Goal: Task Accomplishment & Management: Use online tool/utility

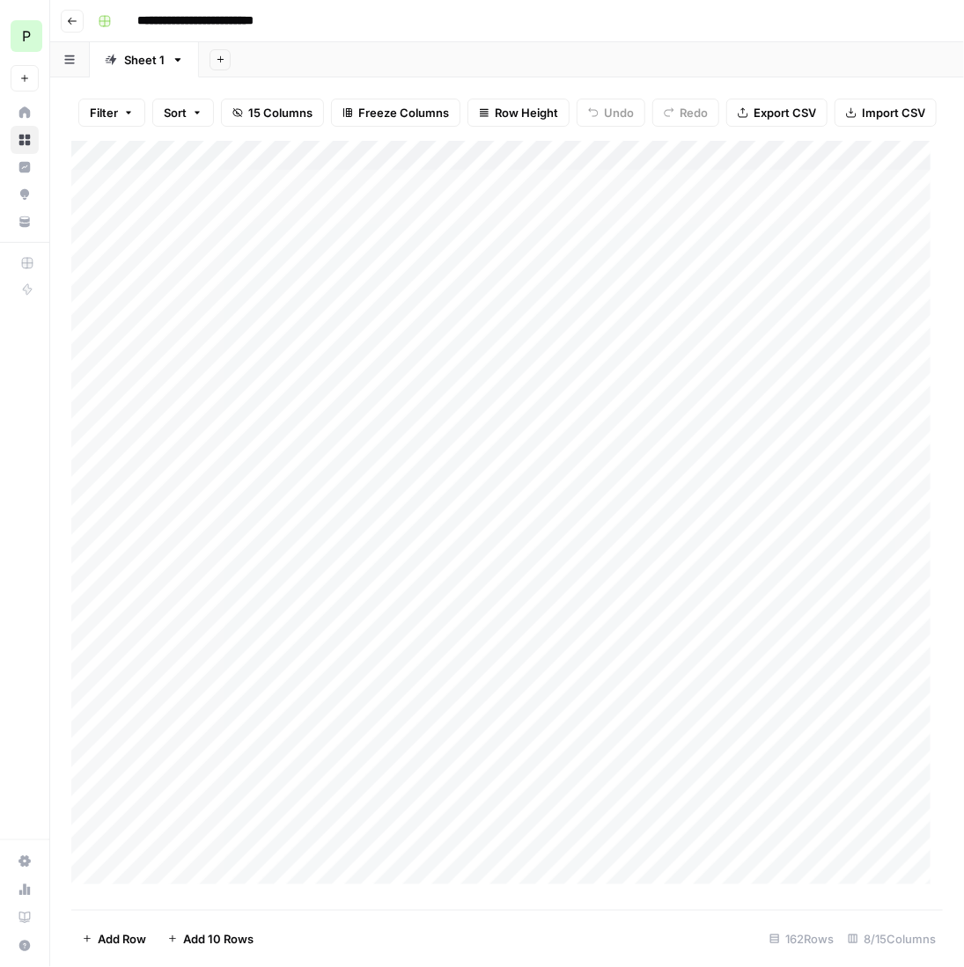
click at [23, 34] on div "P" at bounding box center [27, 36] width 32 height 32
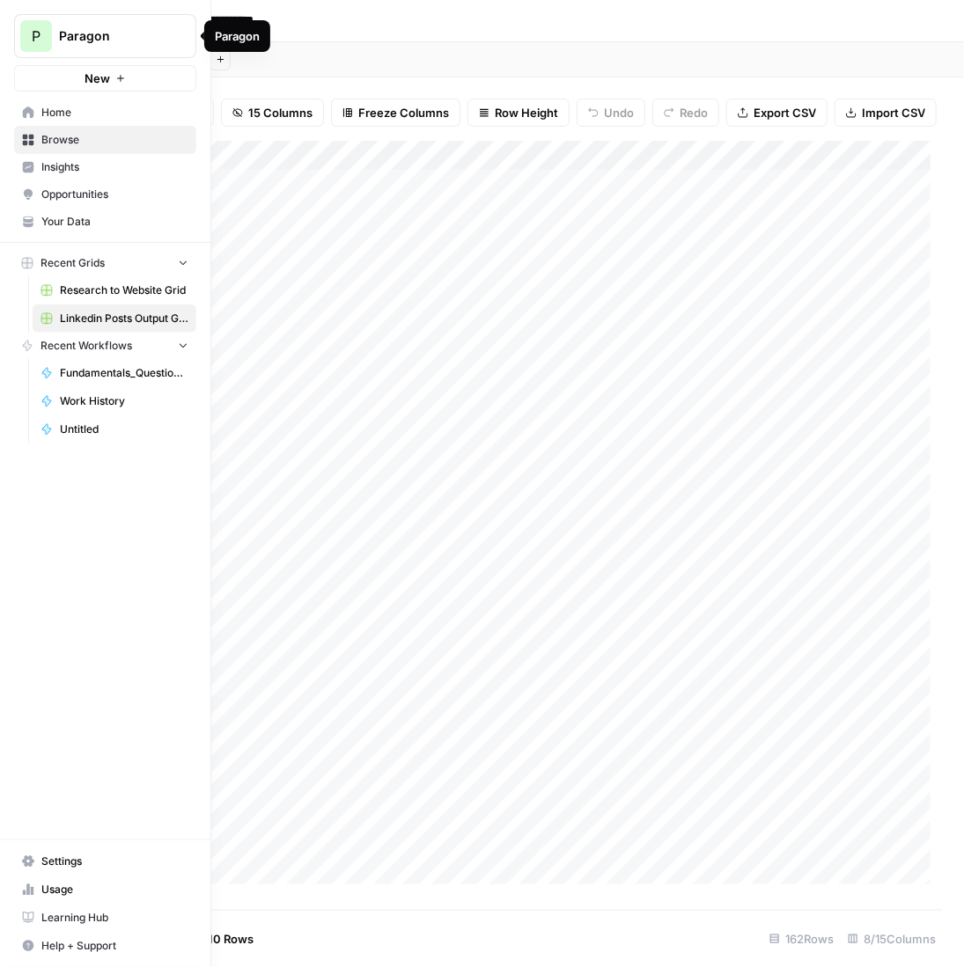
click at [86, 50] on button "P Paragon" at bounding box center [105, 36] width 182 height 44
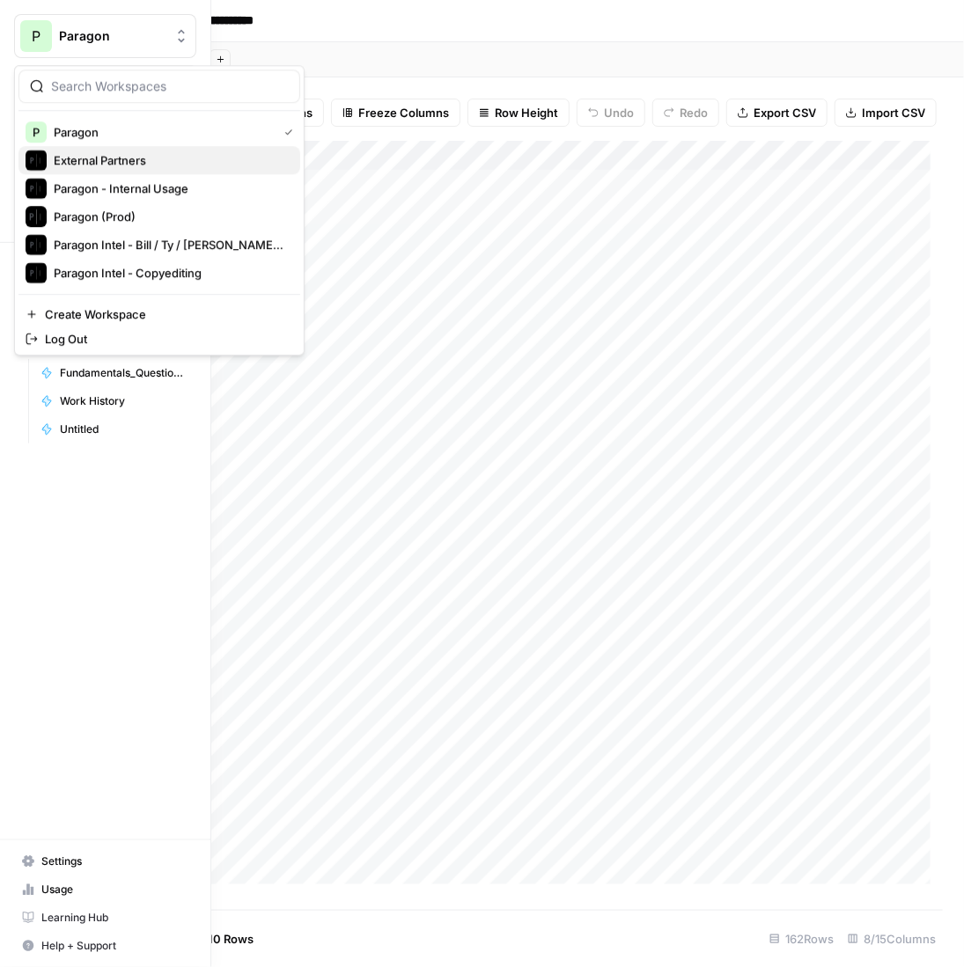
click at [132, 165] on span "External Partners" at bounding box center [170, 160] width 232 height 18
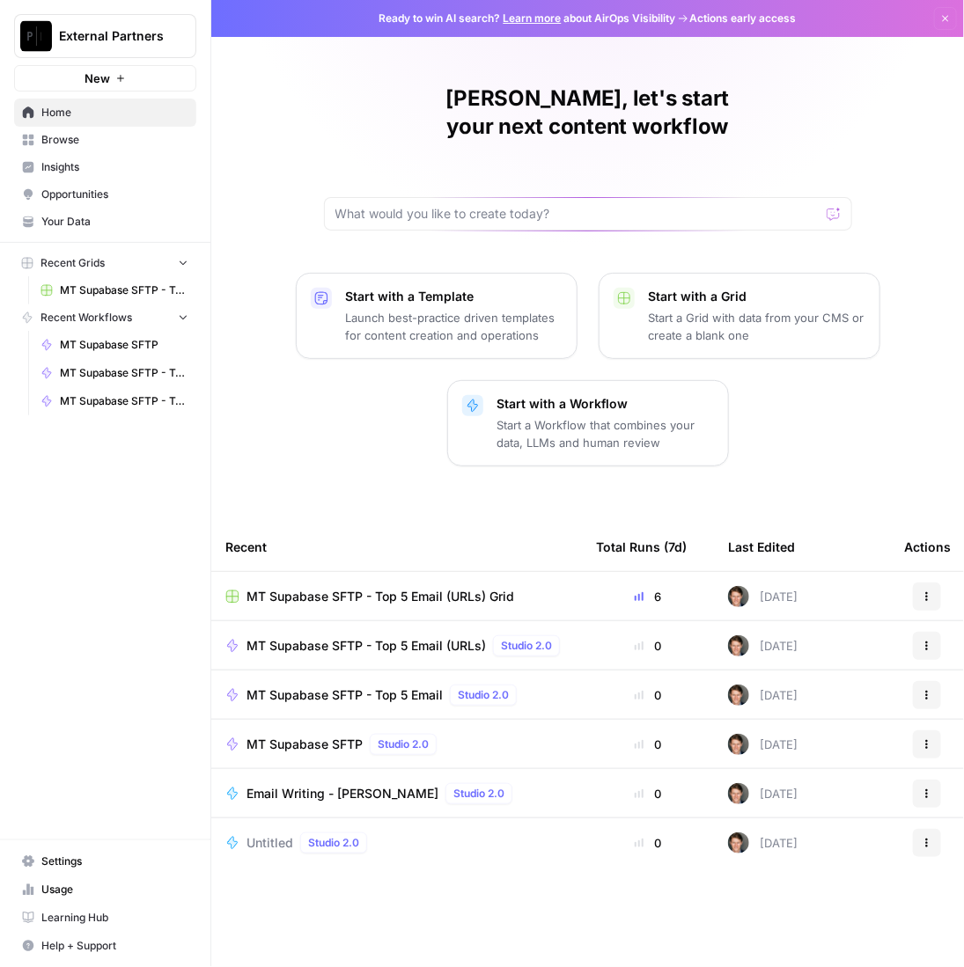
click at [465, 588] on span "MT Supabase SFTP - Top 5 Email (URLs) Grid" at bounding box center [380, 597] width 268 height 18
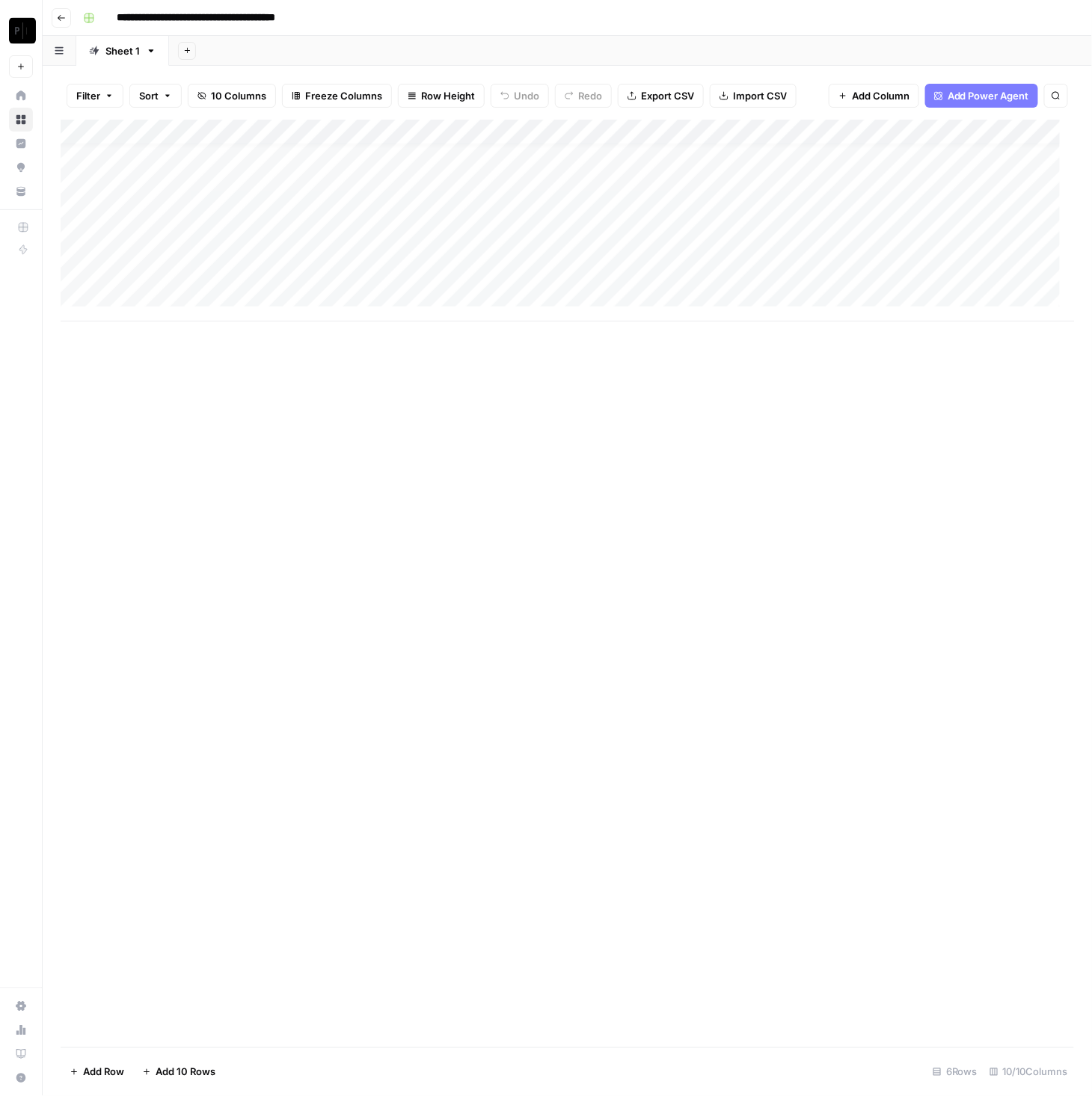
click at [139, 297] on div "Add Column" at bounding box center [567, 221] width 1014 height 202
click at [160, 329] on div "Add Column" at bounding box center [567, 234] width 1014 height 228
click at [160, 342] on div "Add Column" at bounding box center [567, 246] width 1014 height 252
click at [160, 371] on div "Add Column" at bounding box center [567, 258] width 1014 height 278
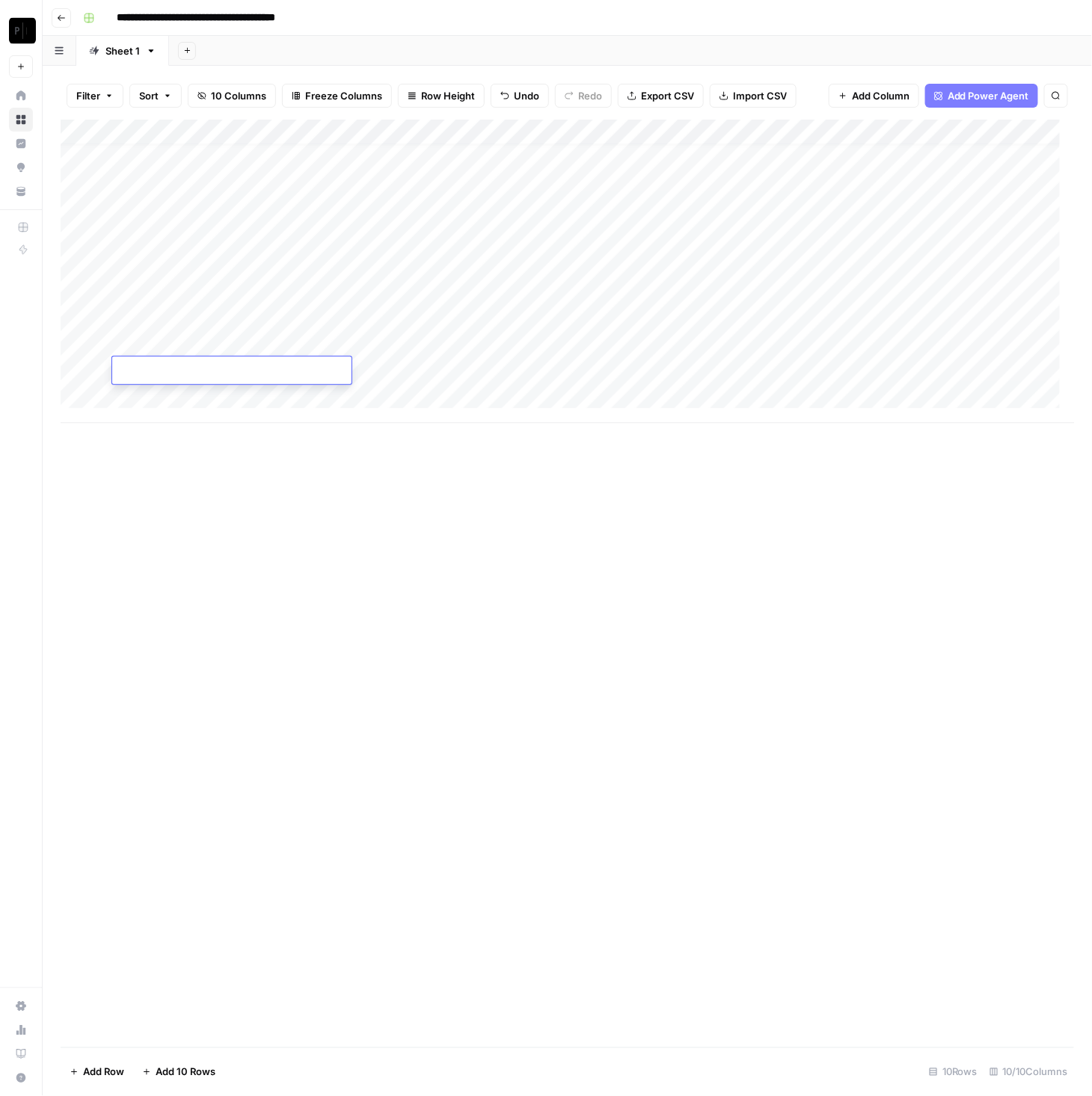
click at [409, 518] on div "Add Column" at bounding box center [567, 584] width 1014 height 928
click at [289, 293] on div "Add Column" at bounding box center [567, 271] width 1014 height 303
drag, startPoint x: 393, startPoint y: 319, endPoint x: 406, endPoint y: 295, distance: 27.3
click at [393, 317] on div "Add Column" at bounding box center [567, 271] width 1014 height 303
click at [410, 289] on div "Add Column" at bounding box center [567, 271] width 1014 height 303
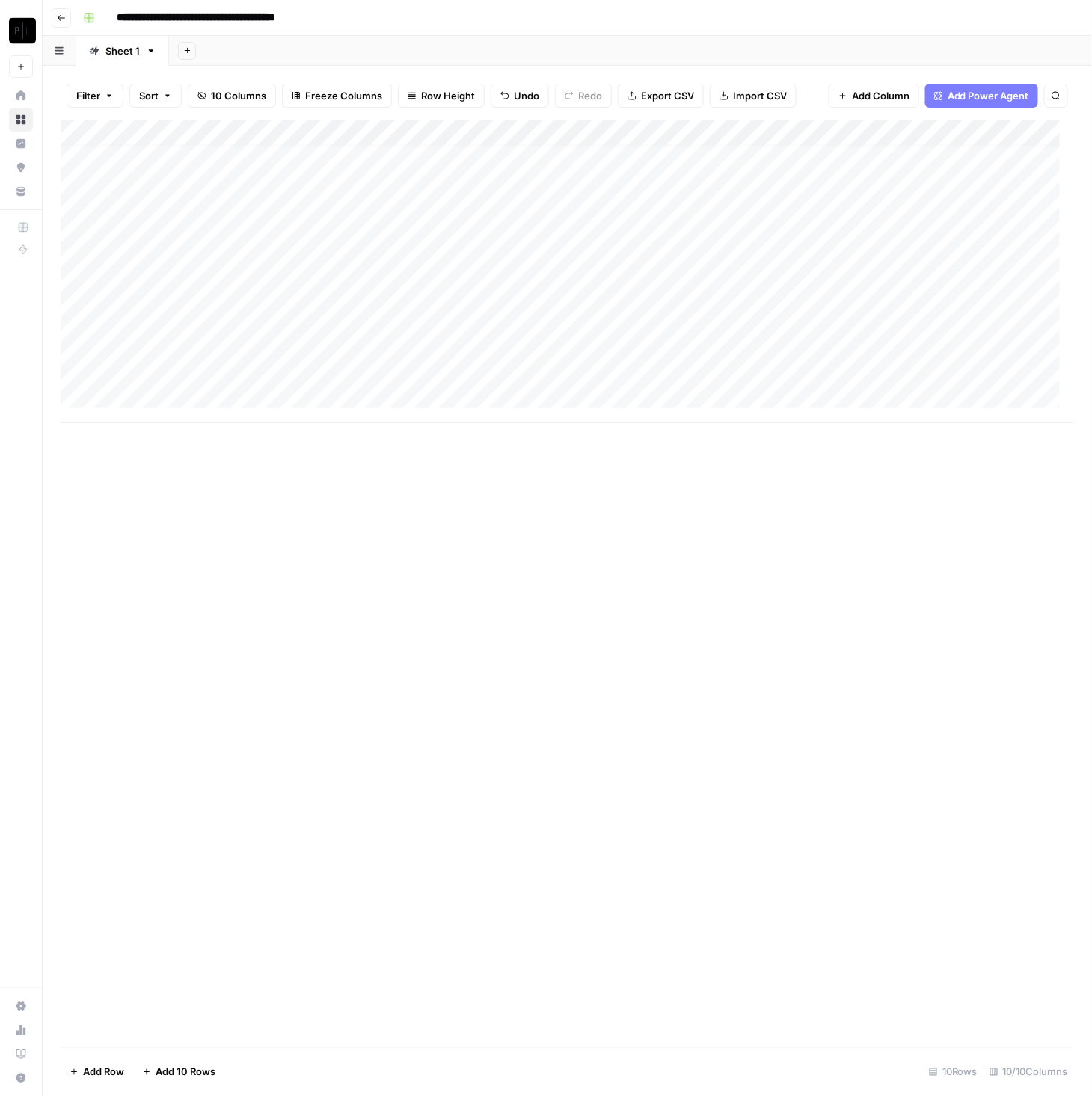
click at [260, 322] on div "Add Column" at bounding box center [567, 271] width 1014 height 303
click at [461, 322] on div "Add Column" at bounding box center [567, 271] width 1014 height 303
click at [176, 362] on div "Add Column" at bounding box center [567, 271] width 1014 height 303
click at [177, 344] on div "Add Column" at bounding box center [567, 271] width 1014 height 303
click at [421, 336] on div "Add Column" at bounding box center [567, 271] width 1014 height 303
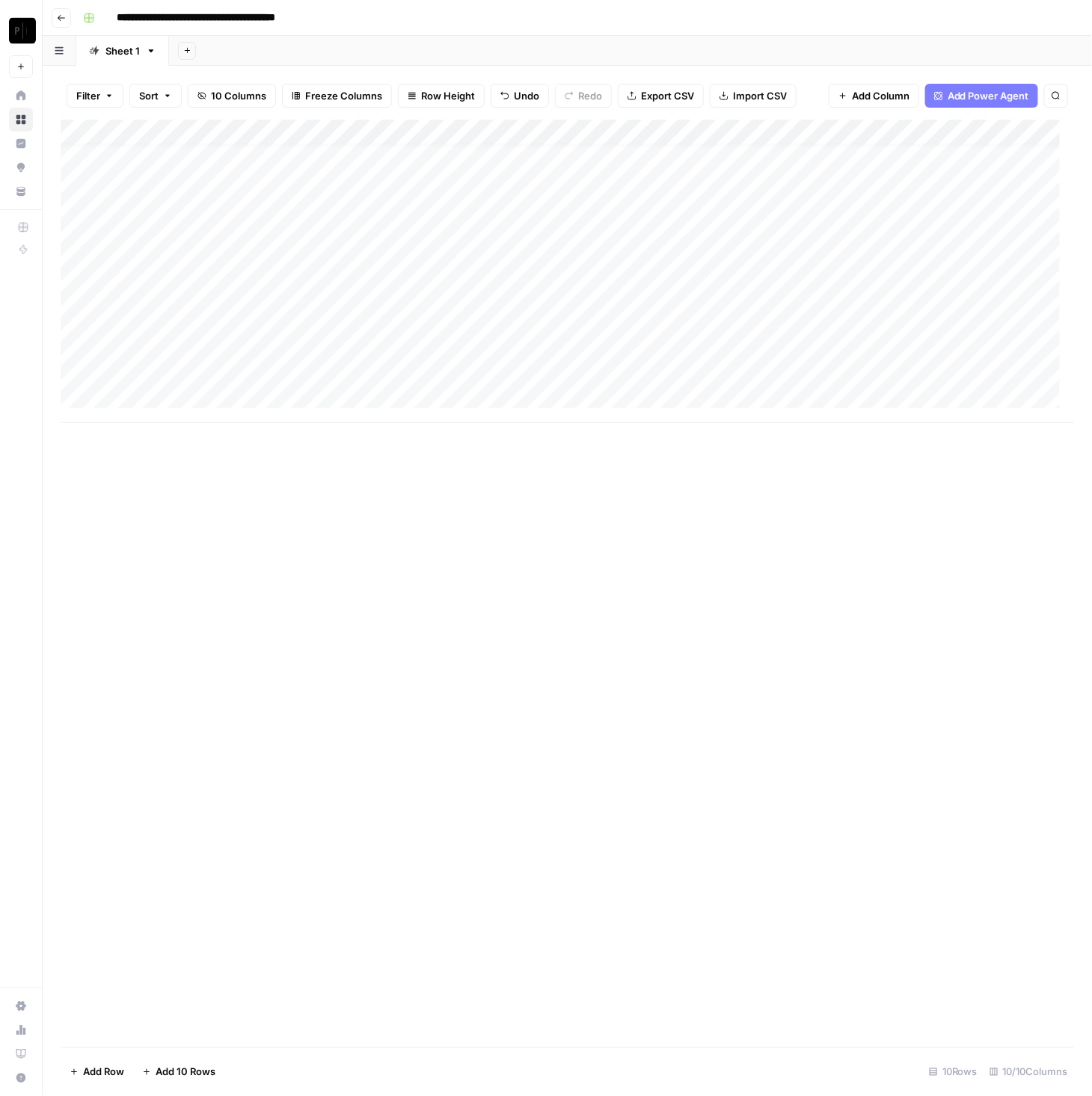
drag, startPoint x: 315, startPoint y: 372, endPoint x: 292, endPoint y: 374, distance: 23.1
click at [315, 372] on div "Add Column" at bounding box center [567, 271] width 1014 height 303
click at [198, 380] on div "Add Column" at bounding box center [567, 271] width 1014 height 303
click at [340, 440] on div "Add Column" at bounding box center [567, 584] width 1014 height 928
click at [246, 376] on div "Add Column" at bounding box center [567, 271] width 1014 height 303
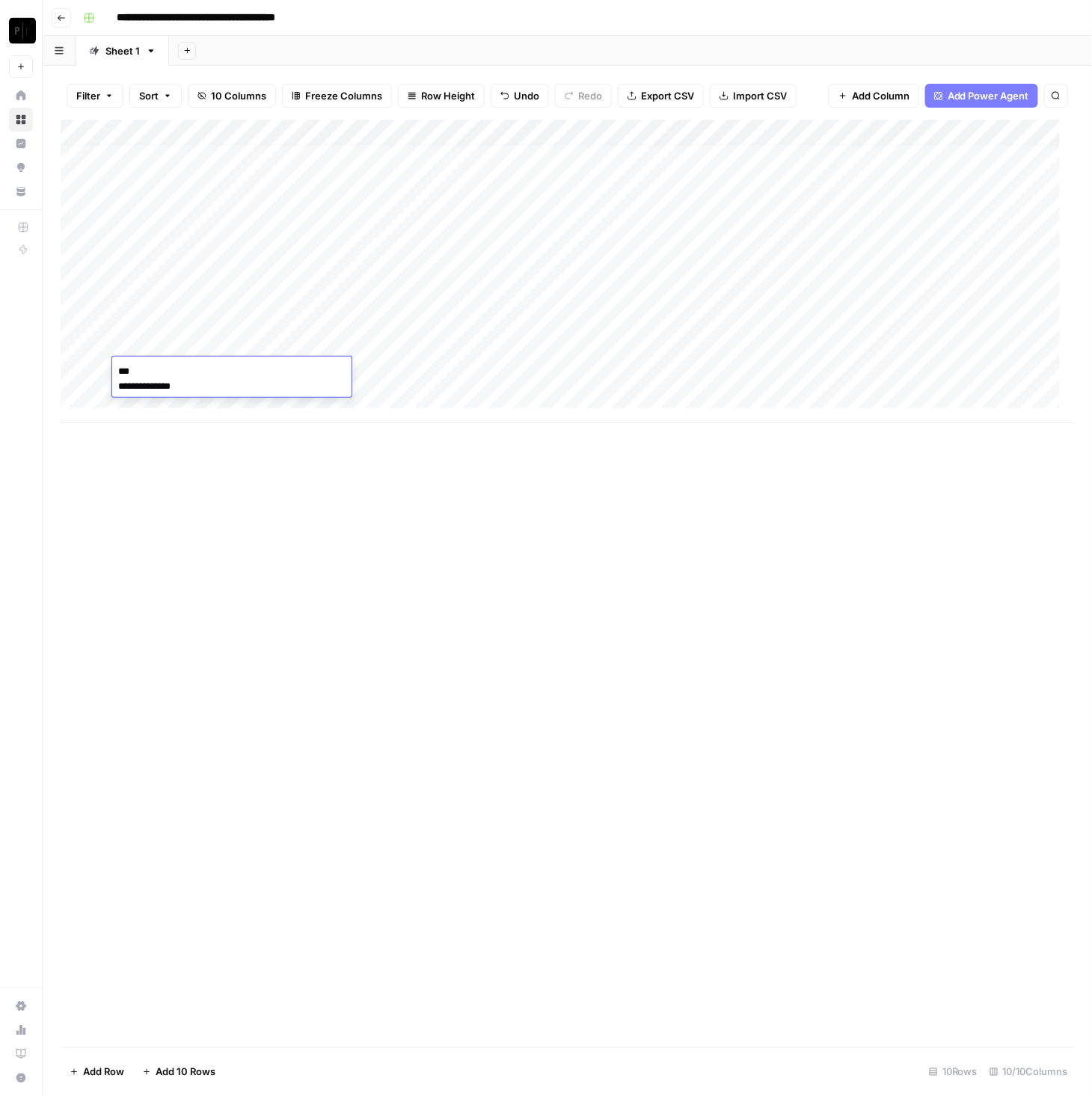
click at [300, 491] on div "Add Column" at bounding box center [567, 584] width 1014 height 928
click at [246, 371] on div "Add Column" at bounding box center [567, 271] width 1014 height 303
click at [246, 371] on textarea "**********" at bounding box center [232, 379] width 240 height 36
drag, startPoint x: 235, startPoint y: 588, endPoint x: 235, endPoint y: 573, distance: 15.0
click at [235, 573] on div "Add Column" at bounding box center [567, 584] width 1014 height 928
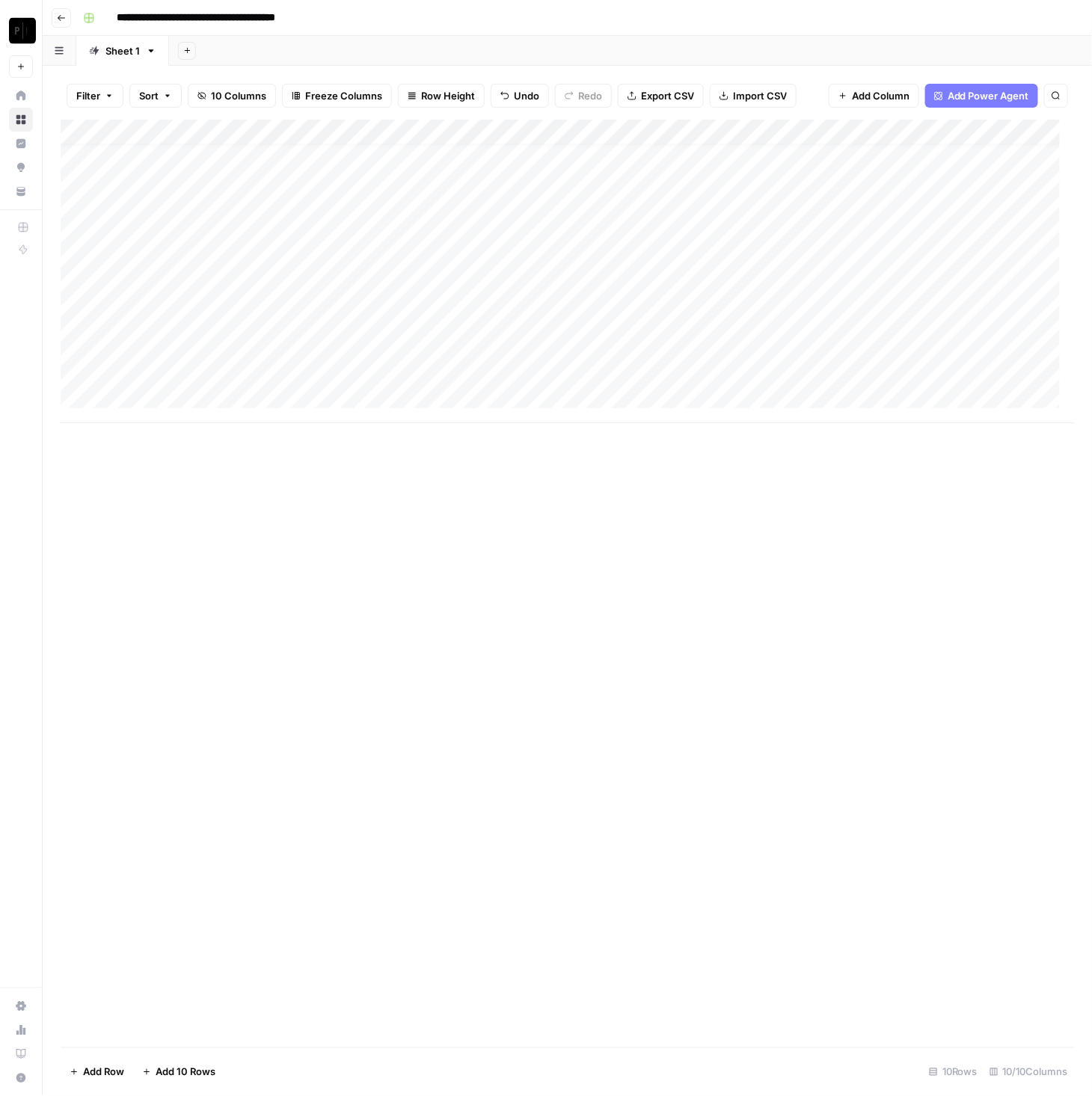
click at [208, 375] on div "Add Column" at bounding box center [567, 271] width 1014 height 303
click at [576, 655] on div "Add Column" at bounding box center [567, 584] width 1014 height 928
click at [252, 305] on div "Add Column" at bounding box center [567, 271] width 1014 height 303
click at [244, 363] on div "Add Column" at bounding box center [567, 271] width 1014 height 303
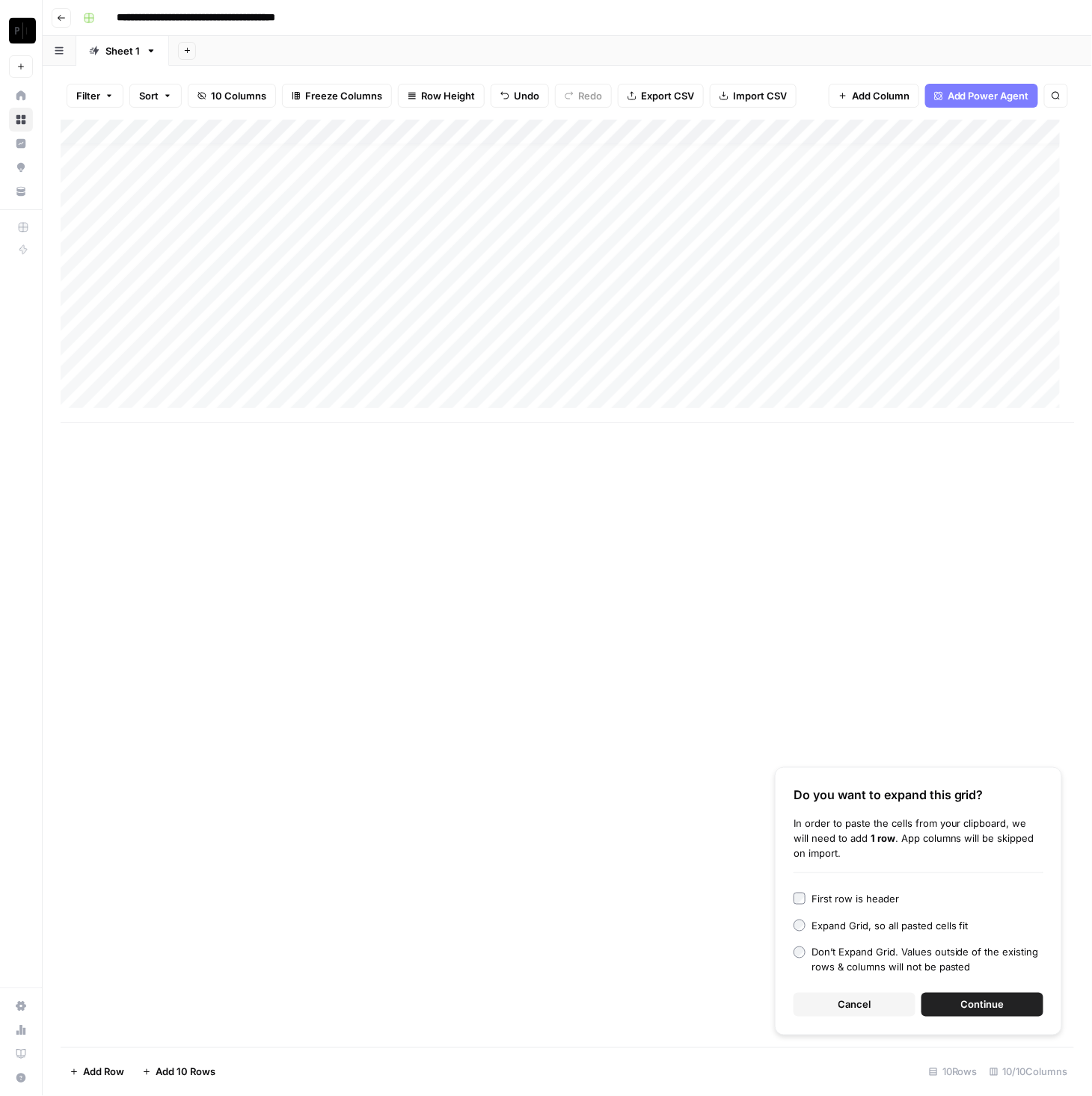
click at [415, 366] on div "Add Column" at bounding box center [567, 271] width 1014 height 303
click at [291, 379] on div "Add Column" at bounding box center [567, 271] width 1014 height 303
click at [147, 392] on div "Add Column" at bounding box center [567, 271] width 1014 height 303
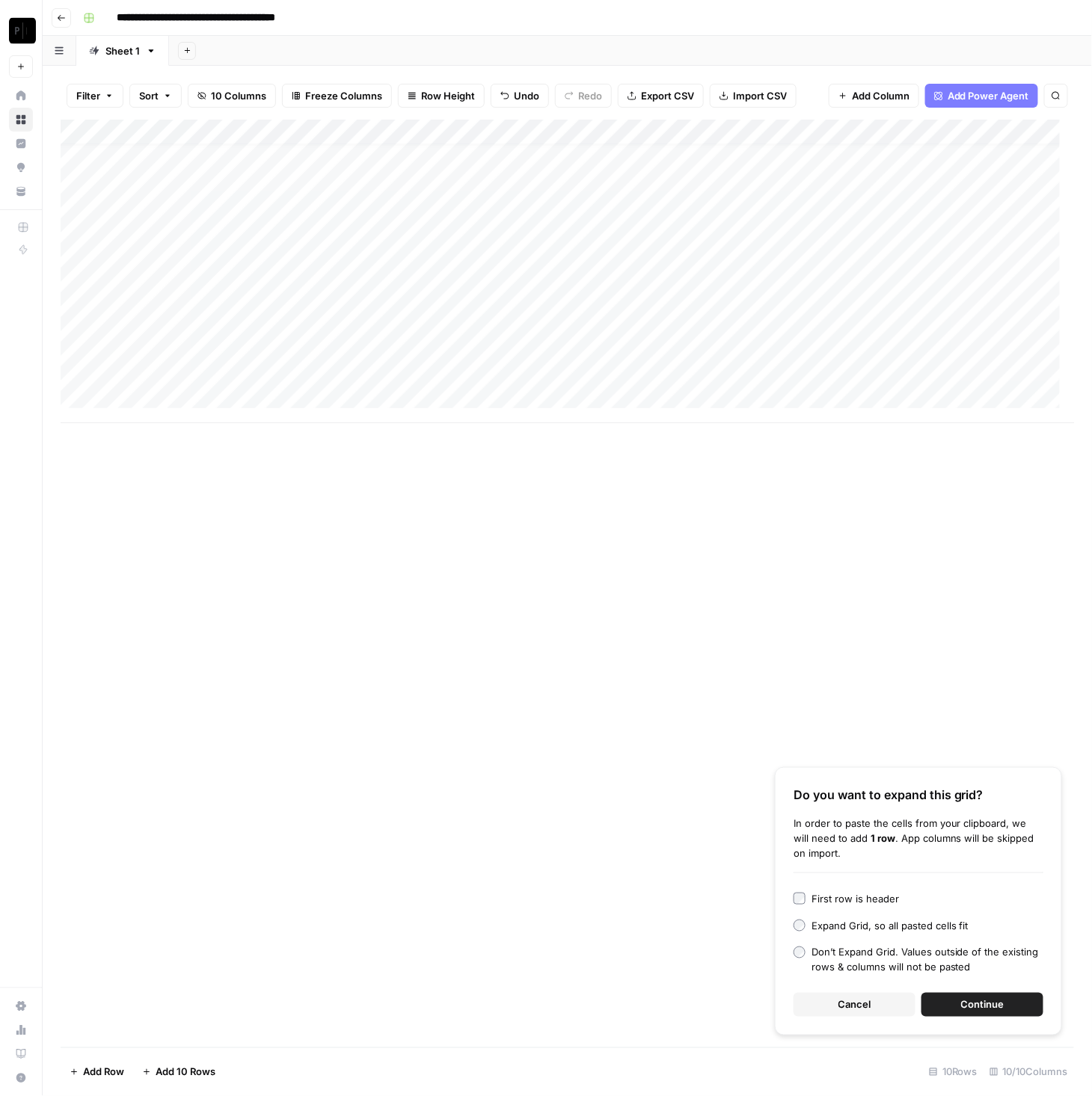
click at [159, 401] on div "Add Column" at bounding box center [567, 271] width 1014 height 303
click at [306, 545] on div "Add Column Do you want to expand this grid? In order to paste the cells from yo…" at bounding box center [567, 584] width 1014 height 928
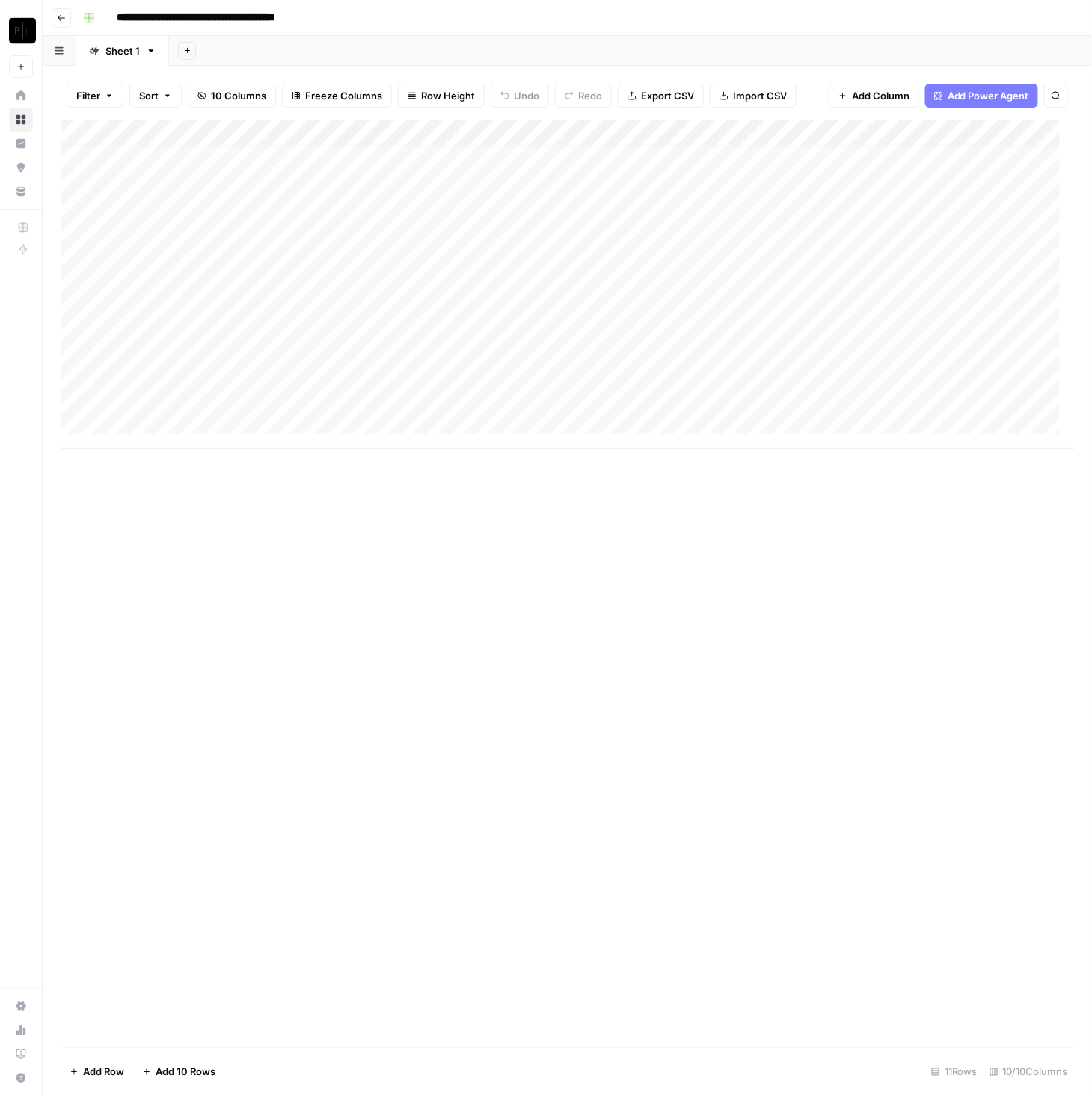
click at [194, 416] on div "Add Column" at bounding box center [567, 284] width 1014 height 329
click at [185, 445] on div "Add Column" at bounding box center [567, 297] width 1014 height 354
click at [185, 455] on div "Add Column" at bounding box center [567, 309] width 1014 height 380
click at [194, 482] on div "Add Column" at bounding box center [567, 309] width 1014 height 380
click at [194, 482] on textarea at bounding box center [232, 473] width 240 height 21
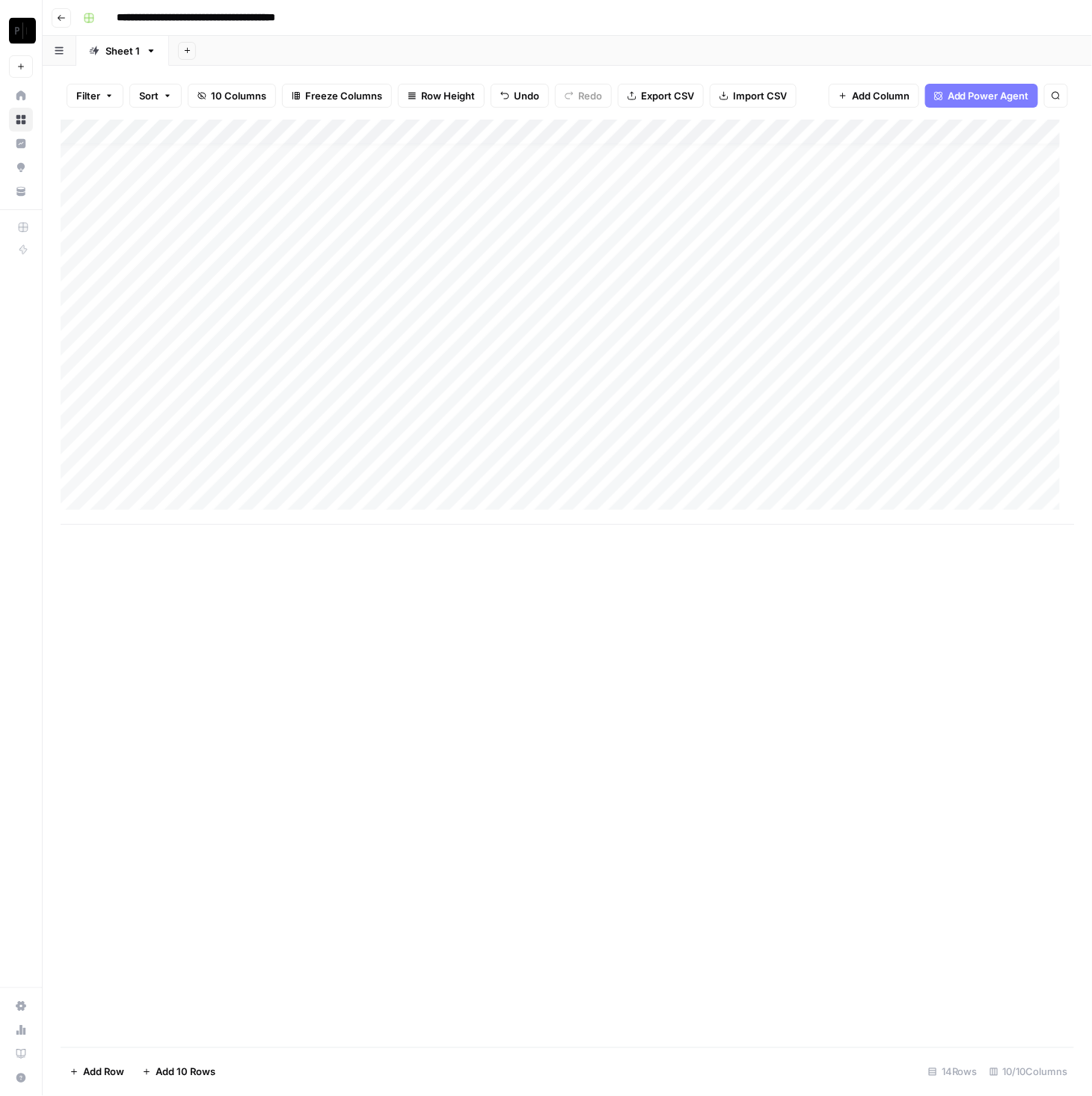
click at [196, 502] on div "Add Column" at bounding box center [567, 322] width 1014 height 405
click at [197, 533] on div "Add Column" at bounding box center [567, 335] width 1014 height 431
click at [196, 540] on div "Add Column" at bounding box center [567, 347] width 1014 height 456
click at [196, 551] on div "Add Column" at bounding box center [567, 360] width 1014 height 482
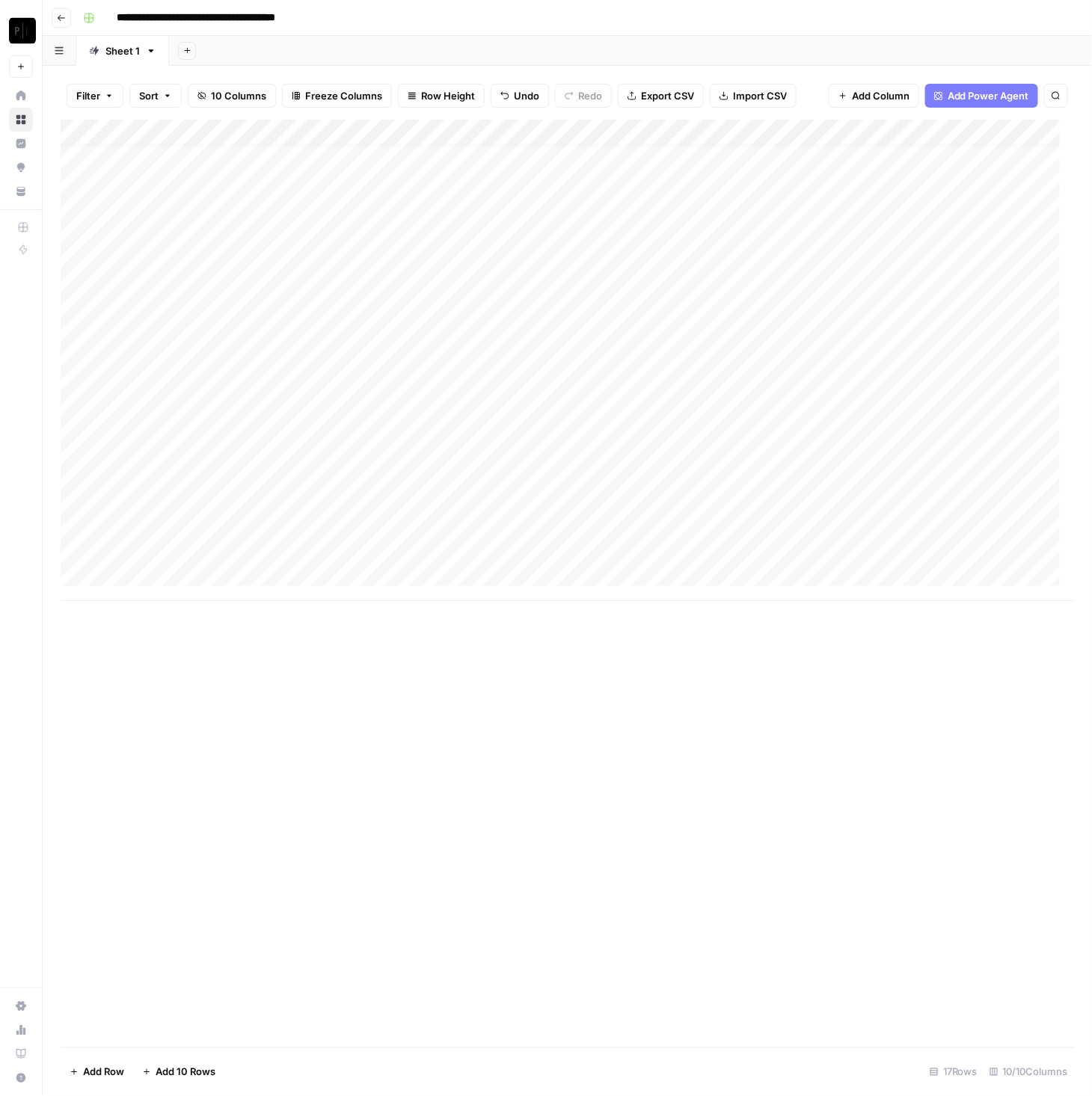
scroll to position [14, 0]
click at [193, 577] on div "Add Column" at bounding box center [567, 360] width 1014 height 482
click at [193, 584] on div "Add Column" at bounding box center [567, 360] width 1014 height 482
click at [202, 576] on div "Add Column" at bounding box center [567, 360] width 1014 height 482
click at [172, 583] on div "Add Column" at bounding box center [567, 360] width 1014 height 482
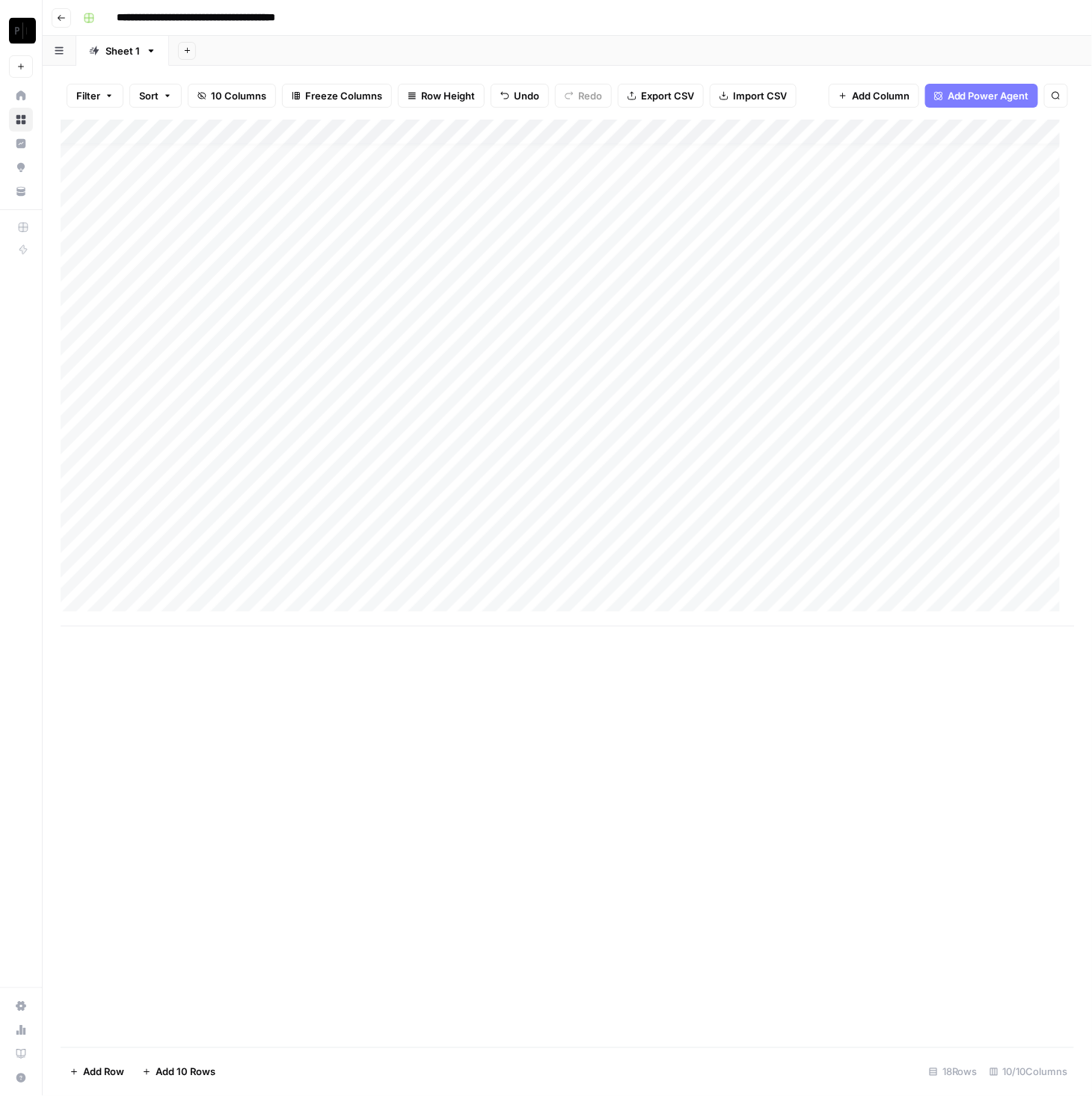
click at [163, 596] on div "Add Column" at bounding box center [567, 373] width 1014 height 507
click at [161, 601] on div "Add Column" at bounding box center [567, 373] width 1014 height 507
click at [161, 604] on div "Add Column" at bounding box center [567, 373] width 1014 height 507
click at [160, 619] on div "Add Column" at bounding box center [567, 386] width 1014 height 533
click at [162, 646] on div "Add Column" at bounding box center [567, 398] width 1014 height 558
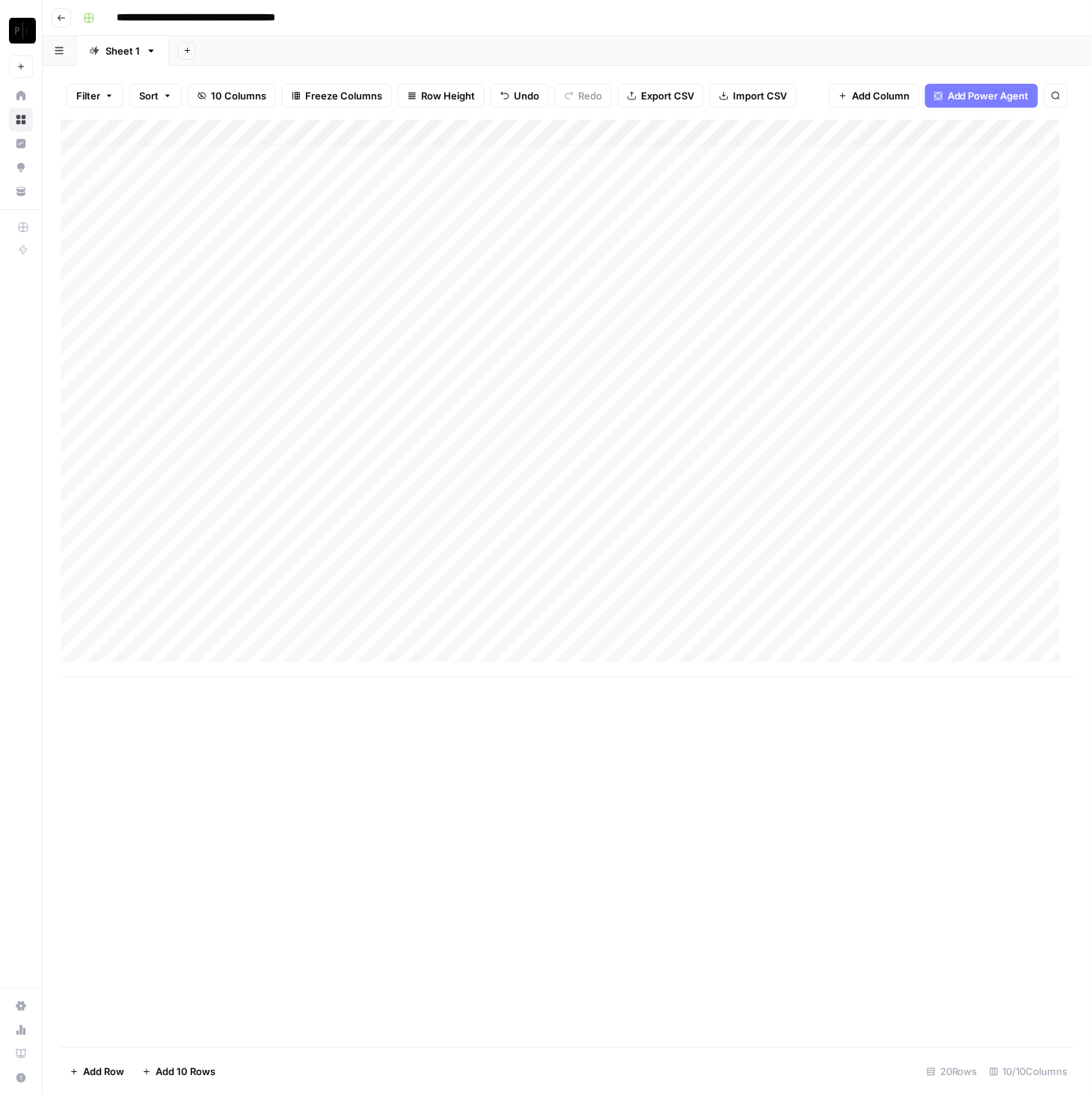
click at [163, 655] on div "Add Column" at bounding box center [567, 398] width 1014 height 558
click at [164, 670] on div "Add Column" at bounding box center [567, 411] width 1014 height 583
click at [165, 679] on textarea at bounding box center [232, 676] width 240 height 21
click at [165, 699] on div "Add Column" at bounding box center [567, 424] width 1014 height 608
click at [165, 692] on div "Add Column" at bounding box center [567, 424] width 1014 height 608
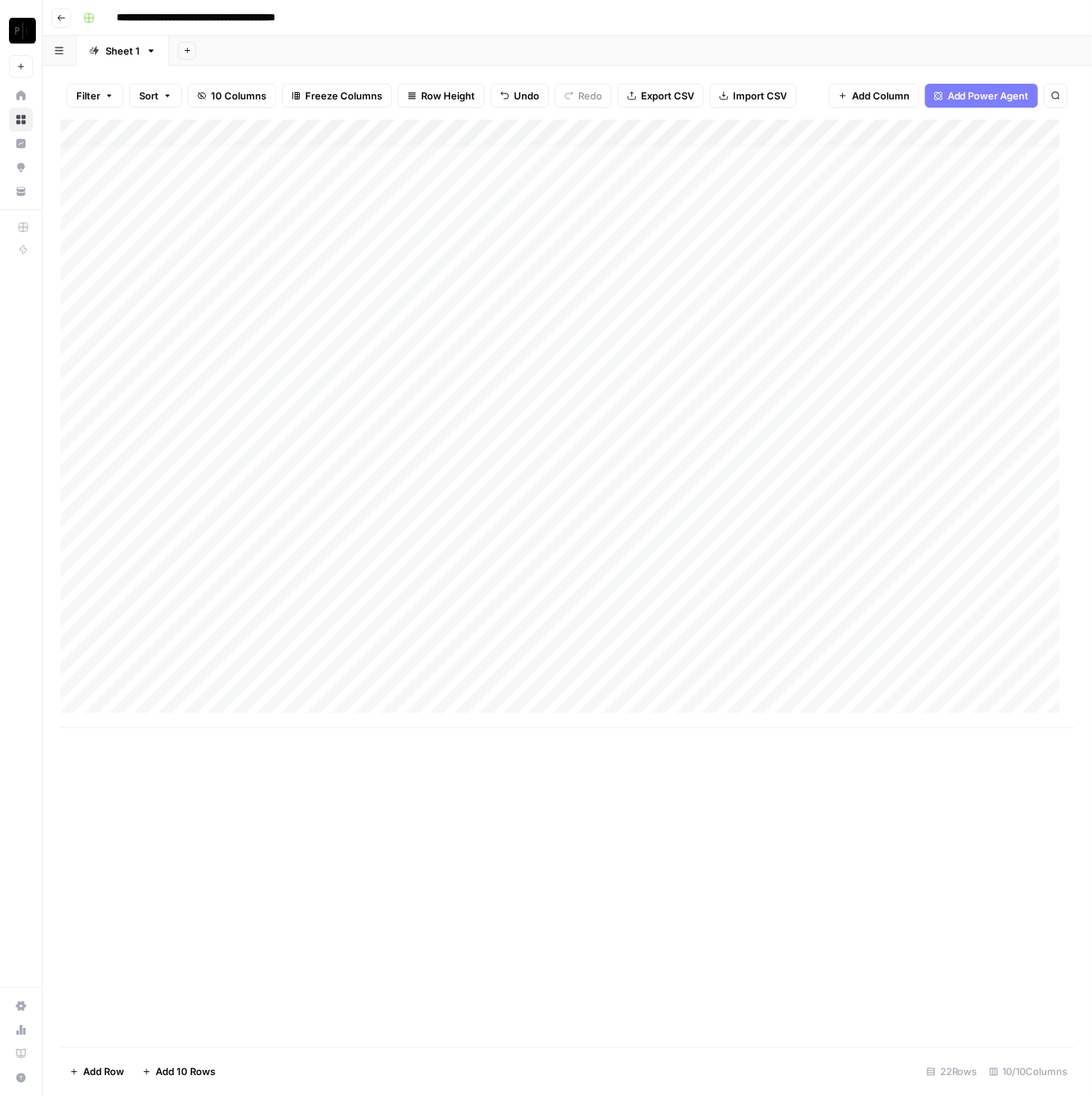
click at [167, 703] on div "Add Column" at bounding box center [567, 424] width 1014 height 608
click at [167, 720] on div "Add Column" at bounding box center [567, 437] width 1014 height 634
click at [163, 753] on div "Add Column" at bounding box center [567, 449] width 1014 height 659
click at [161, 771] on div "Add Column" at bounding box center [567, 462] width 1014 height 685
click at [162, 800] on div "Add Column" at bounding box center [567, 475] width 1014 height 710
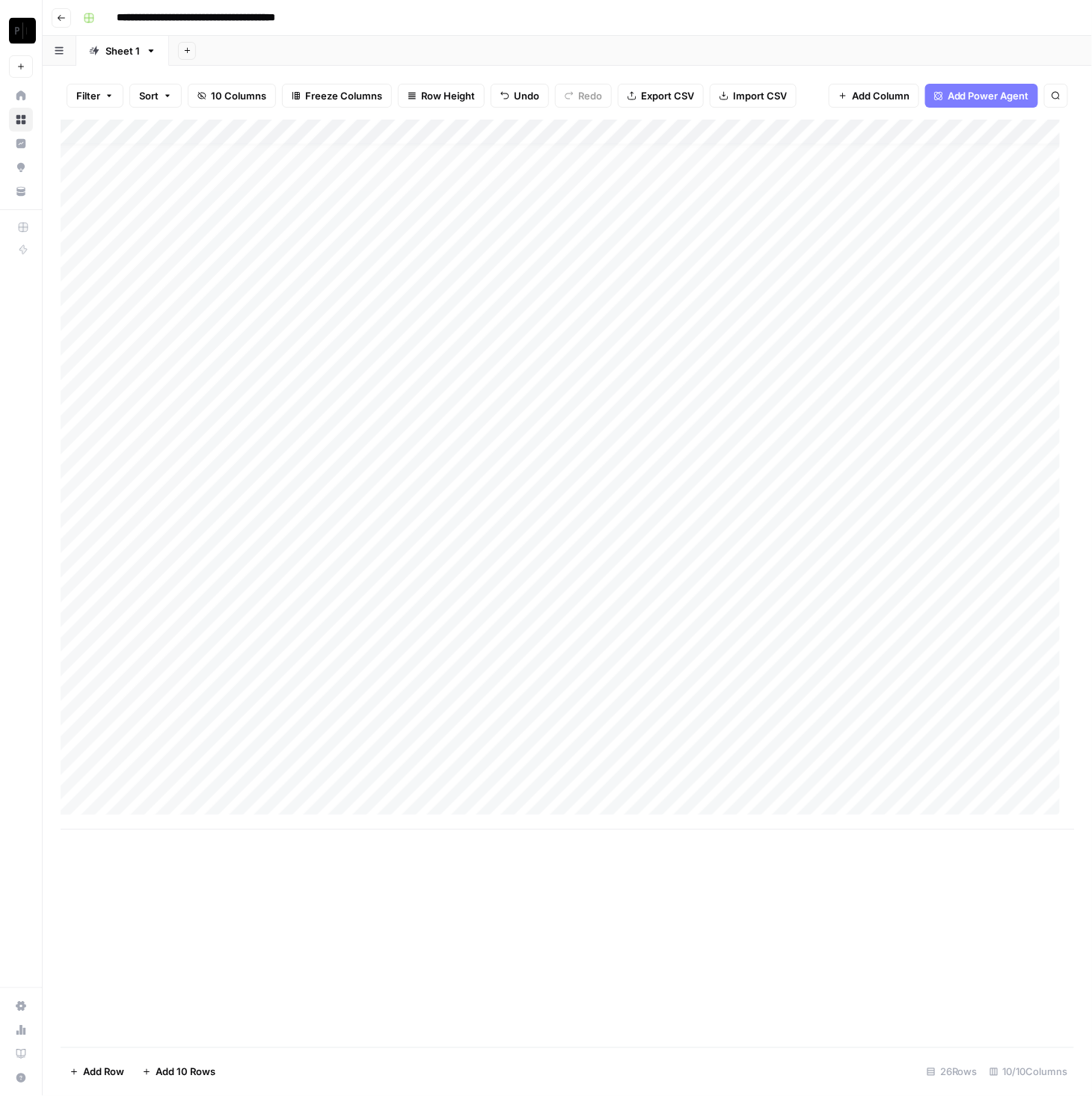
click at [164, 805] on div "Add Column" at bounding box center [567, 475] width 1014 height 710
click at [165, 807] on div "Add Column" at bounding box center [567, 475] width 1014 height 710
click at [183, 837] on div "Add Column" at bounding box center [567, 488] width 1014 height 736
click at [178, 859] on div "Add Column" at bounding box center [567, 500] width 1014 height 761
click at [177, 884] on div "Add Column" at bounding box center [567, 513] width 1014 height 787
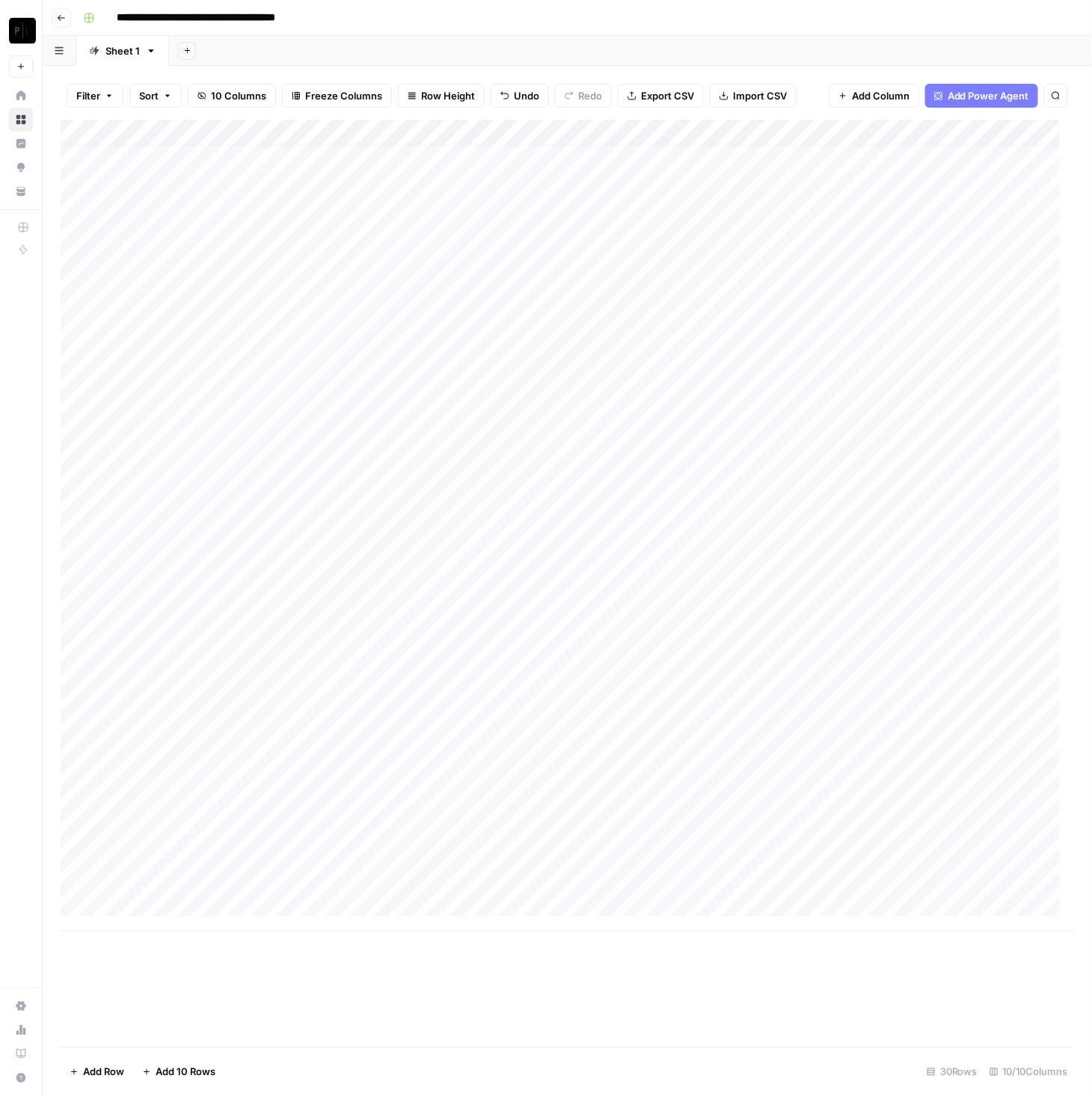
click at [254, 375] on div "Add Column" at bounding box center [567, 526] width 1014 height 812
click at [251, 371] on div "Add Column" at bounding box center [567, 526] width 1014 height 812
click at [251, 371] on textarea at bounding box center [232, 371] width 240 height 21
type textarea "**********"
click at [290, 398] on div "Add Column" at bounding box center [567, 526] width 1014 height 812
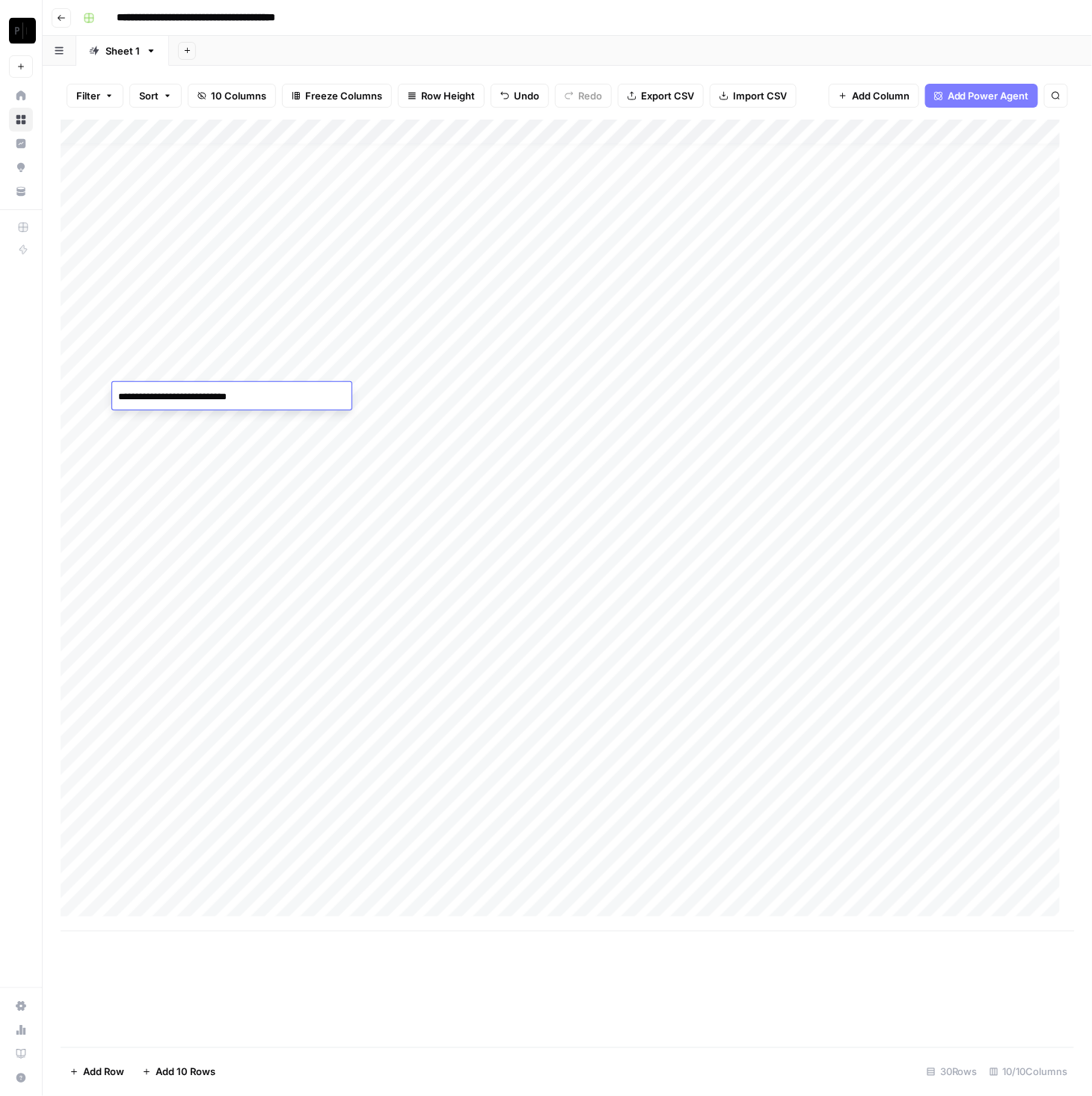
type textarea "**********"
click at [396, 383] on div "Add Column" at bounding box center [567, 526] width 1014 height 812
click at [405, 393] on div "Add Column" at bounding box center [567, 526] width 1014 height 812
click at [228, 423] on div "Add Column" at bounding box center [567, 526] width 1014 height 812
click at [478, 429] on div "Add Column" at bounding box center [567, 526] width 1014 height 812
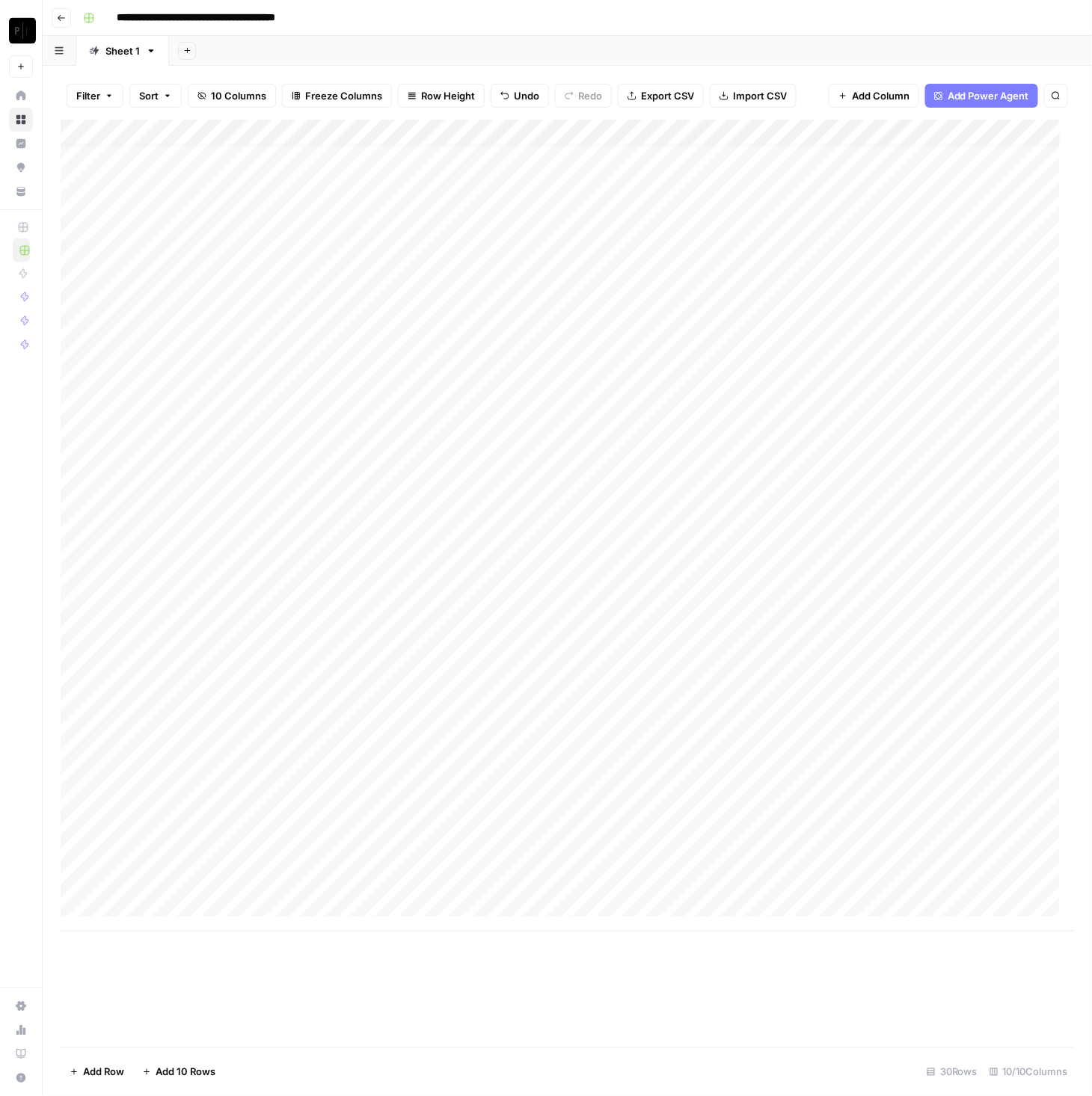
click at [181, 455] on div "Add Column" at bounding box center [567, 526] width 1014 height 812
click at [427, 432] on div "Add Column" at bounding box center [567, 526] width 1014 height 812
click at [432, 445] on div "Add Column" at bounding box center [567, 526] width 1014 height 812
click at [234, 472] on div "Add Column" at bounding box center [567, 526] width 1014 height 812
click at [433, 477] on div "Add Column" at bounding box center [567, 526] width 1014 height 812
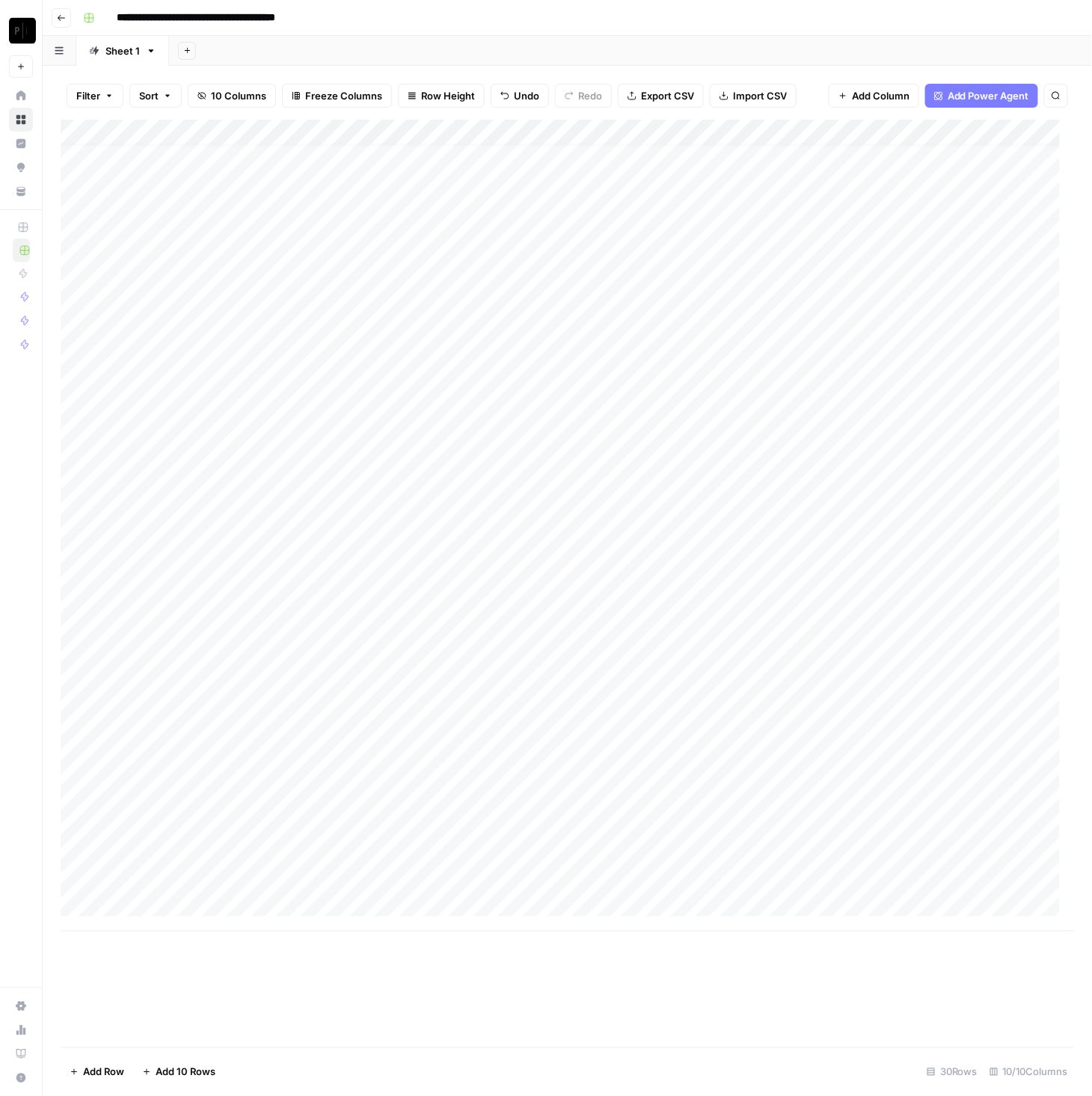
click at [286, 492] on div "Add Column" at bounding box center [567, 526] width 1014 height 812
click at [377, 491] on div "Add Column" at bounding box center [567, 526] width 1014 height 812
click at [178, 518] on div "Add Column" at bounding box center [567, 526] width 1014 height 812
click at [241, 636] on div "Add Column" at bounding box center [567, 526] width 1014 height 812
click at [253, 511] on div "Add Column" at bounding box center [567, 526] width 1014 height 812
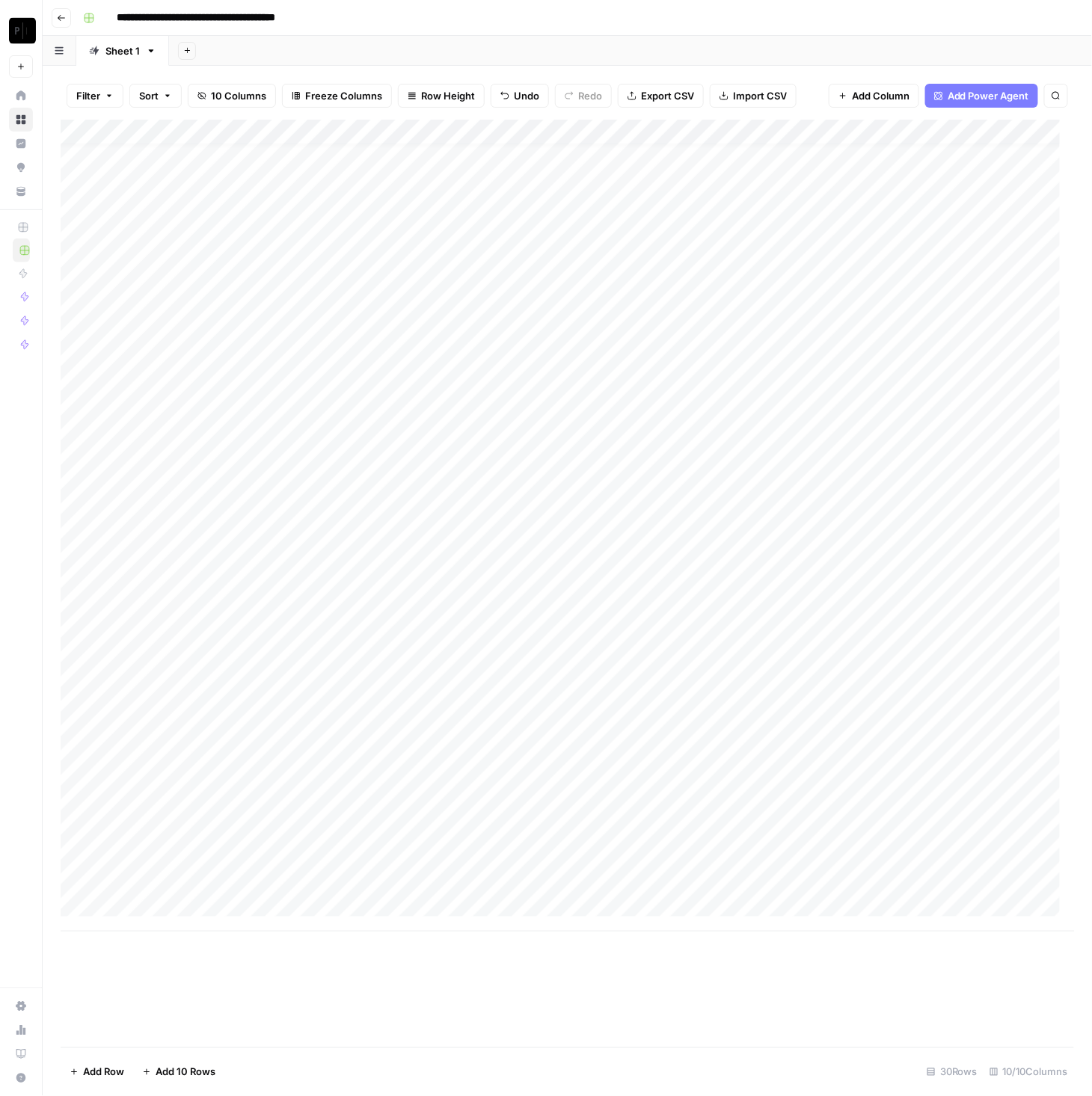
click at [265, 583] on div "Add Column" at bounding box center [567, 526] width 1014 height 812
click at [255, 521] on div "Add Column" at bounding box center [567, 526] width 1014 height 812
click at [359, 477] on div "Add Column" at bounding box center [567, 526] width 1014 height 812
click at [377, 511] on div "Add Column" at bounding box center [567, 526] width 1014 height 812
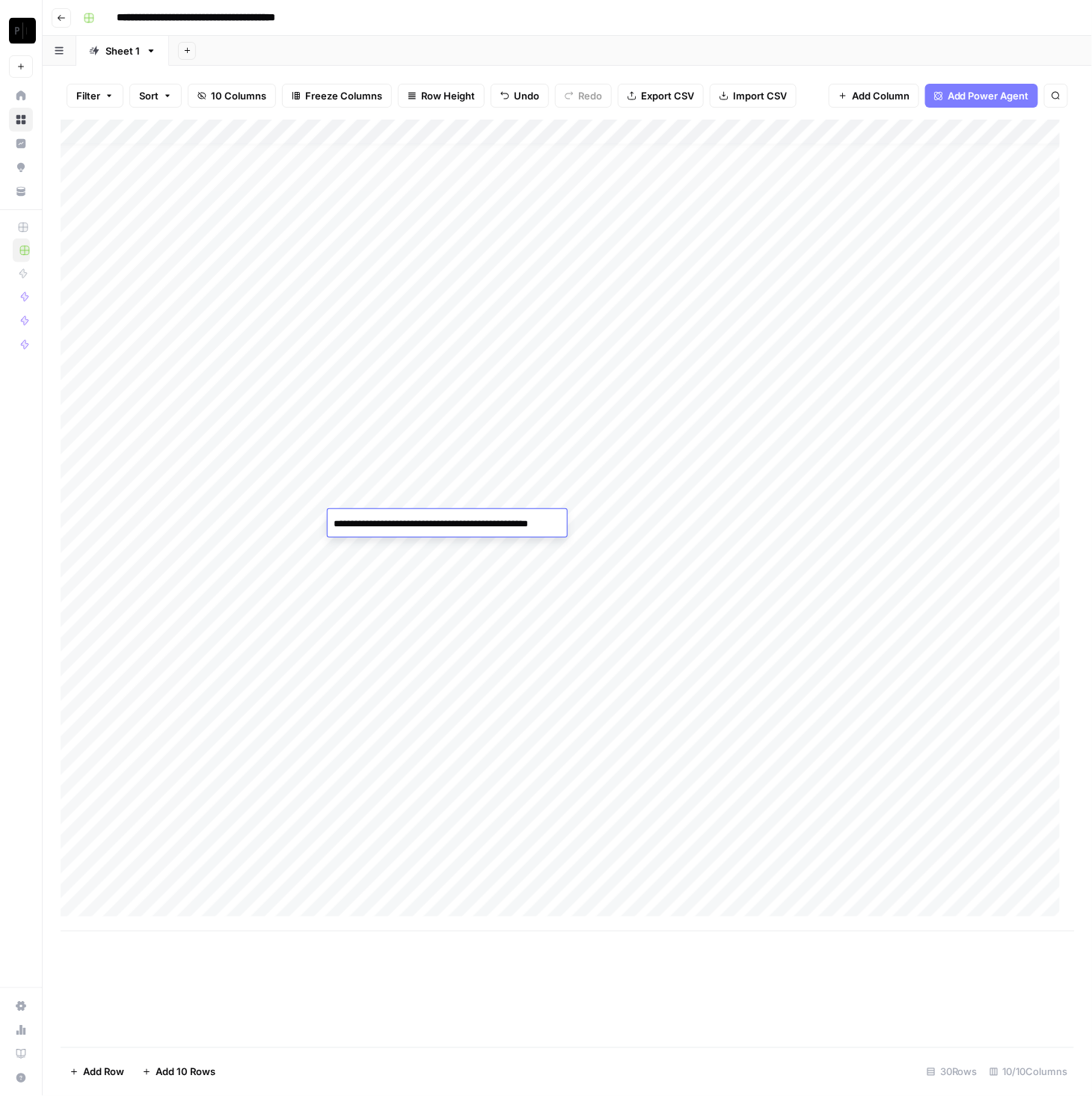
type textarea "**********"
click at [176, 545] on div "Add Column" at bounding box center [567, 526] width 1014 height 812
click at [367, 539] on div "Add Column" at bounding box center [567, 526] width 1014 height 812
click at [279, 573] on div "Add Column" at bounding box center [567, 526] width 1014 height 812
click at [490, 562] on div "Add Column" at bounding box center [567, 526] width 1014 height 812
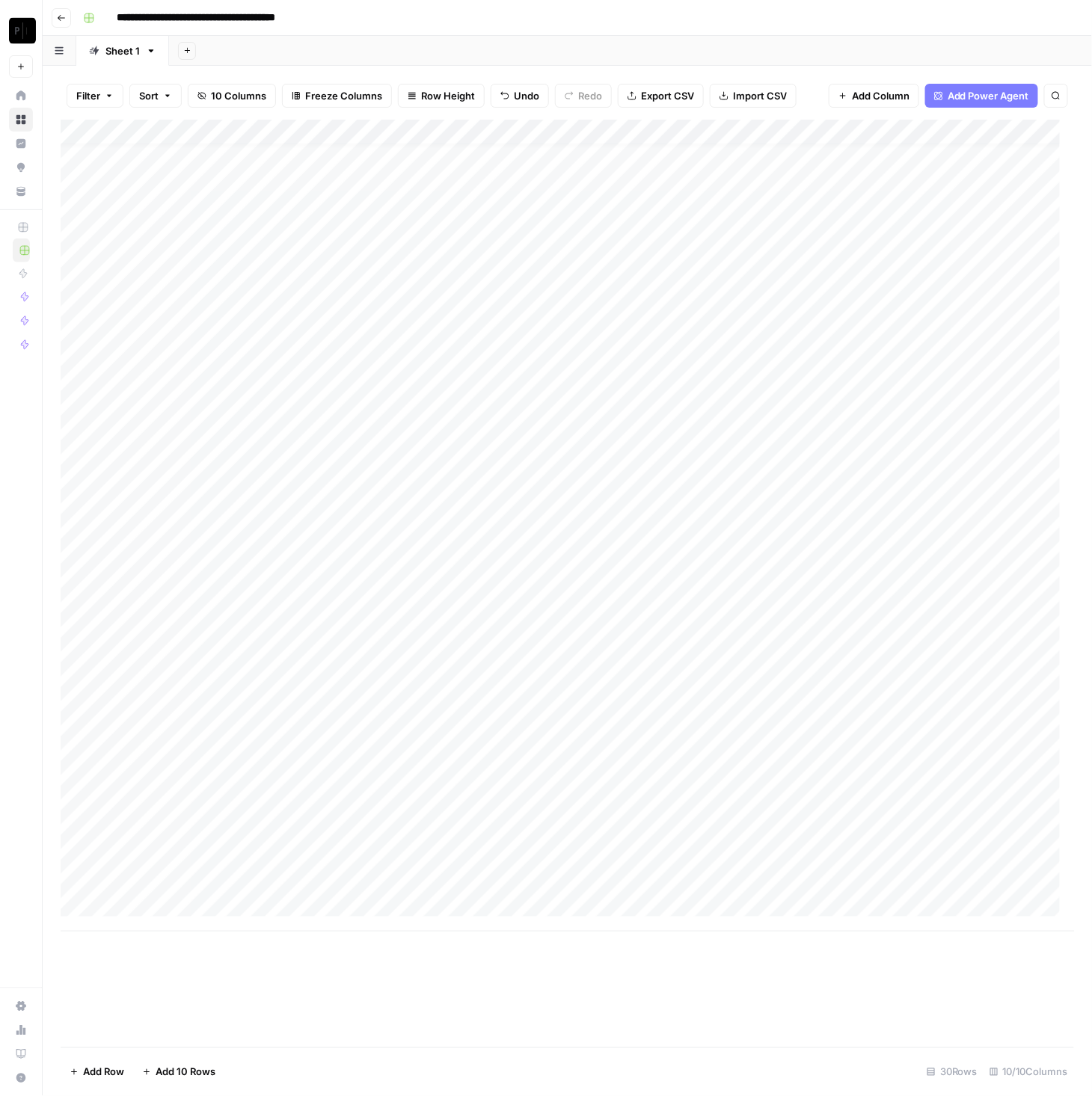
click at [264, 584] on div "Add Column" at bounding box center [567, 526] width 1014 height 812
click at [252, 596] on div "Add Column" at bounding box center [567, 526] width 1014 height 812
click at [396, 596] on div "Add Column" at bounding box center [567, 526] width 1014 height 812
click at [246, 624] on div "Add Column" at bounding box center [567, 526] width 1014 height 812
click at [418, 608] on div "Add Column" at bounding box center [567, 526] width 1014 height 812
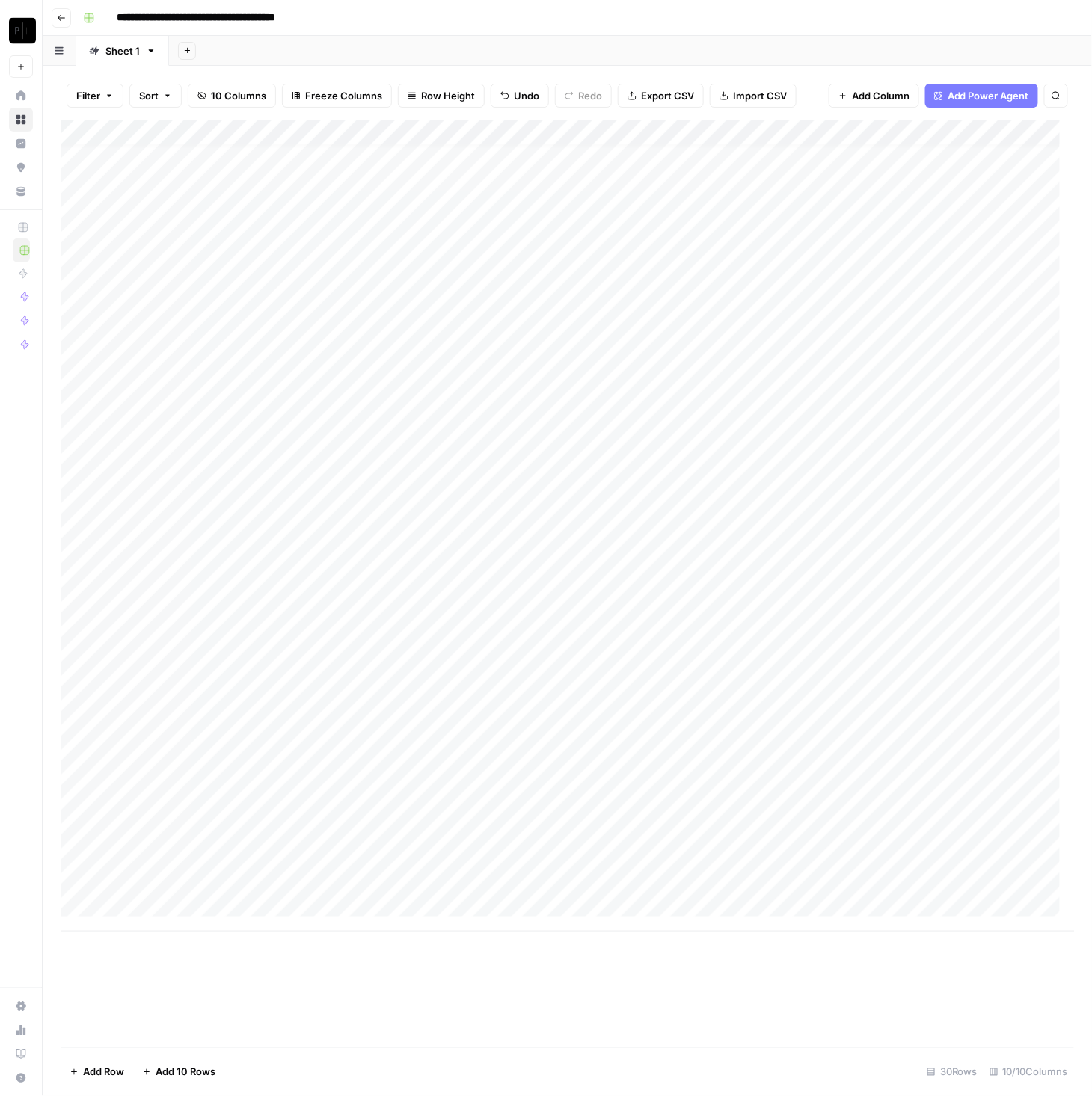
click at [424, 624] on div "Add Column" at bounding box center [567, 526] width 1014 height 812
click at [224, 645] on div "Add Column" at bounding box center [567, 526] width 1014 height 812
click at [417, 644] on div "Add Column" at bounding box center [567, 526] width 1014 height 812
click at [217, 654] on div "Add Column" at bounding box center [567, 526] width 1014 height 812
click at [218, 691] on div "Add Column" at bounding box center [567, 526] width 1014 height 812
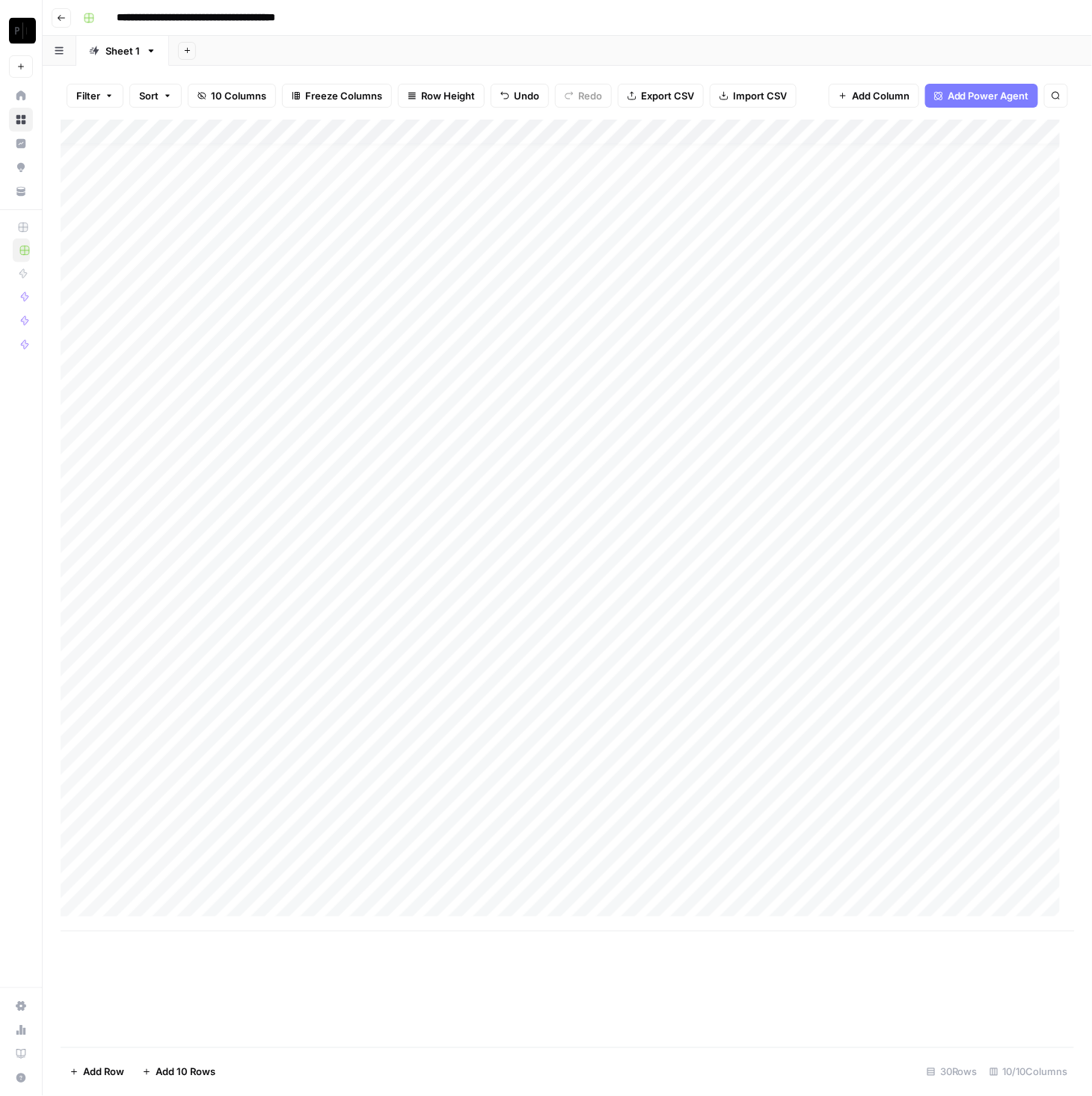
click at [216, 673] on div "Add Column" at bounding box center [567, 526] width 1014 height 812
click at [438, 674] on div "Add Column" at bounding box center [567, 526] width 1014 height 812
click at [211, 705] on div "Add Column" at bounding box center [567, 526] width 1014 height 812
click at [474, 699] on div "Add Column" at bounding box center [567, 526] width 1014 height 812
click at [287, 721] on div "Add Column" at bounding box center [567, 526] width 1014 height 812
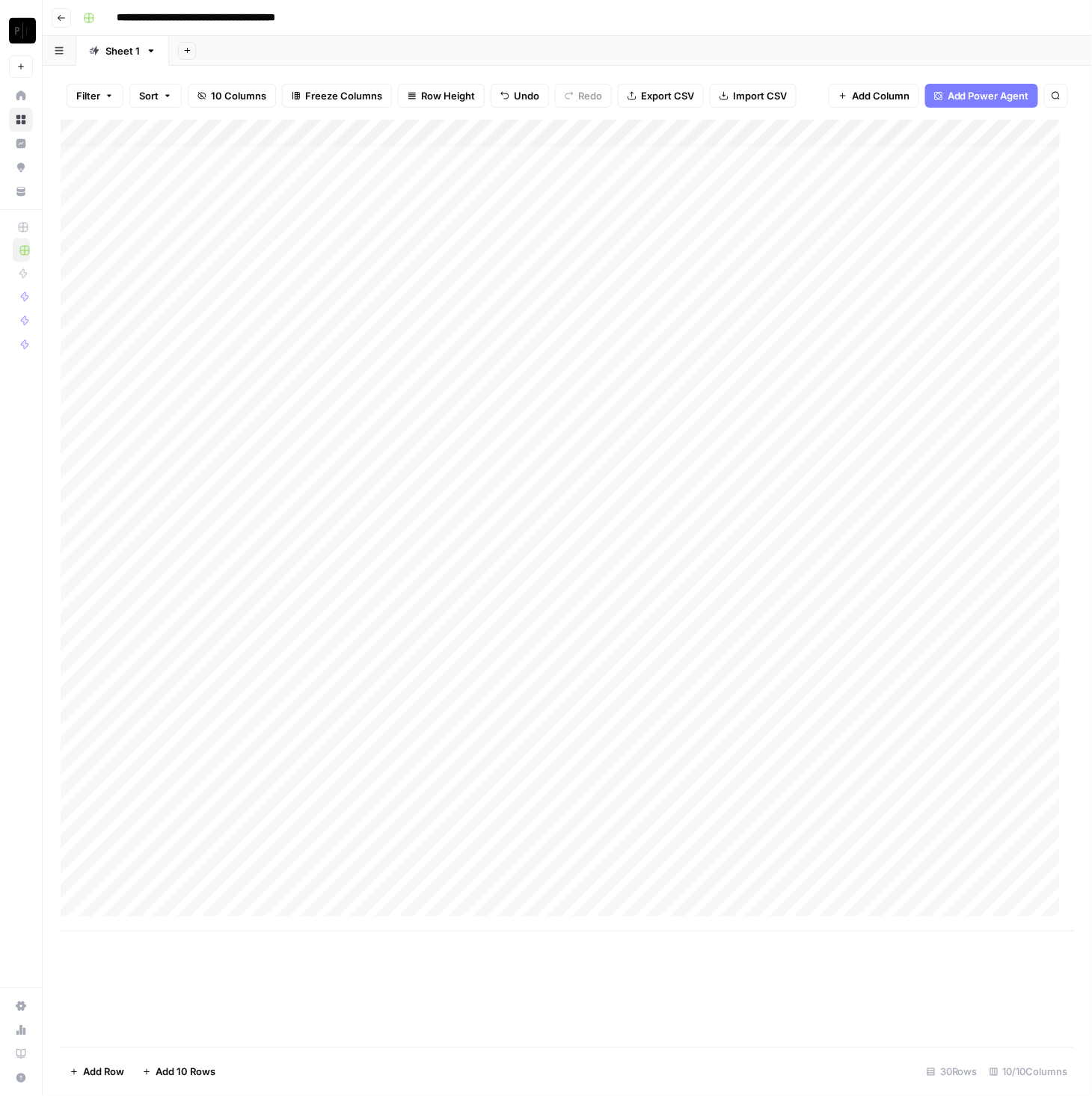
click at [281, 723] on div "Add Column" at bounding box center [567, 526] width 1014 height 812
click at [293, 772] on div "Add Column" at bounding box center [567, 526] width 1014 height 812
click at [268, 724] on div "Add Column" at bounding box center [567, 526] width 1014 height 812
click at [268, 724] on textarea "**********" at bounding box center [232, 735] width 240 height 36
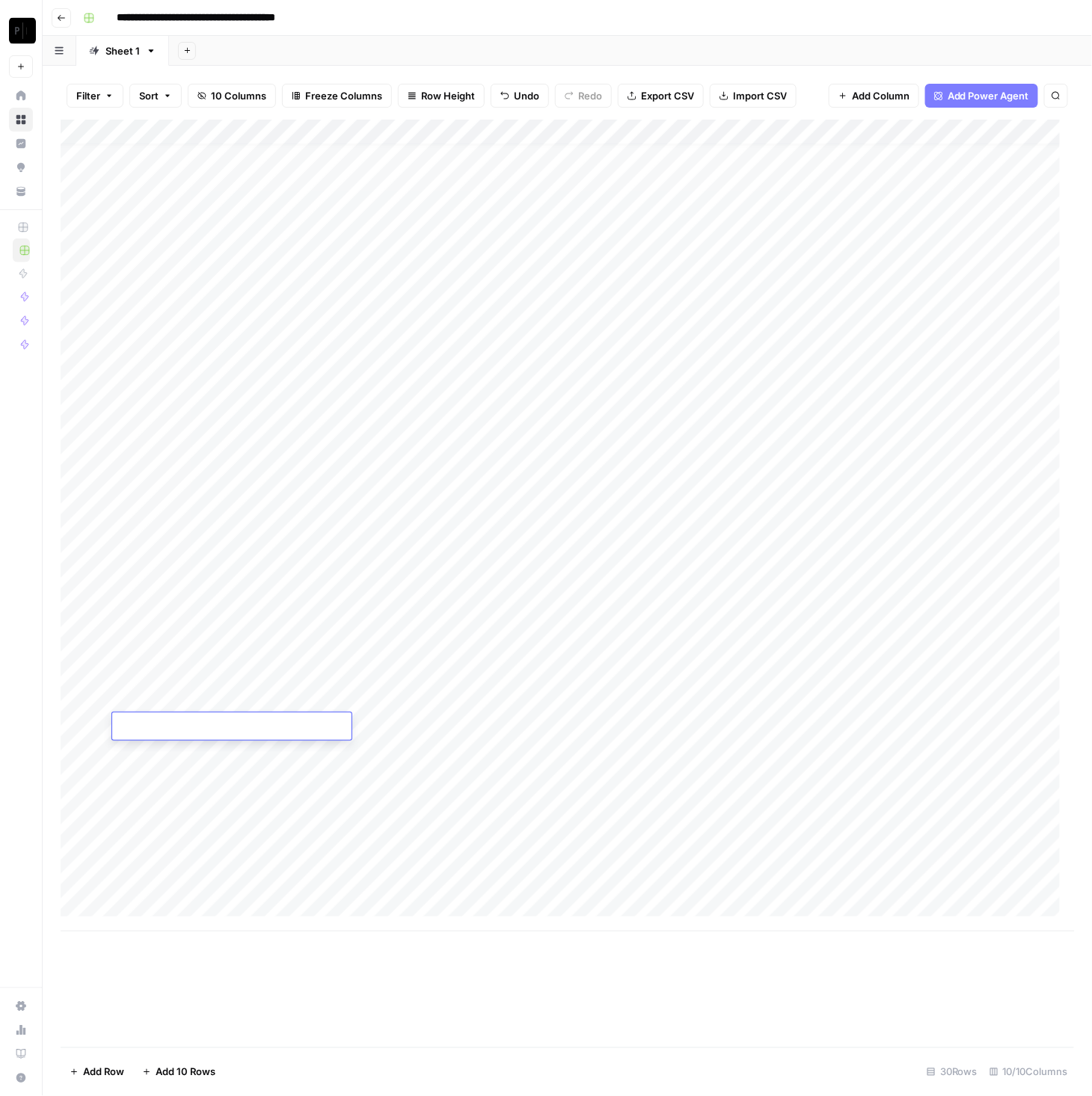
click at [302, 845] on div "Add Column" at bounding box center [567, 526] width 1014 height 812
click at [190, 733] on div "Add Column" at bounding box center [567, 526] width 1014 height 812
click at [450, 720] on div "Add Column" at bounding box center [567, 526] width 1014 height 812
type textarea "**********"
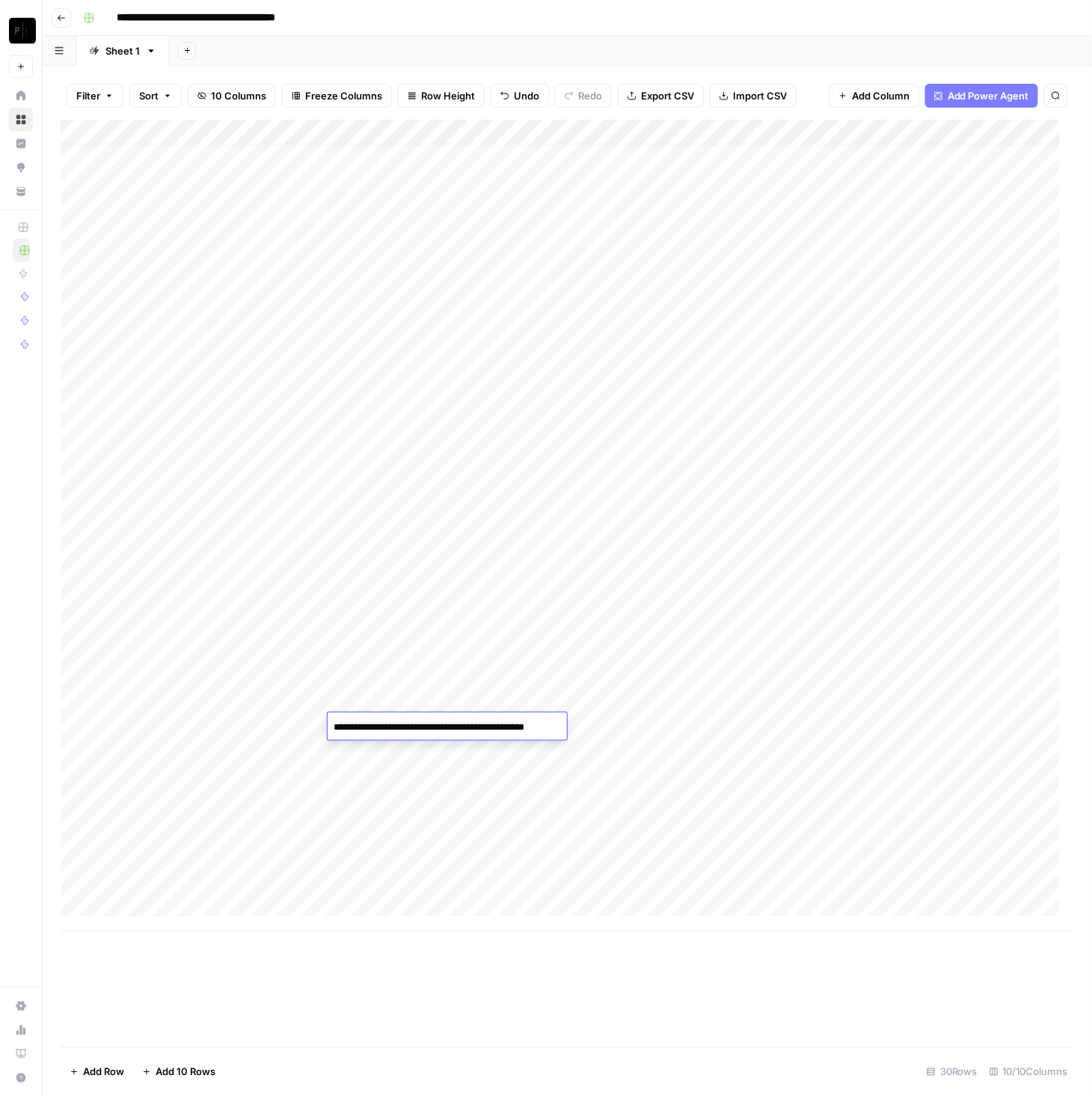
click at [726, 753] on div "Add Column" at bounding box center [567, 526] width 1014 height 812
click at [170, 746] on div "Add Column" at bounding box center [567, 526] width 1014 height 812
click at [395, 750] on div "Add Column" at bounding box center [567, 526] width 1014 height 812
click at [426, 784] on div "Add Column" at bounding box center [567, 526] width 1014 height 812
click at [191, 775] on div "Add Column" at bounding box center [567, 526] width 1014 height 812
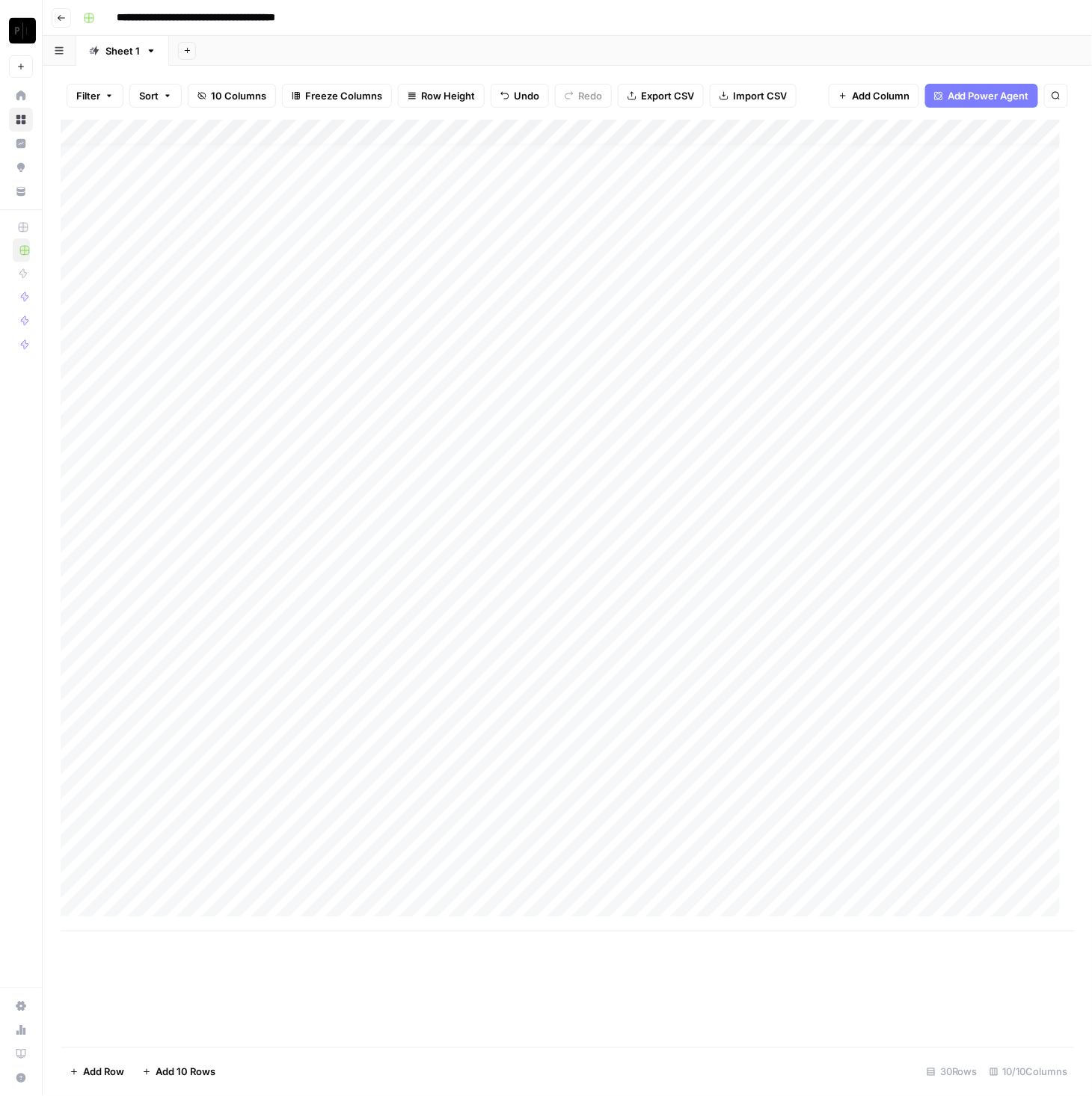
click at [415, 797] on div "Add Column" at bounding box center [567, 526] width 1014 height 812
click at [287, 802] on div "Add Column" at bounding box center [567, 526] width 1014 height 812
click at [386, 825] on div "Add Column" at bounding box center [567, 526] width 1014 height 812
click at [252, 829] on div "Add Column" at bounding box center [567, 526] width 1014 height 812
click at [433, 842] on div "Add Column" at bounding box center [567, 526] width 1014 height 812
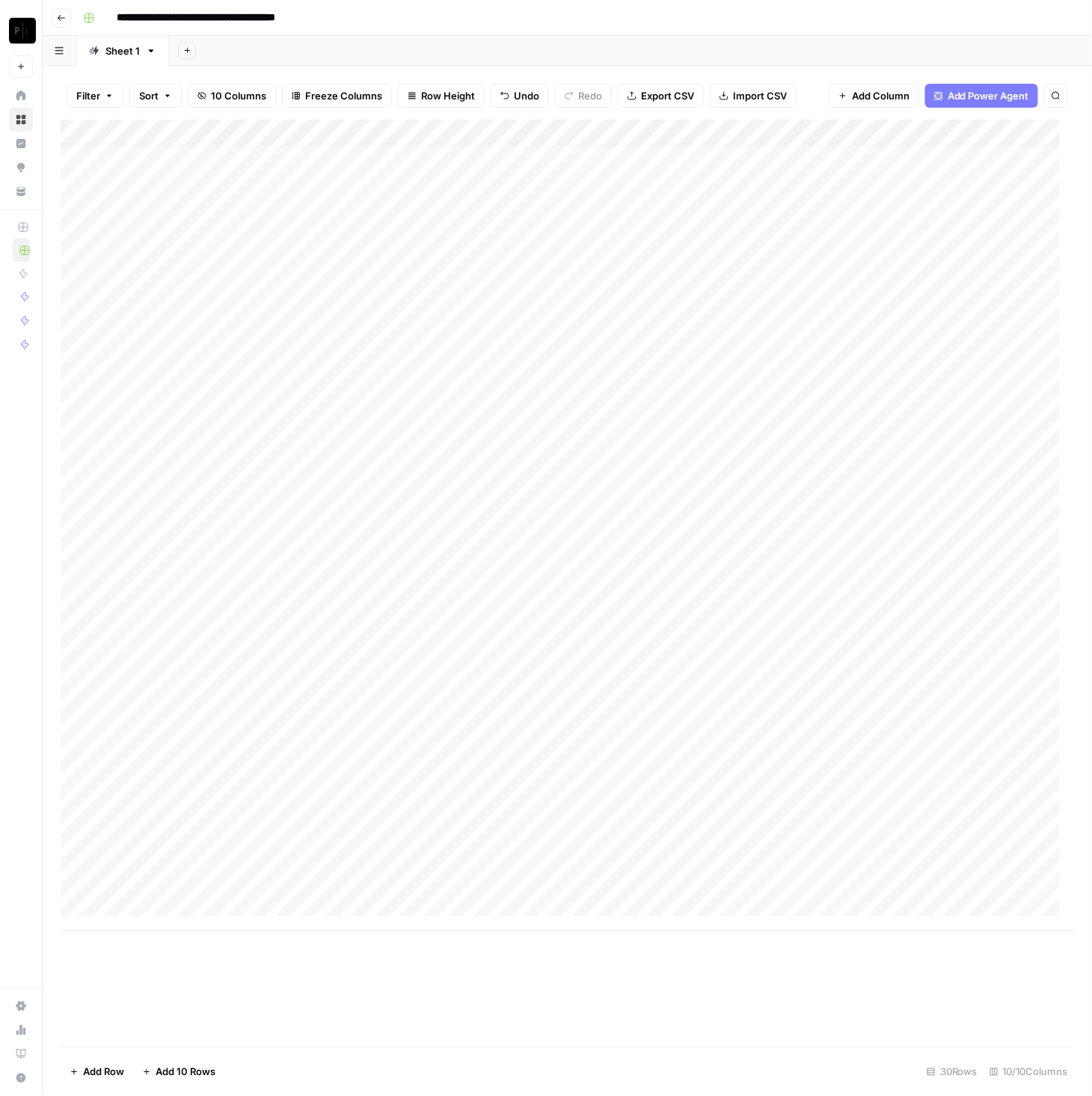
click at [438, 826] on div "Add Column" at bounding box center [567, 526] width 1014 height 812
click at [231, 846] on div "Add Column" at bounding box center [567, 526] width 1014 height 812
click at [435, 851] on div "Add Column" at bounding box center [567, 526] width 1014 height 812
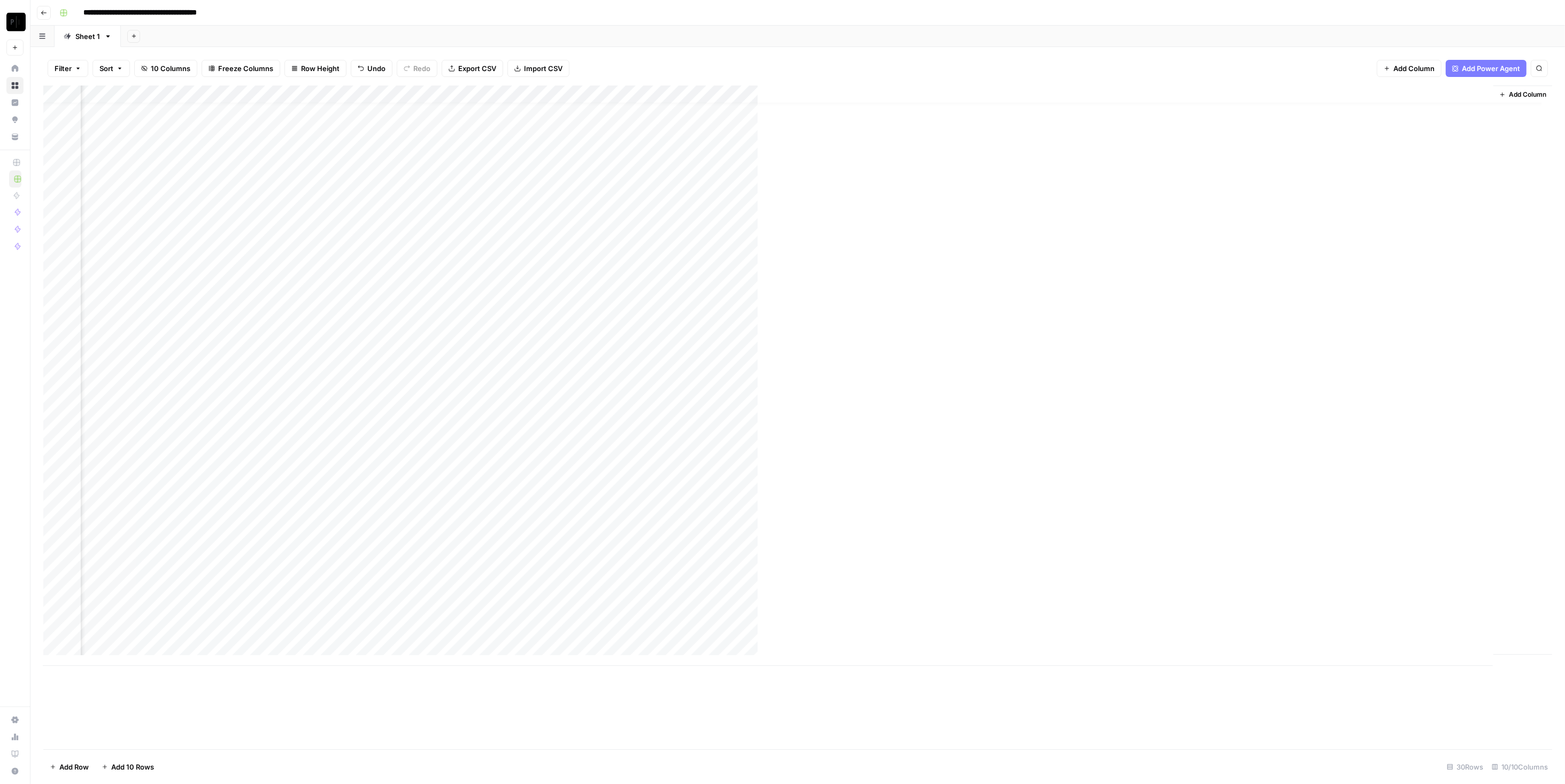
scroll to position [10, 113]
click at [780, 92] on div "Add Column" at bounding box center [798, 376] width 1509 height 581
click at [780, 155] on span "Remaining Rows" at bounding box center [1414, 157] width 67 height 11
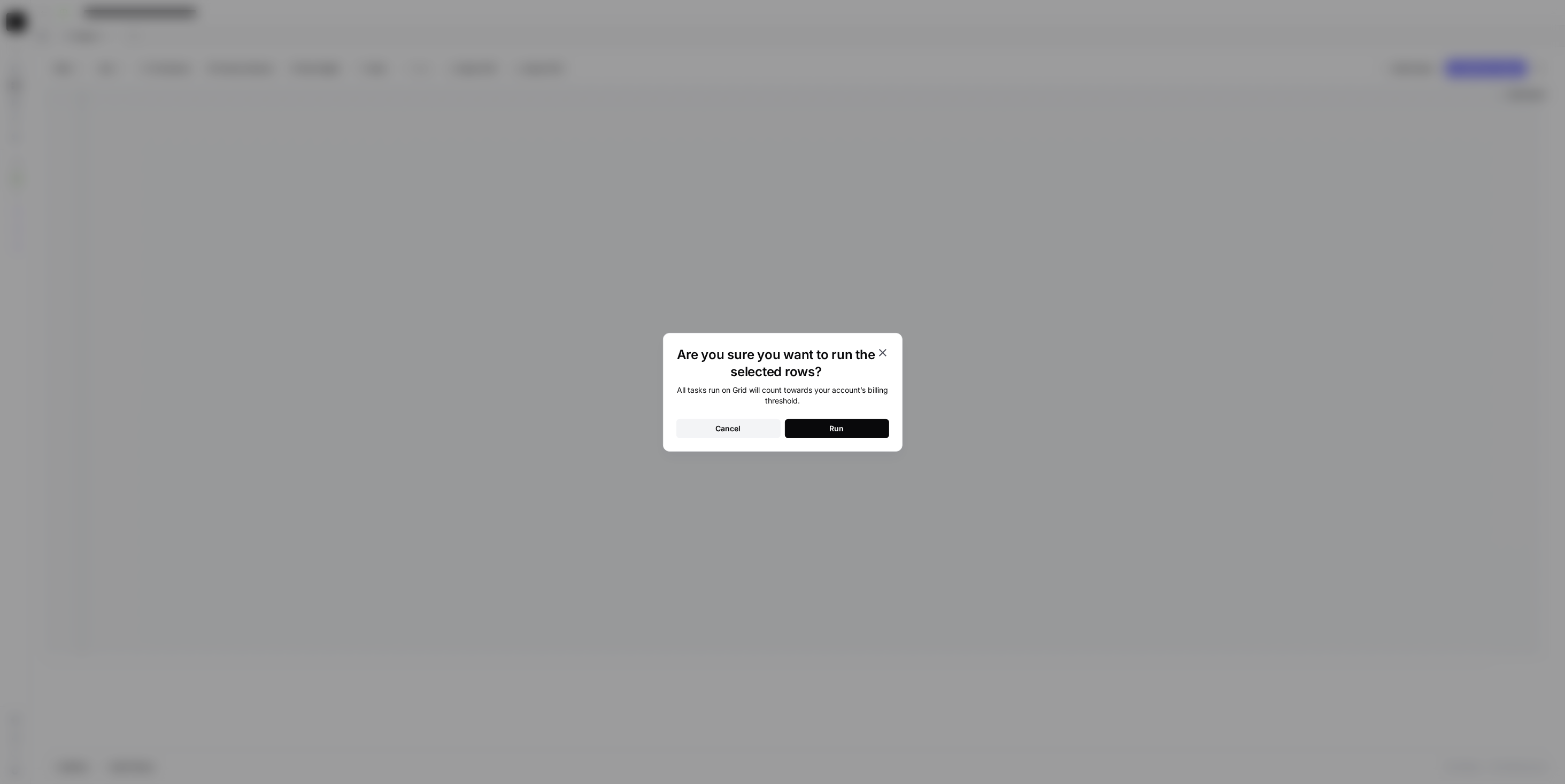
click at [780, 427] on button "Run" at bounding box center [837, 429] width 104 height 19
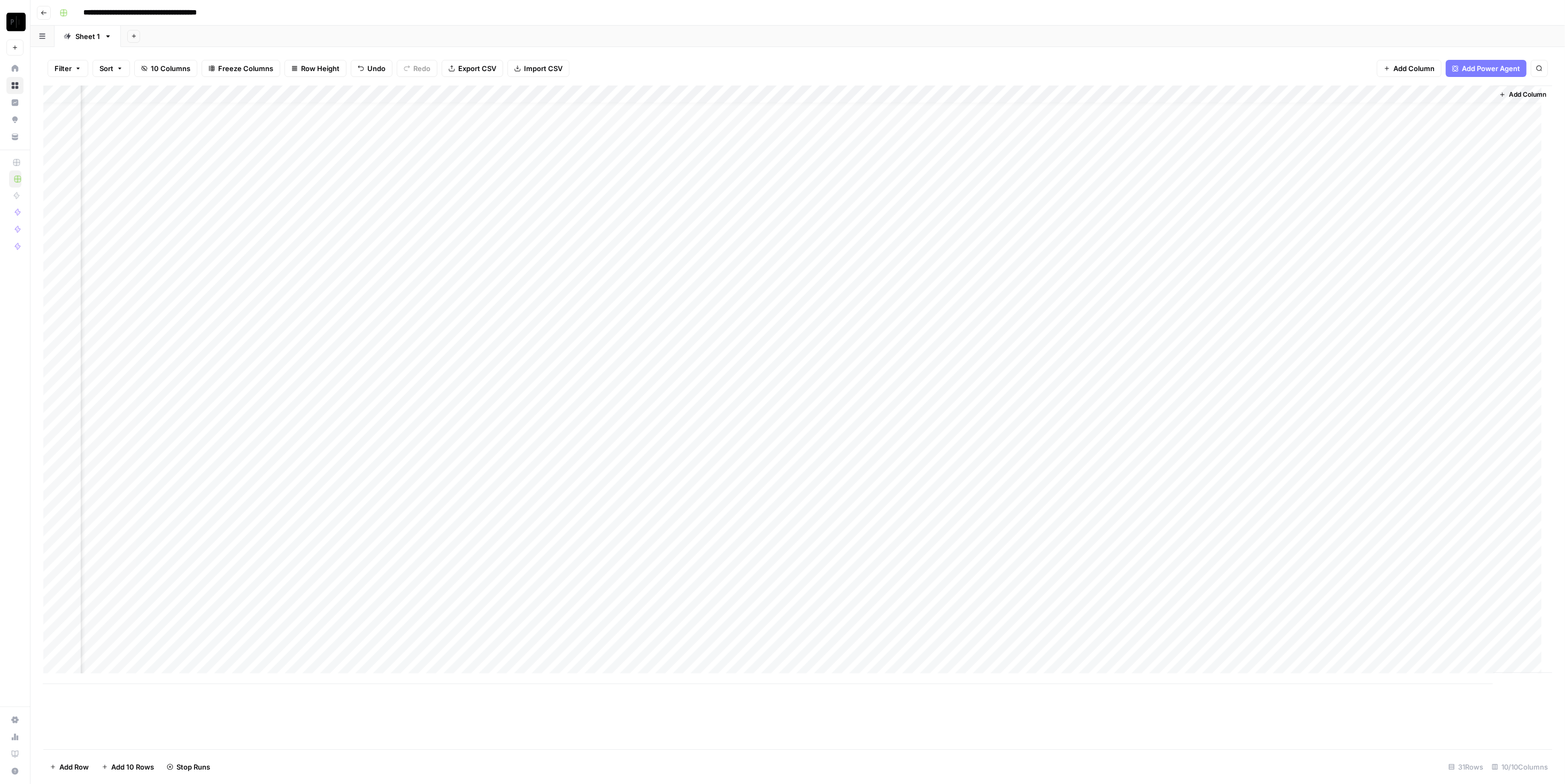
drag, startPoint x: 788, startPoint y: 668, endPoint x: 680, endPoint y: 656, distance: 108.7
click at [680, 656] on div "Add Column" at bounding box center [798, 385] width 1509 height 599
click at [780, 207] on div "Add Column" at bounding box center [798, 394] width 1509 height 617
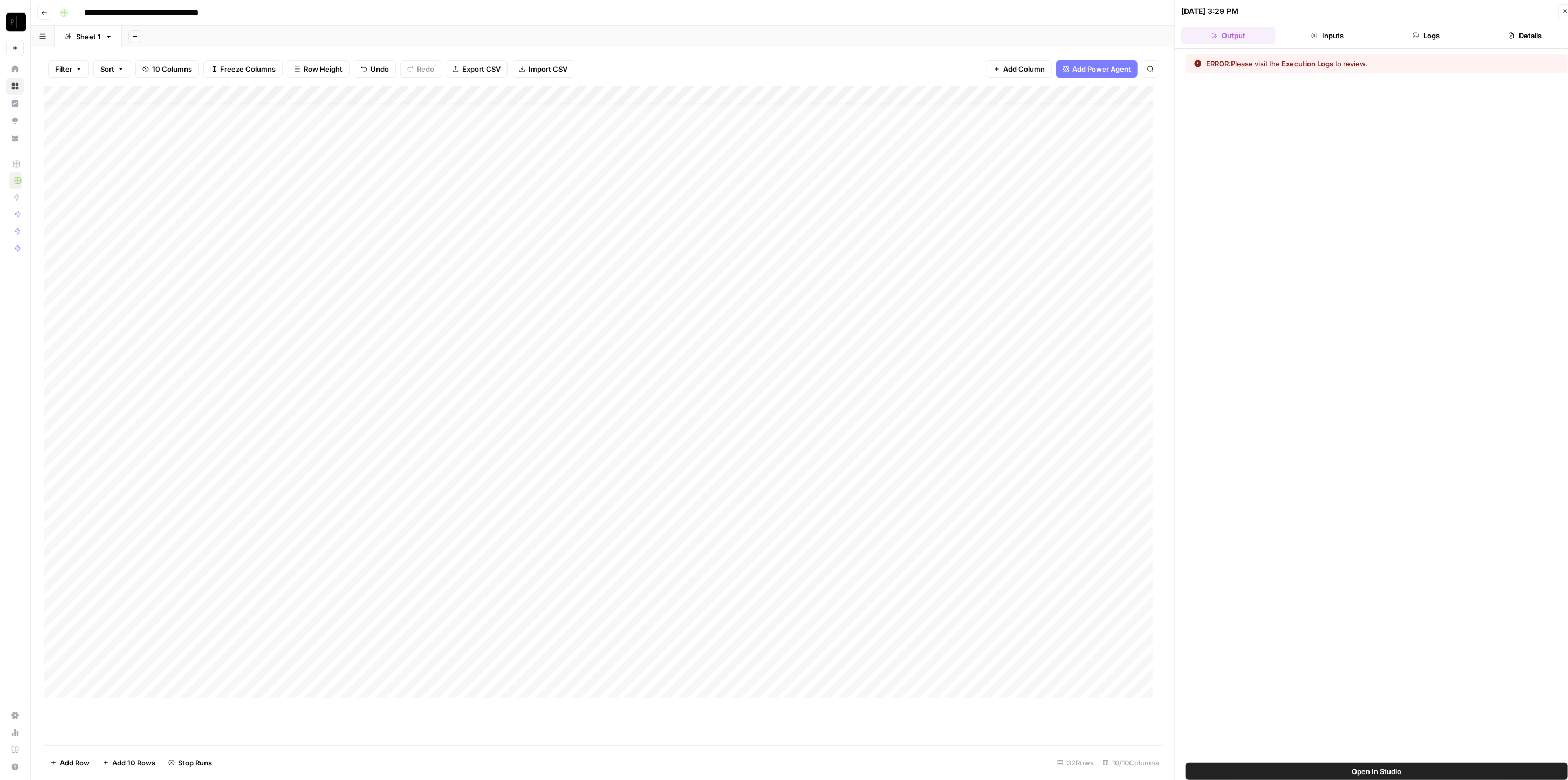
click at [787, 45] on header "10/08/25 at 3:29 PM Close Output Inputs Logs Details" at bounding box center [1377, 24] width 404 height 48
click at [787, 38] on icon "button" at bounding box center [1416, 36] width 7 height 7
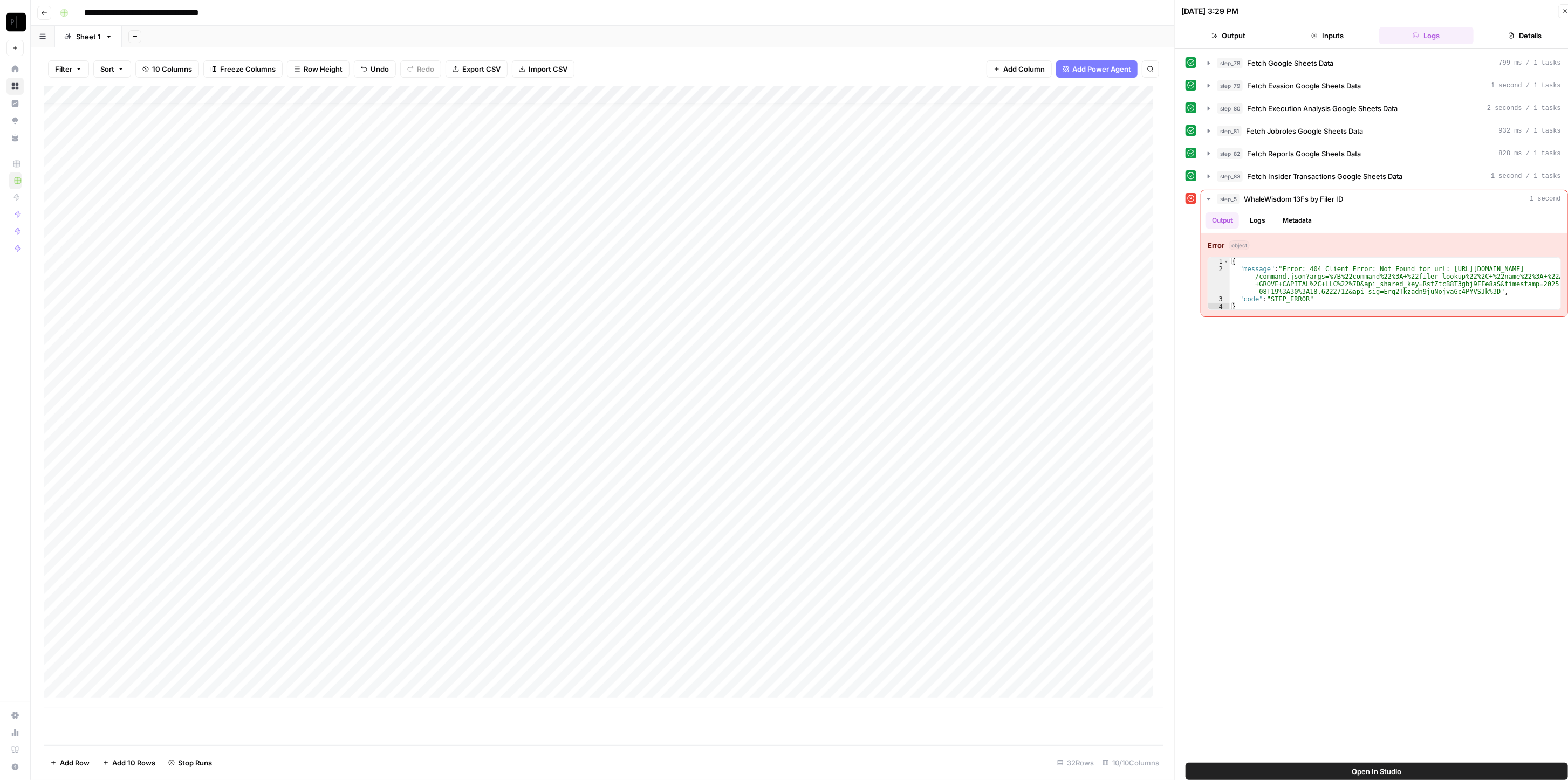
click at [787, 11] on icon "button" at bounding box center [1566, 12] width 4 height 4
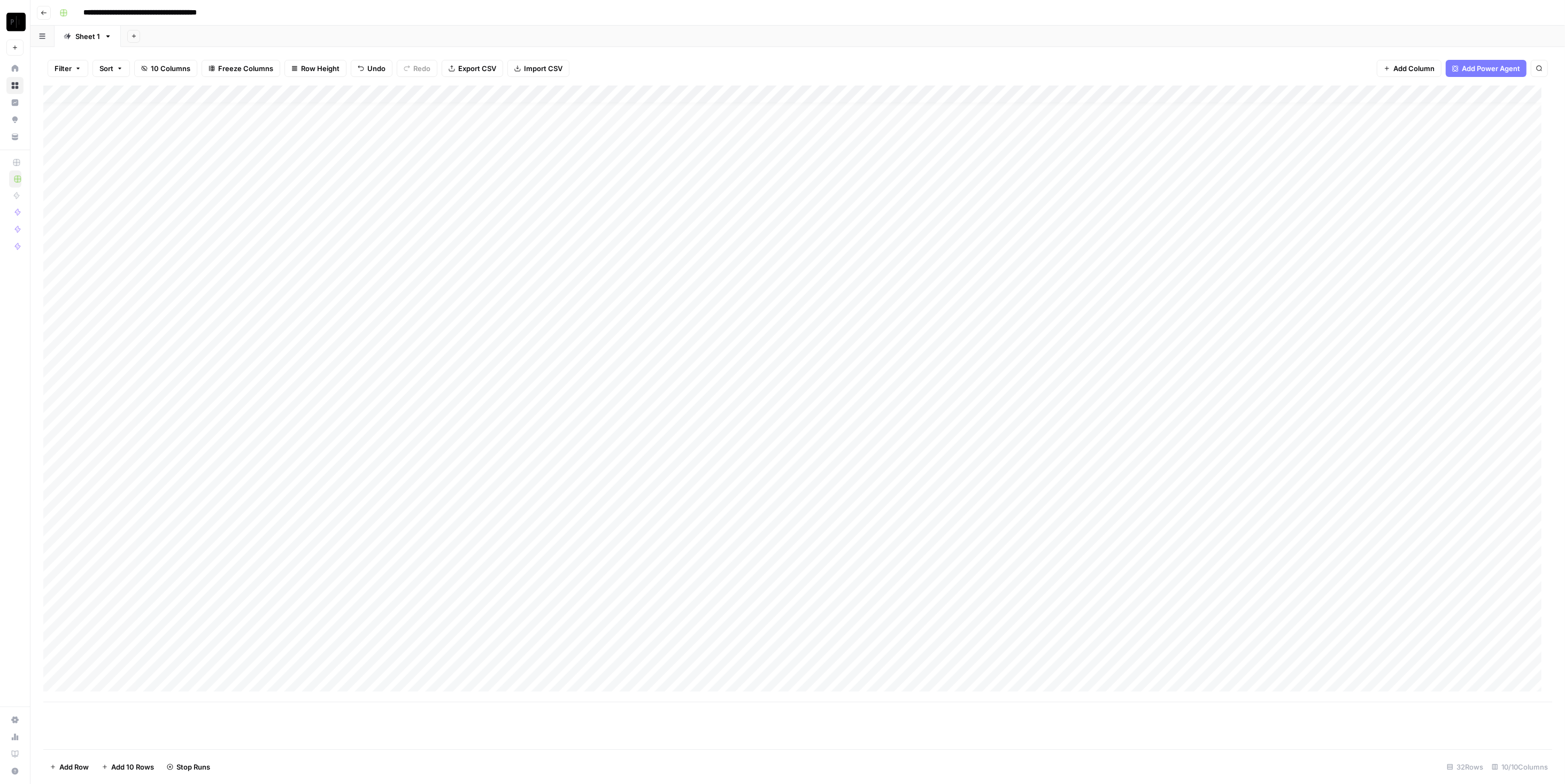
click at [256, 207] on div "Add Column" at bounding box center [798, 394] width 1509 height 617
drag, startPoint x: 264, startPoint y: 215, endPoint x: 208, endPoint y: 211, distance: 56.1
click at [208, 211] on body "**********" at bounding box center [782, 392] width 1565 height 784
click at [780, 210] on div "Add Column" at bounding box center [798, 394] width 1509 height 617
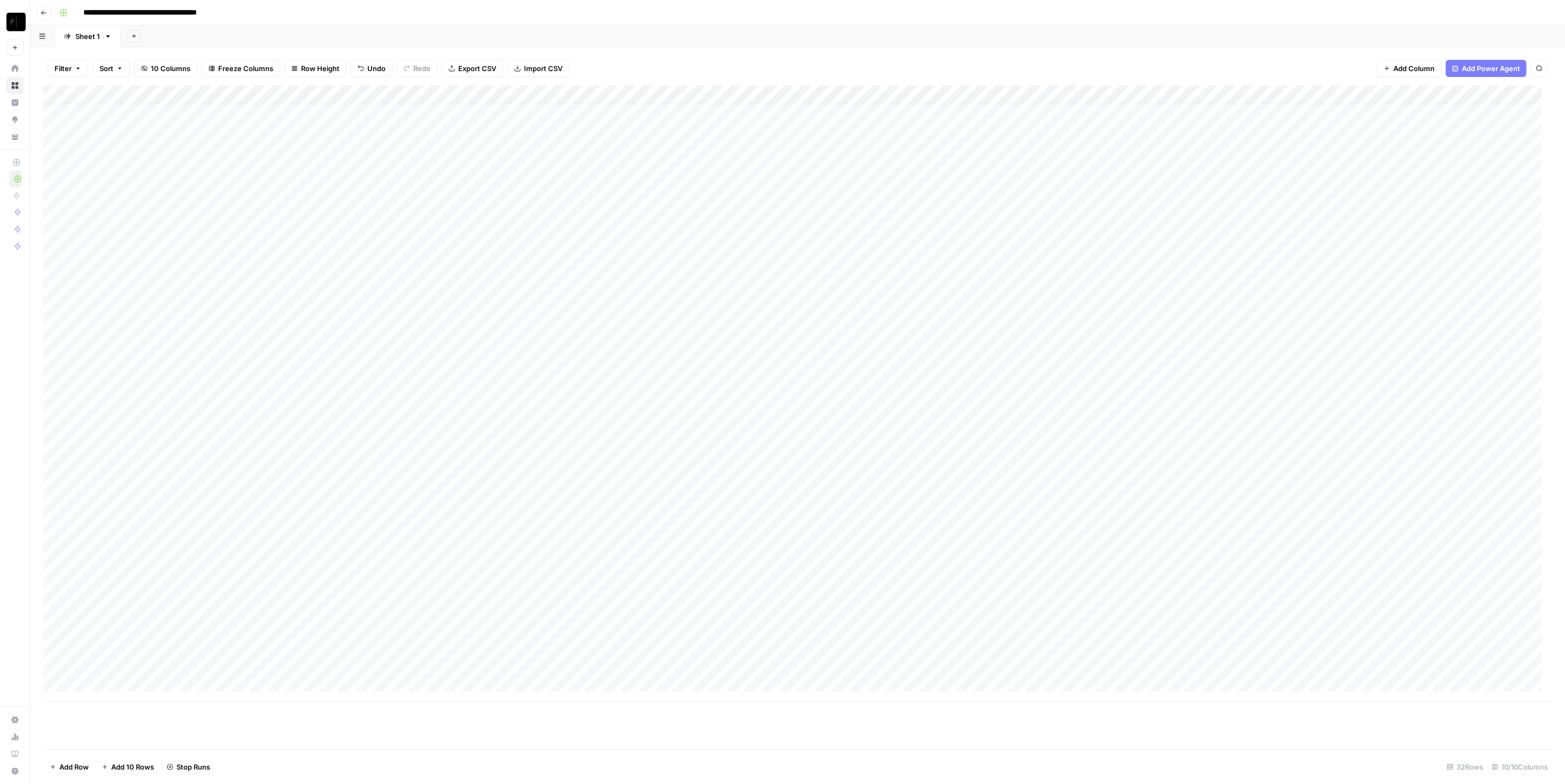
click at [780, 229] on div "Add Column" at bounding box center [798, 394] width 1509 height 617
click at [780, 247] on div "Add Column" at bounding box center [798, 394] width 1509 height 617
click at [780, 282] on div "Add Column" at bounding box center [798, 394] width 1509 height 617
click at [780, 301] on div "Add Column" at bounding box center [798, 394] width 1509 height 617
click at [780, 336] on div "Add Column" at bounding box center [798, 394] width 1509 height 617
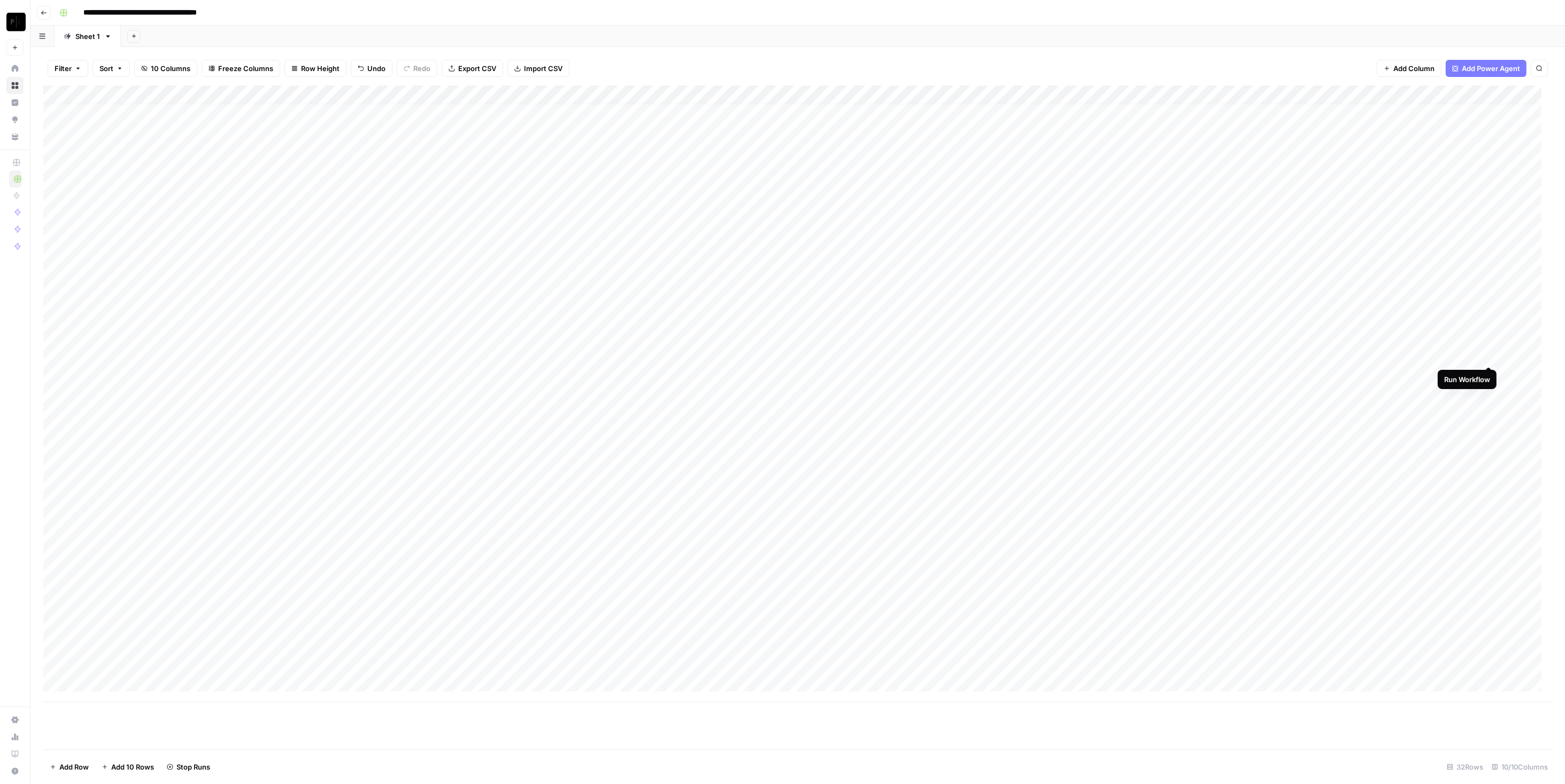
click at [780, 354] on div "Add Column" at bounding box center [798, 394] width 1509 height 617
click at [780, 431] on div "Add Column" at bounding box center [798, 394] width 1509 height 617
click at [780, 445] on div "Add Column" at bounding box center [798, 394] width 1509 height 617
click at [780, 466] on div "Add Column" at bounding box center [798, 394] width 1509 height 617
click at [780, 483] on div "Add Column" at bounding box center [798, 394] width 1509 height 617
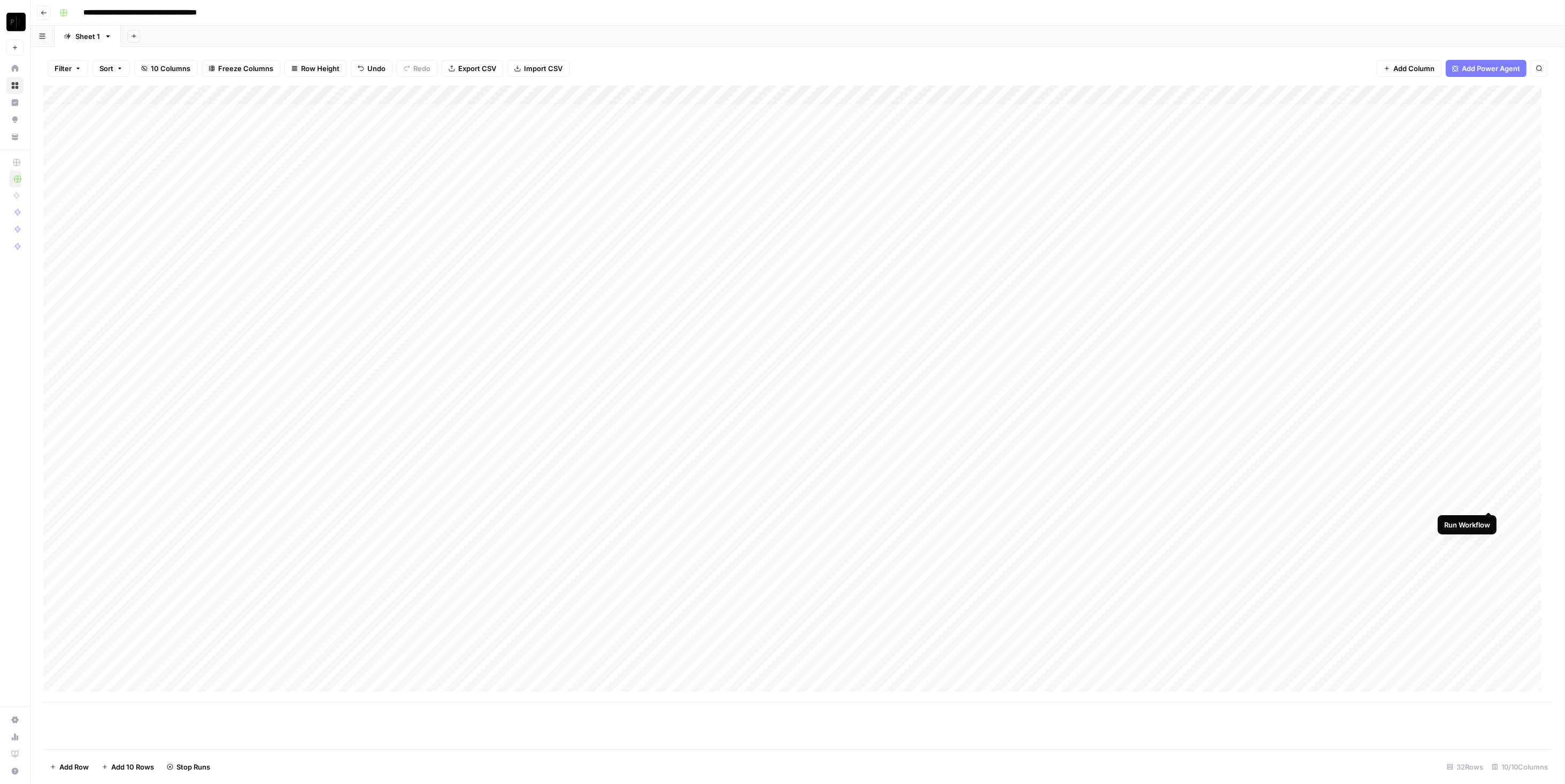
click at [780, 502] on div "Add Column" at bounding box center [798, 394] width 1509 height 617
click at [780, 523] on div "Add Column" at bounding box center [798, 394] width 1509 height 617
click at [780, 537] on div "Add Column" at bounding box center [798, 394] width 1509 height 617
click at [780, 554] on div "Add Column" at bounding box center [798, 394] width 1509 height 617
click at [780, 573] on div "Add Column" at bounding box center [798, 394] width 1509 height 617
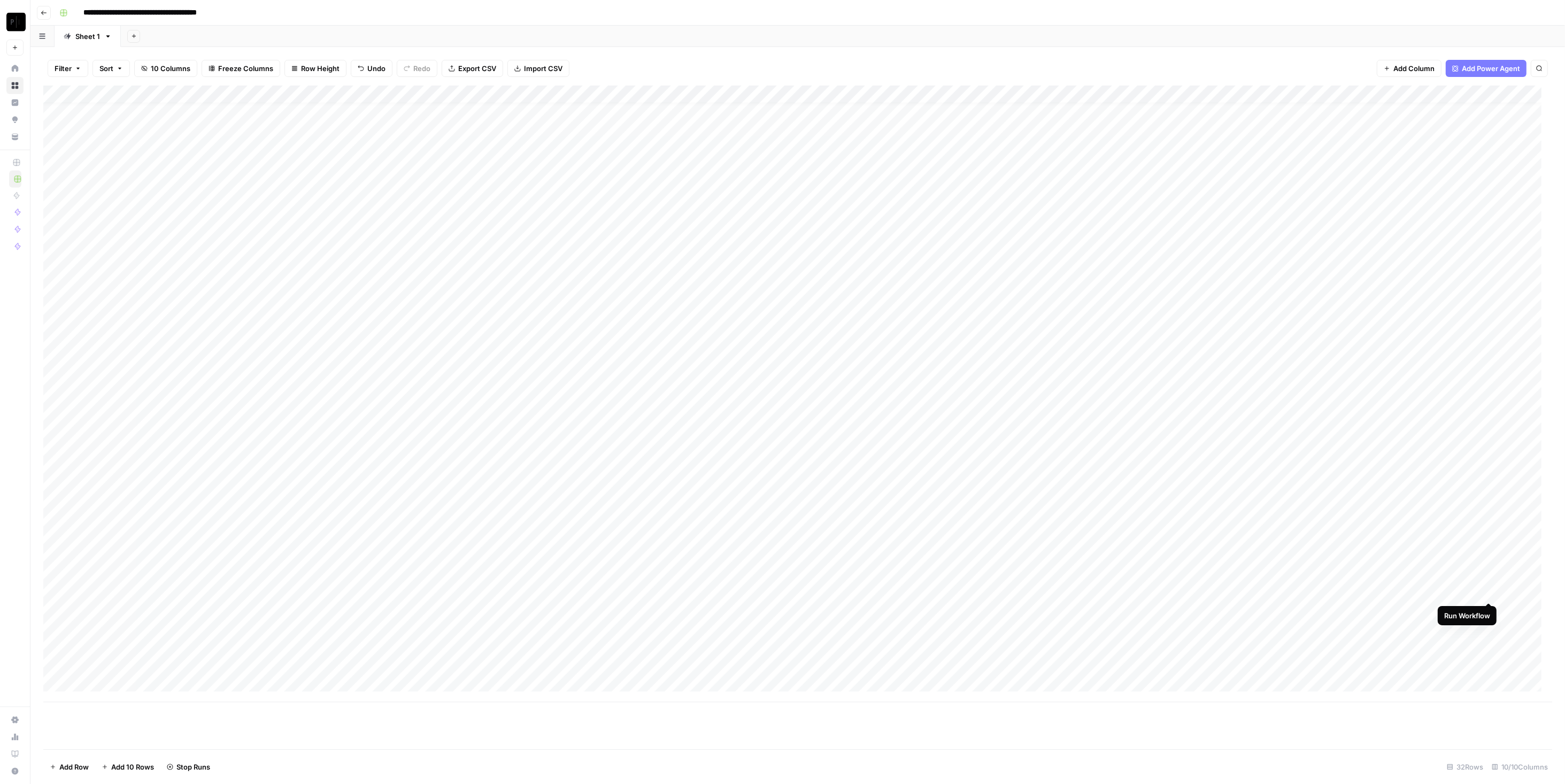
click at [780, 591] on div "Add Column" at bounding box center [798, 394] width 1509 height 617
click at [780, 338] on div "Add Column" at bounding box center [798, 394] width 1509 height 617
click at [780, 483] on div "Add Column" at bounding box center [798, 394] width 1509 height 617
click at [780, 448] on div "Add Column" at bounding box center [798, 394] width 1509 height 617
click at [780, 465] on div "Add Column" at bounding box center [798, 394] width 1509 height 617
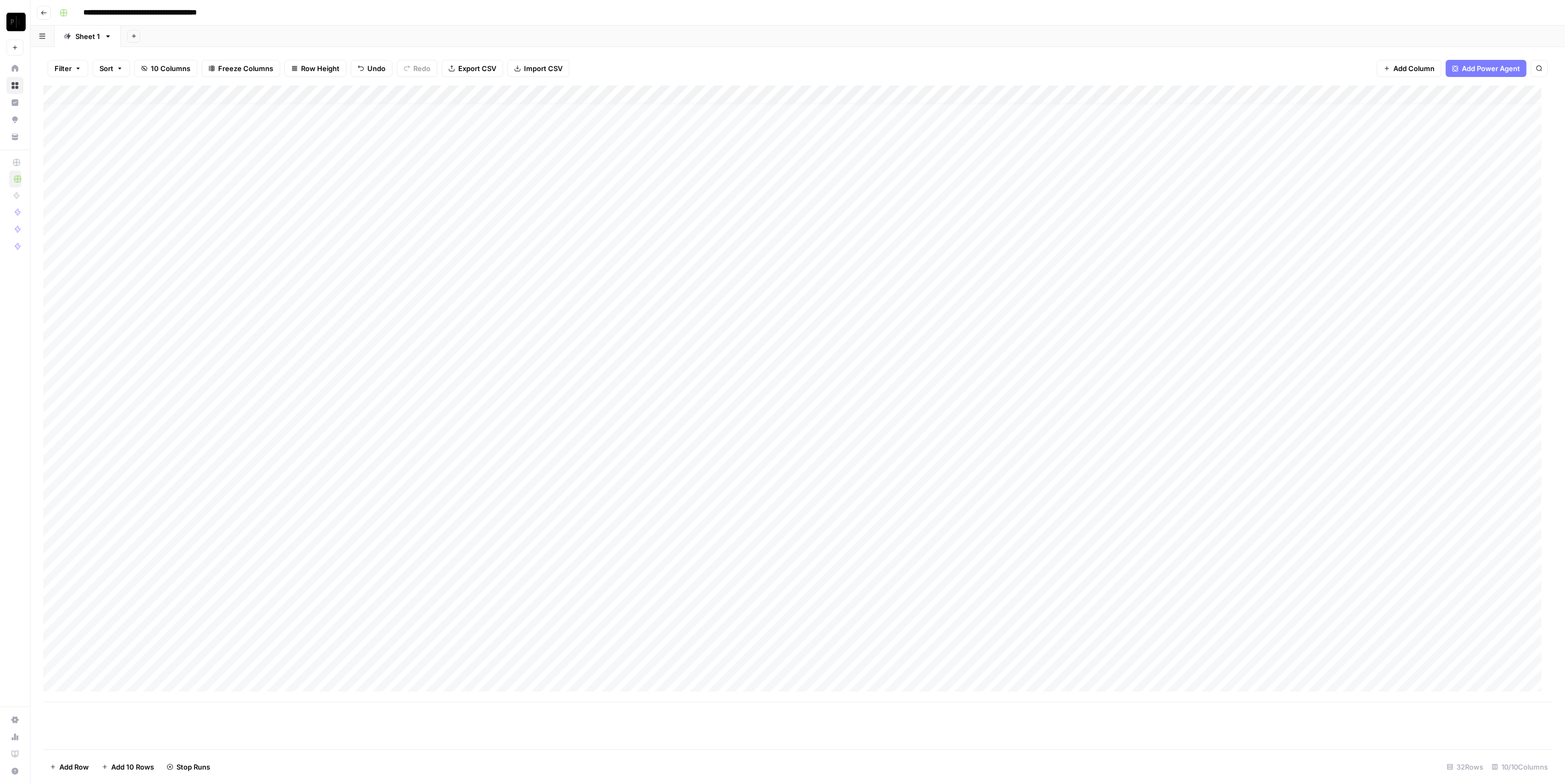
click at [780, 448] on div "Add Column" at bounding box center [798, 394] width 1509 height 617
click at [780, 484] on div "Add Column" at bounding box center [798, 394] width 1509 height 617
click at [780, 502] on div "Add Column" at bounding box center [798, 394] width 1509 height 617
click at [780, 468] on div "Add Column" at bounding box center [798, 394] width 1509 height 617
click at [780, 483] on div "Add Column" at bounding box center [798, 394] width 1509 height 617
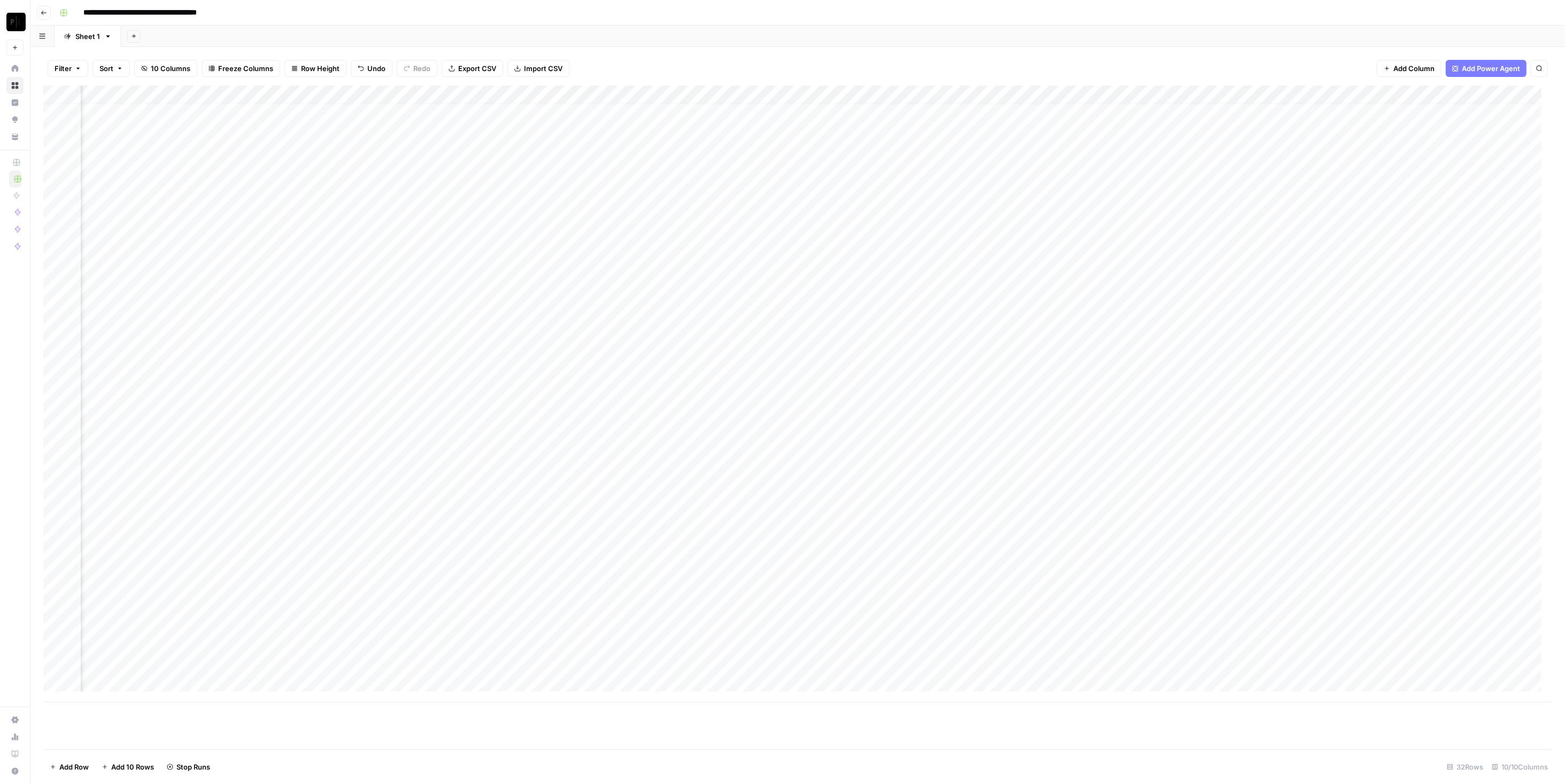
scroll to position [10, 113]
click at [780, 592] on div "Add Column" at bounding box center [798, 394] width 1509 height 617
click at [780, 502] on div "Add Column" at bounding box center [798, 394] width 1509 height 617
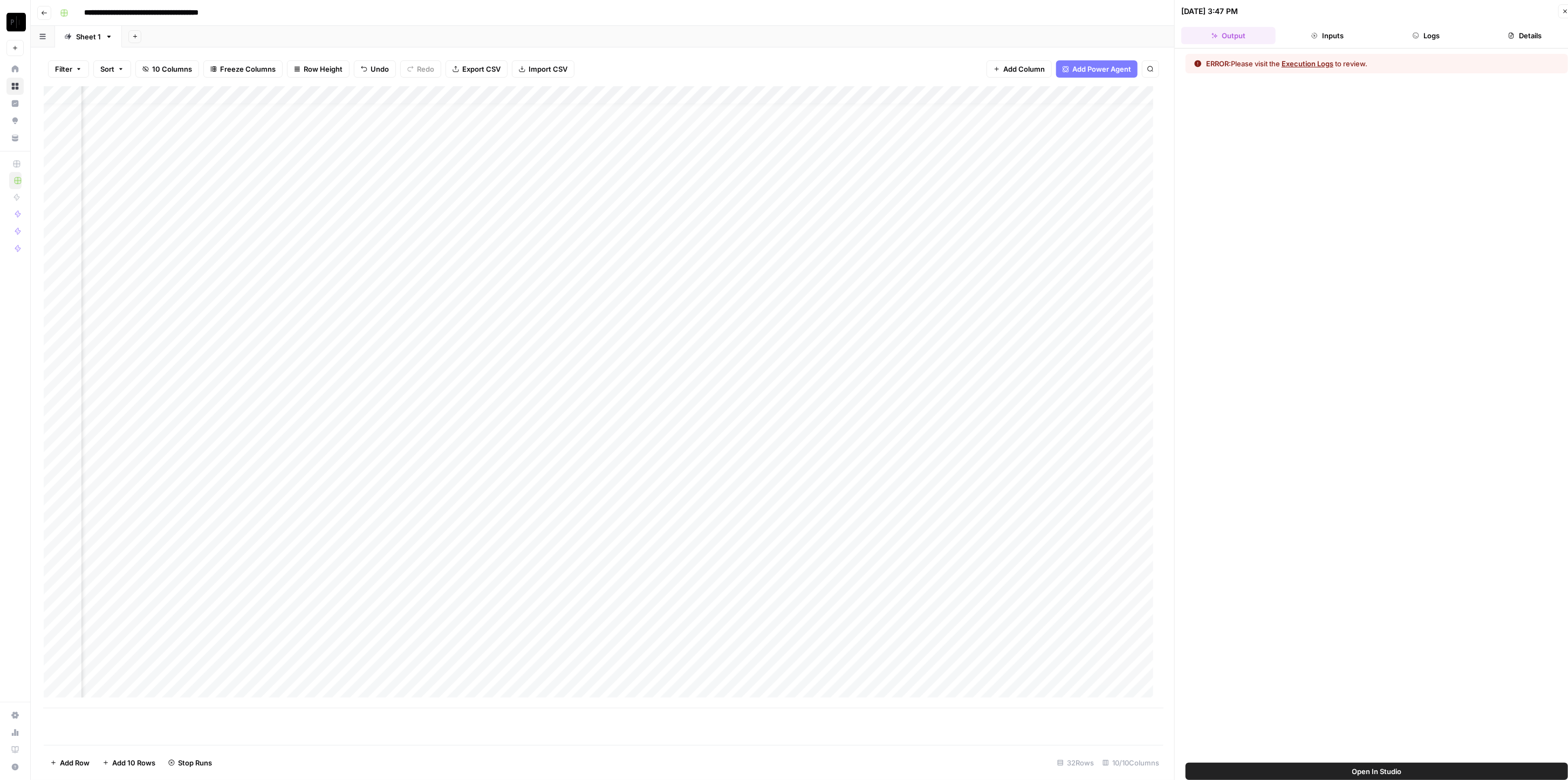
click at [787, 37] on button "Logs" at bounding box center [1426, 36] width 94 height 17
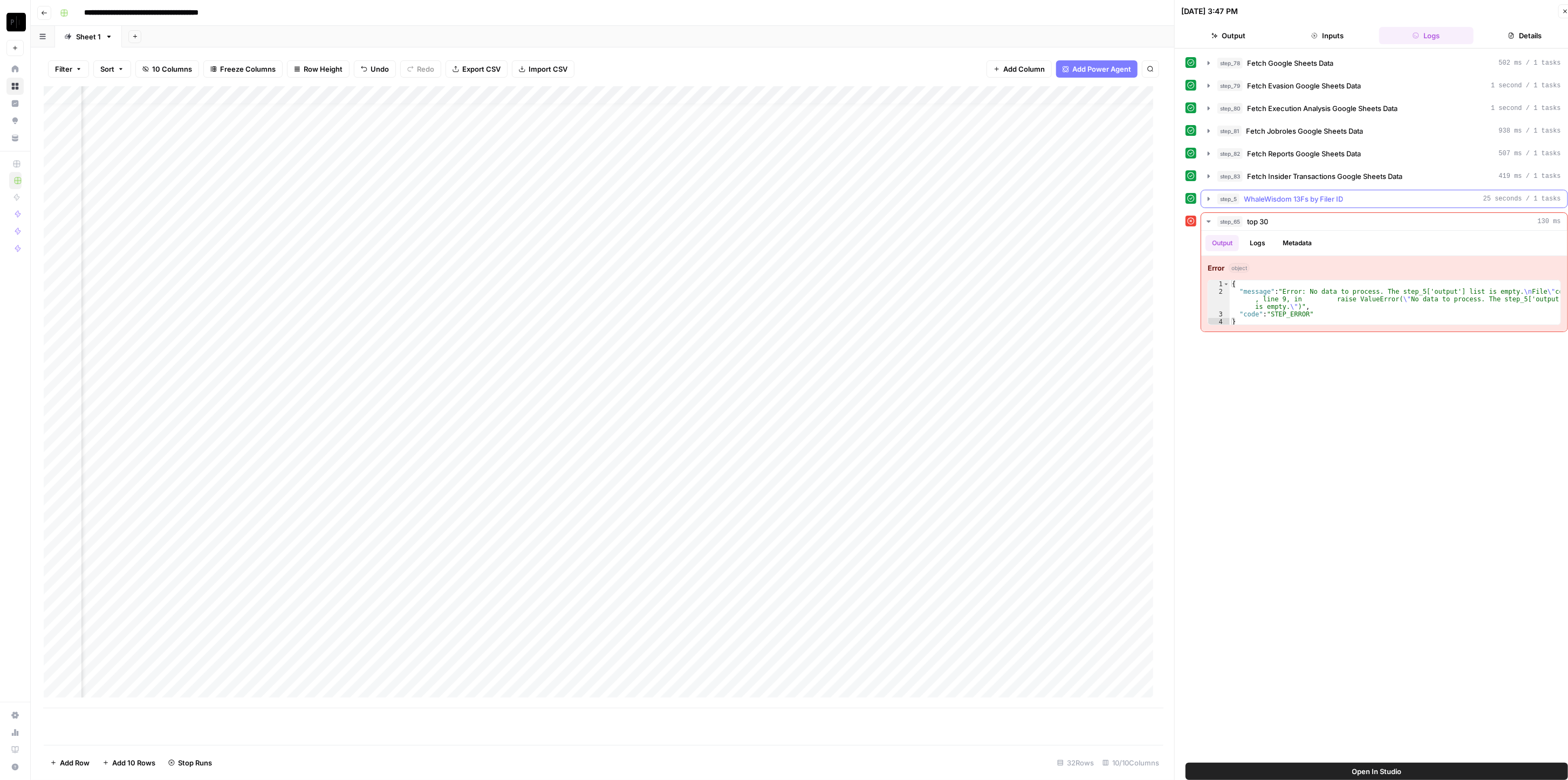
click at [787, 199] on div "step_5 WhaleWisdom 13Fs by Filer ID 25 seconds / 1 tasks" at bounding box center [1389, 199] width 344 height 11
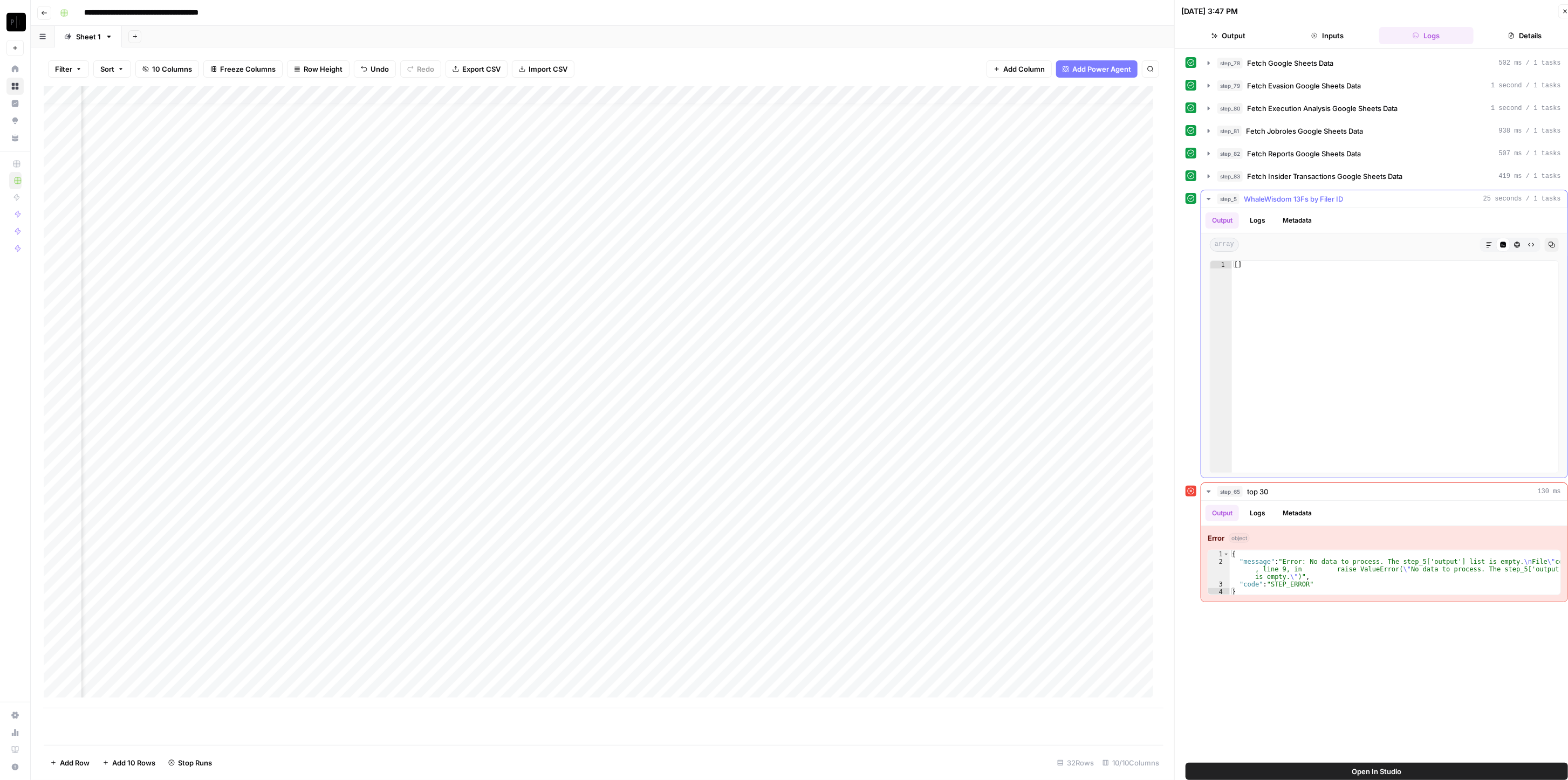
click at [787, 199] on div "step_5 WhaleWisdom 13Fs by Filer ID 25 seconds / 1 tasks" at bounding box center [1389, 199] width 344 height 11
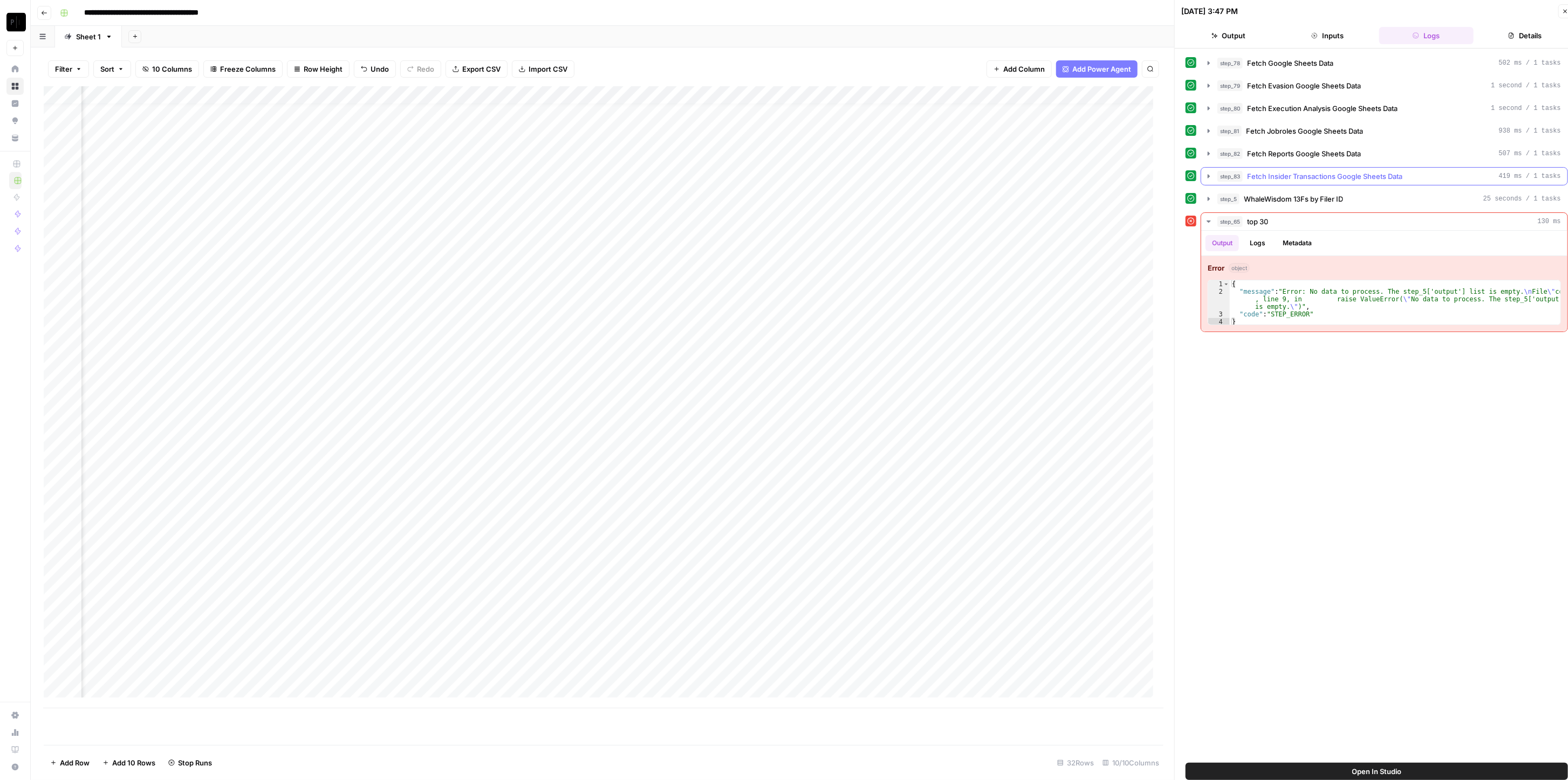
click at [787, 168] on button "step_83 Fetch Insider Transactions Google Sheets Data 419 ms / 1 tasks" at bounding box center [1385, 176] width 367 height 17
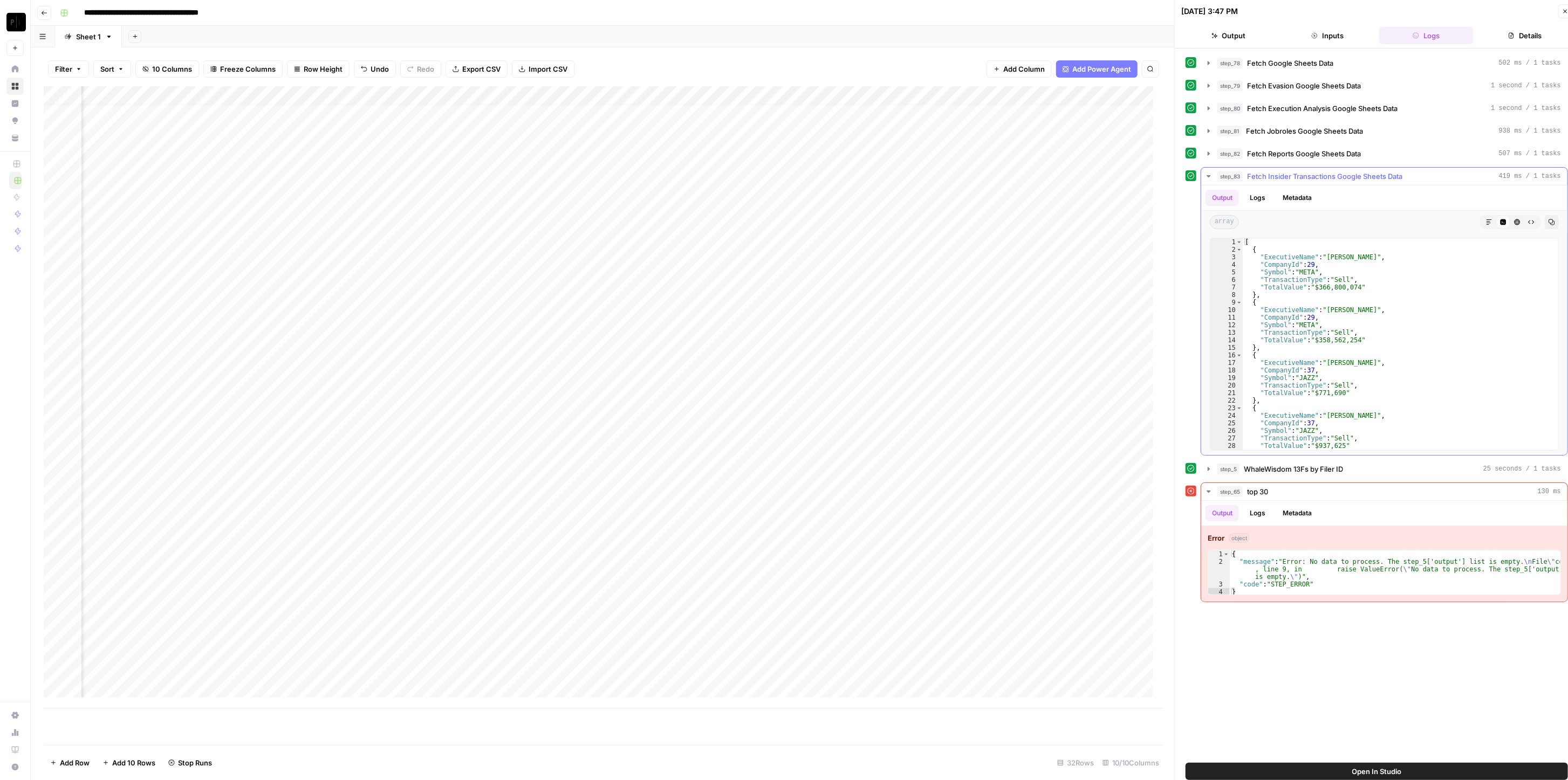
click at [787, 175] on div "step_83 Fetch Insider Transactions Google Sheets Data 419 ms / 1 tasks" at bounding box center [1389, 176] width 344 height 11
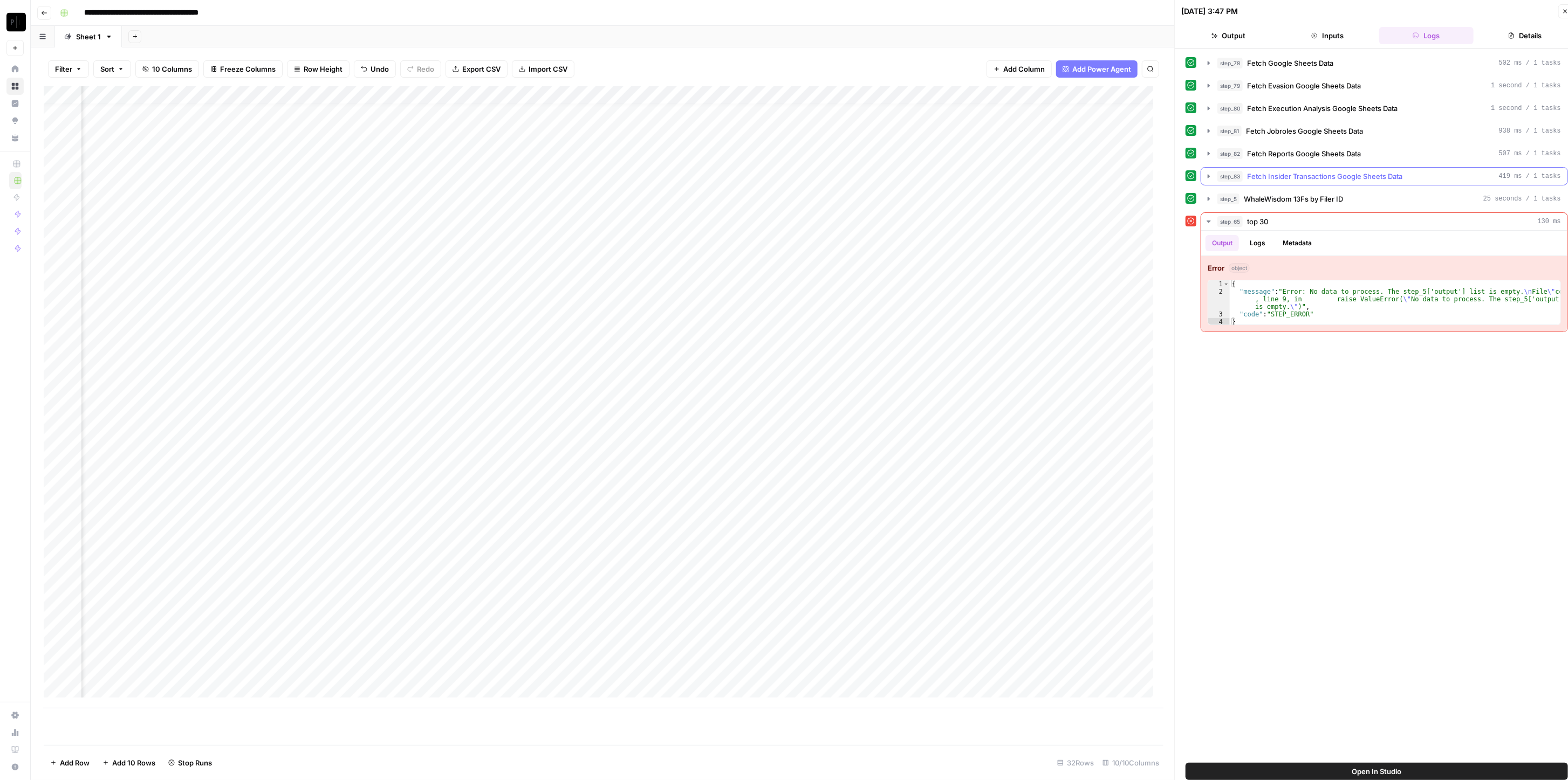
click at [787, 176] on div "step_83 Fetch Insider Transactions Google Sheets Data 419 ms / 1 tasks" at bounding box center [1389, 176] width 344 height 11
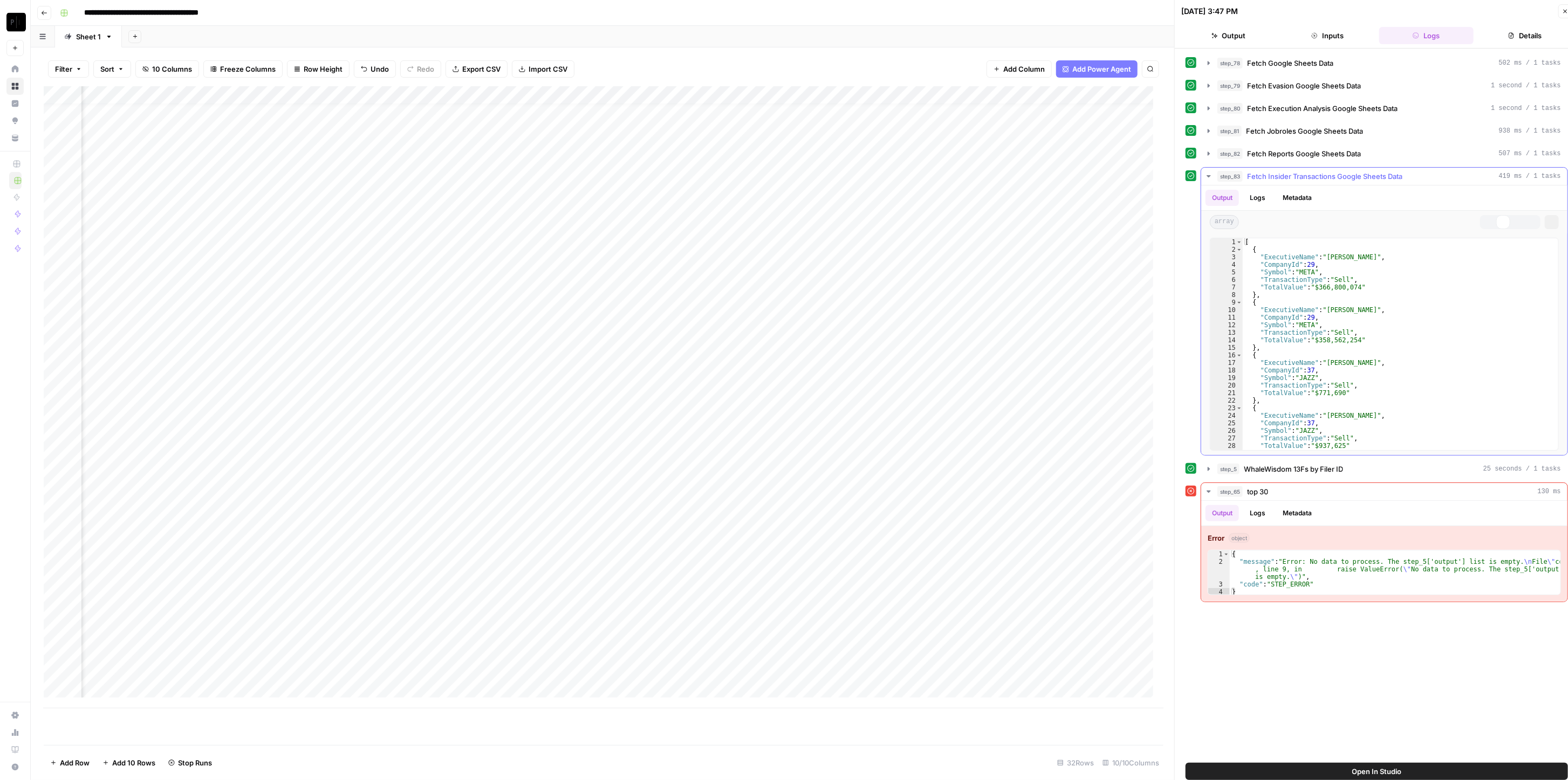
click at [787, 175] on div "step_83 Fetch Insider Transactions Google Sheets Data 419 ms / 1 tasks" at bounding box center [1389, 176] width 344 height 11
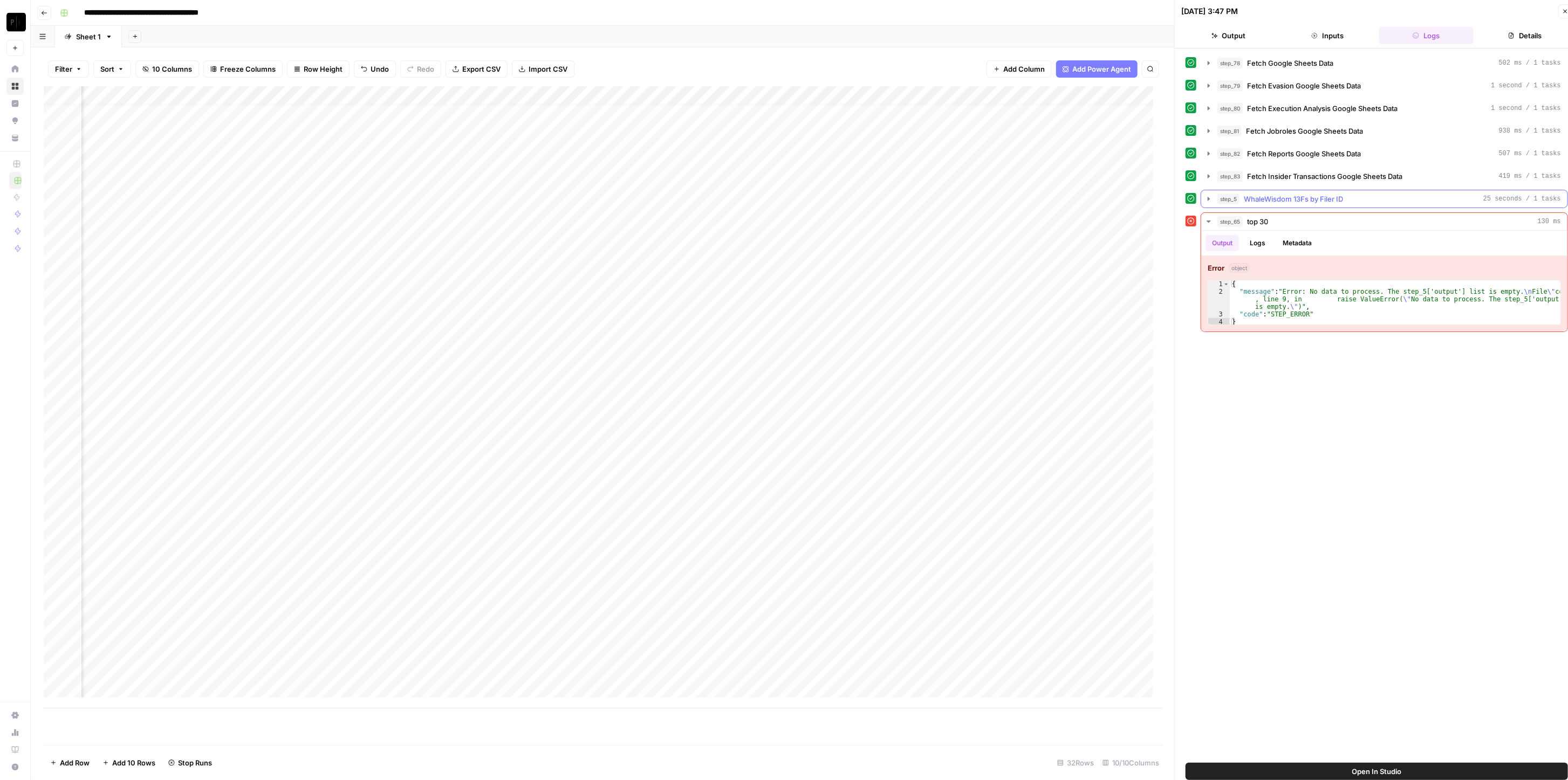
click at [787, 194] on div "step_5 WhaleWisdom 13Fs by Filer ID 25 seconds / 1 tasks" at bounding box center [1389, 199] width 344 height 11
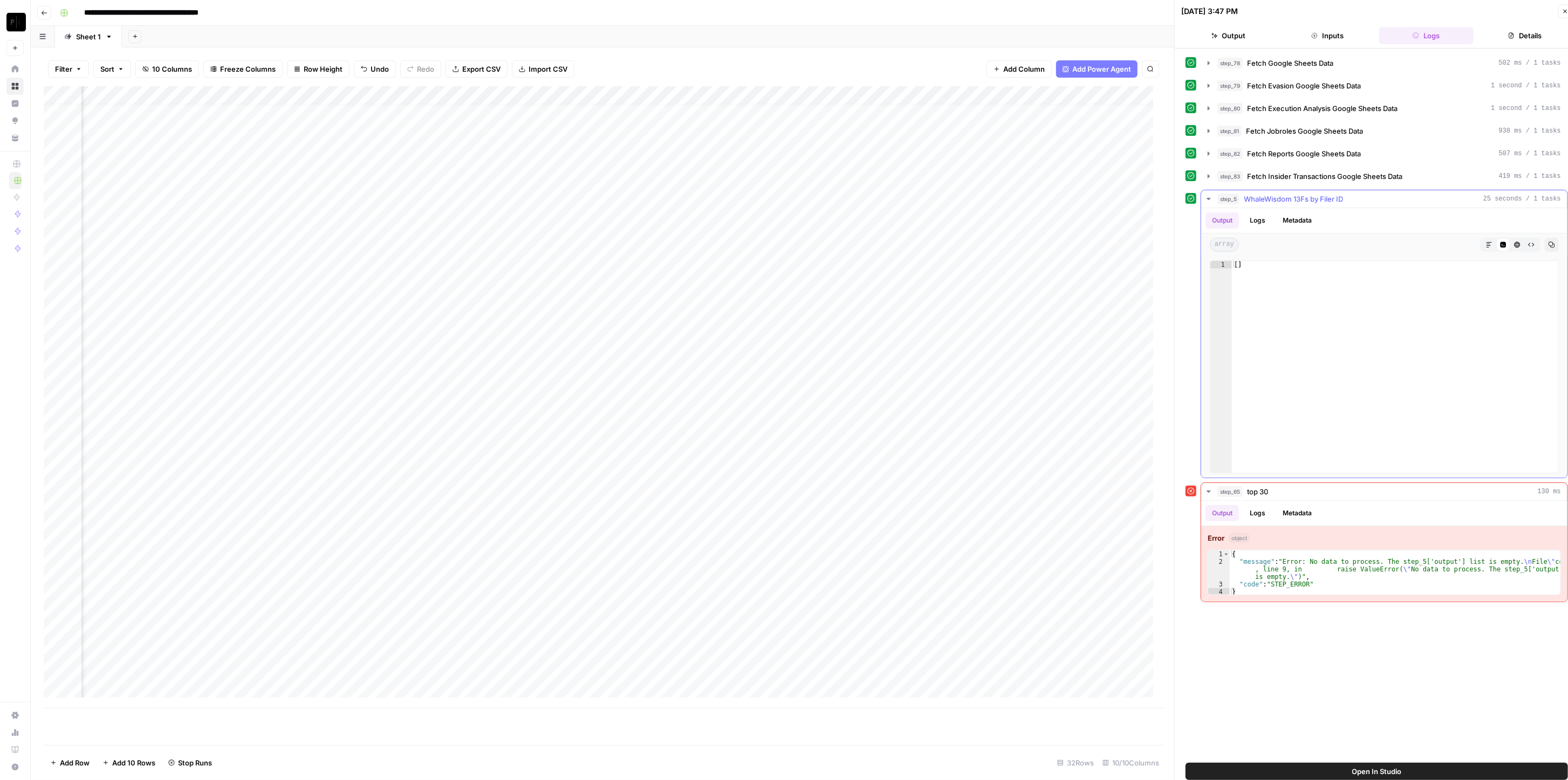
click at [787, 194] on div "step_5 WhaleWisdom 13Fs by Filer ID 25 seconds / 1 tasks" at bounding box center [1389, 199] width 344 height 11
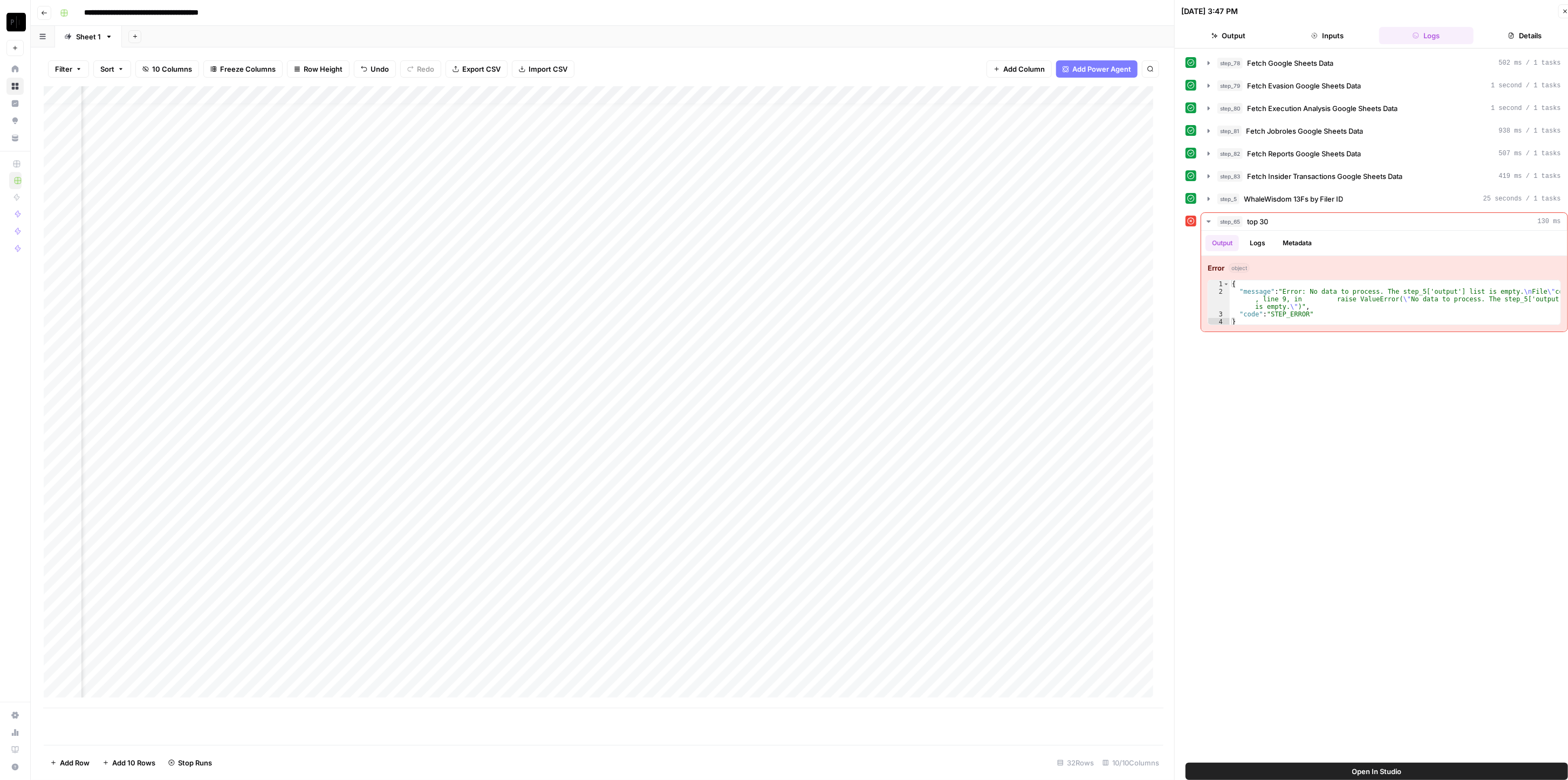
click at [787, 10] on icon "button" at bounding box center [1566, 12] width 4 height 4
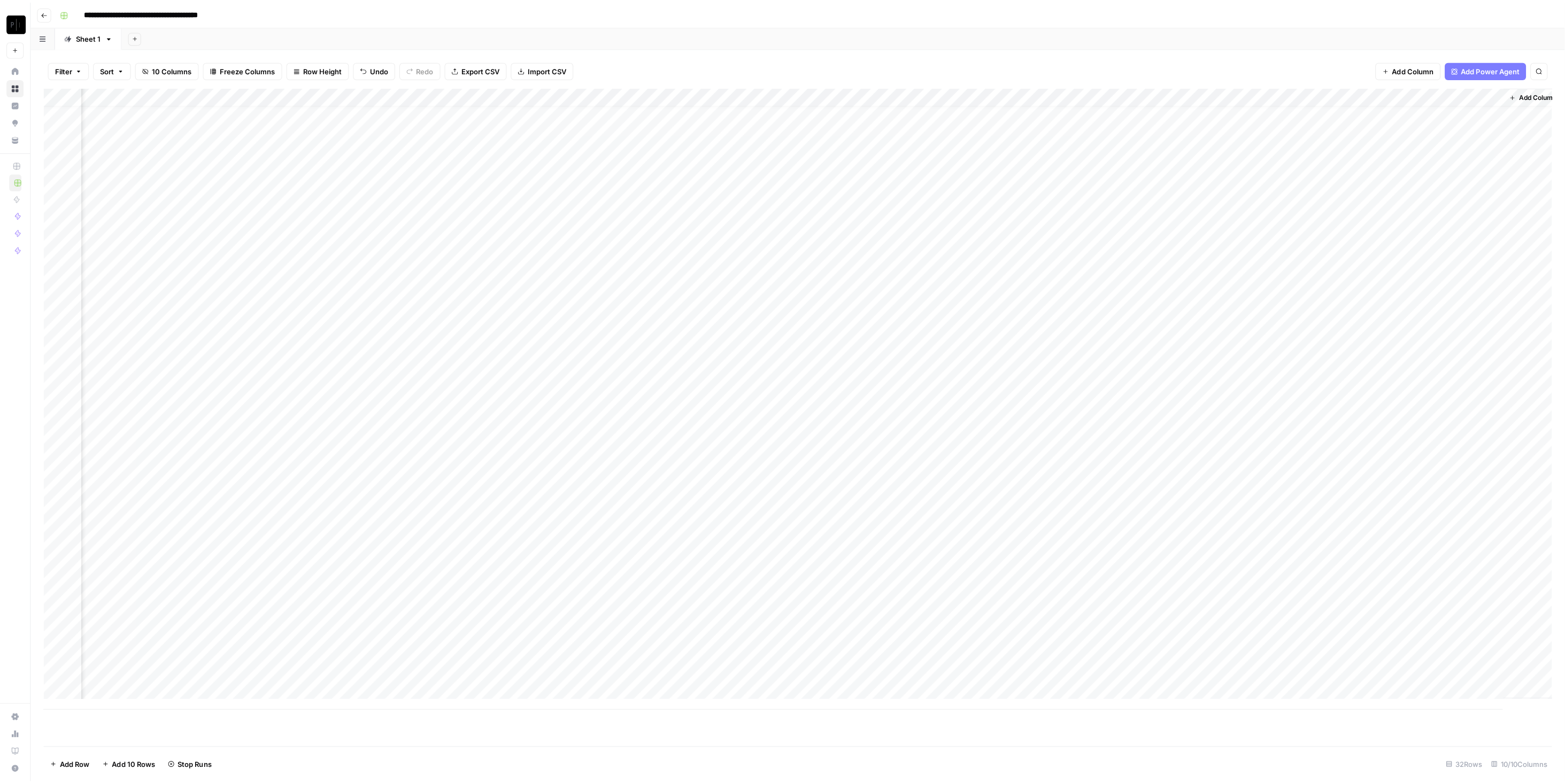
scroll to position [10, 111]
click at [780, 338] on div "Add Column" at bounding box center [798, 394] width 1509 height 617
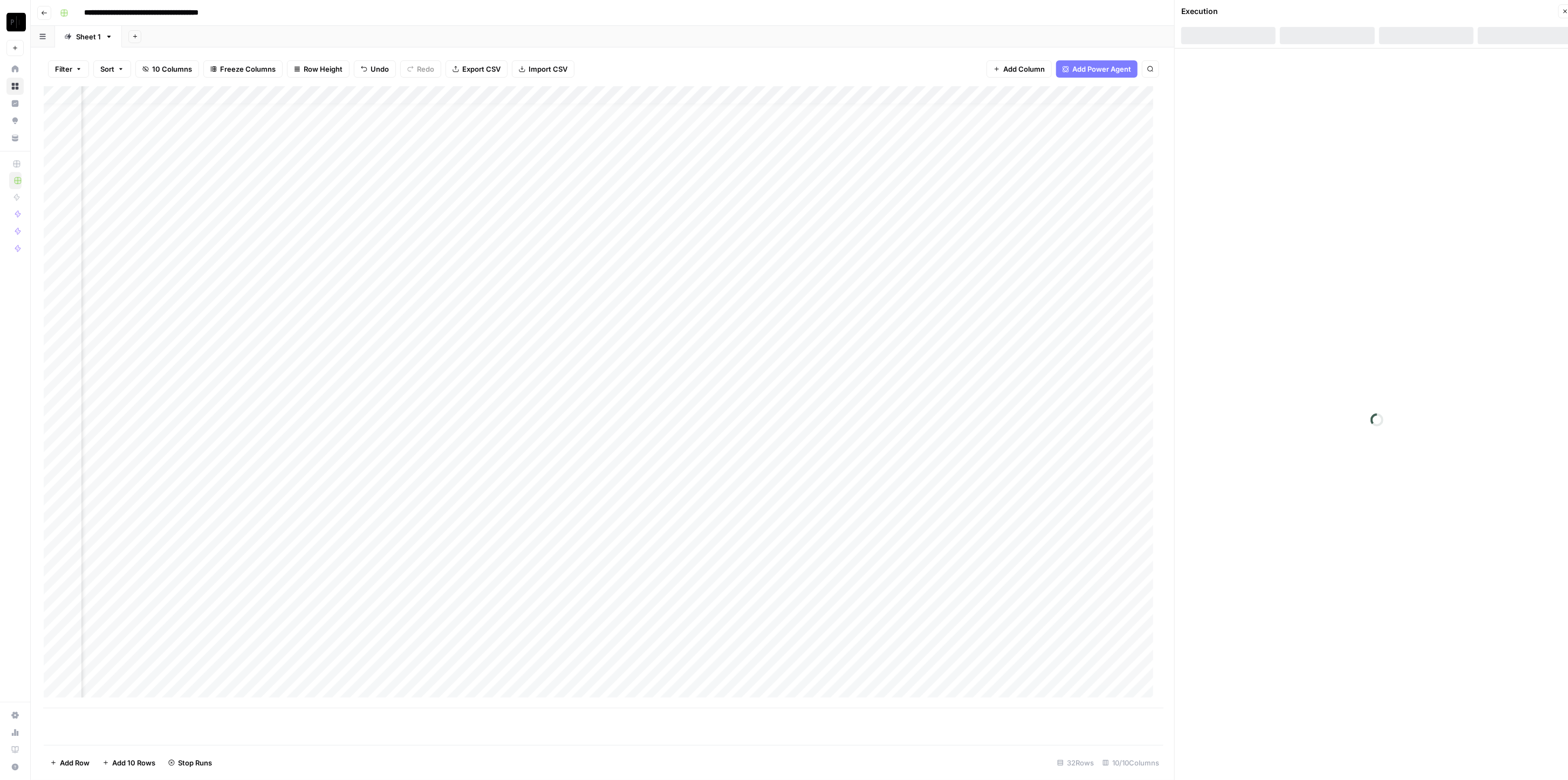
click at [787, 30] on div at bounding box center [1426, 36] width 94 height 17
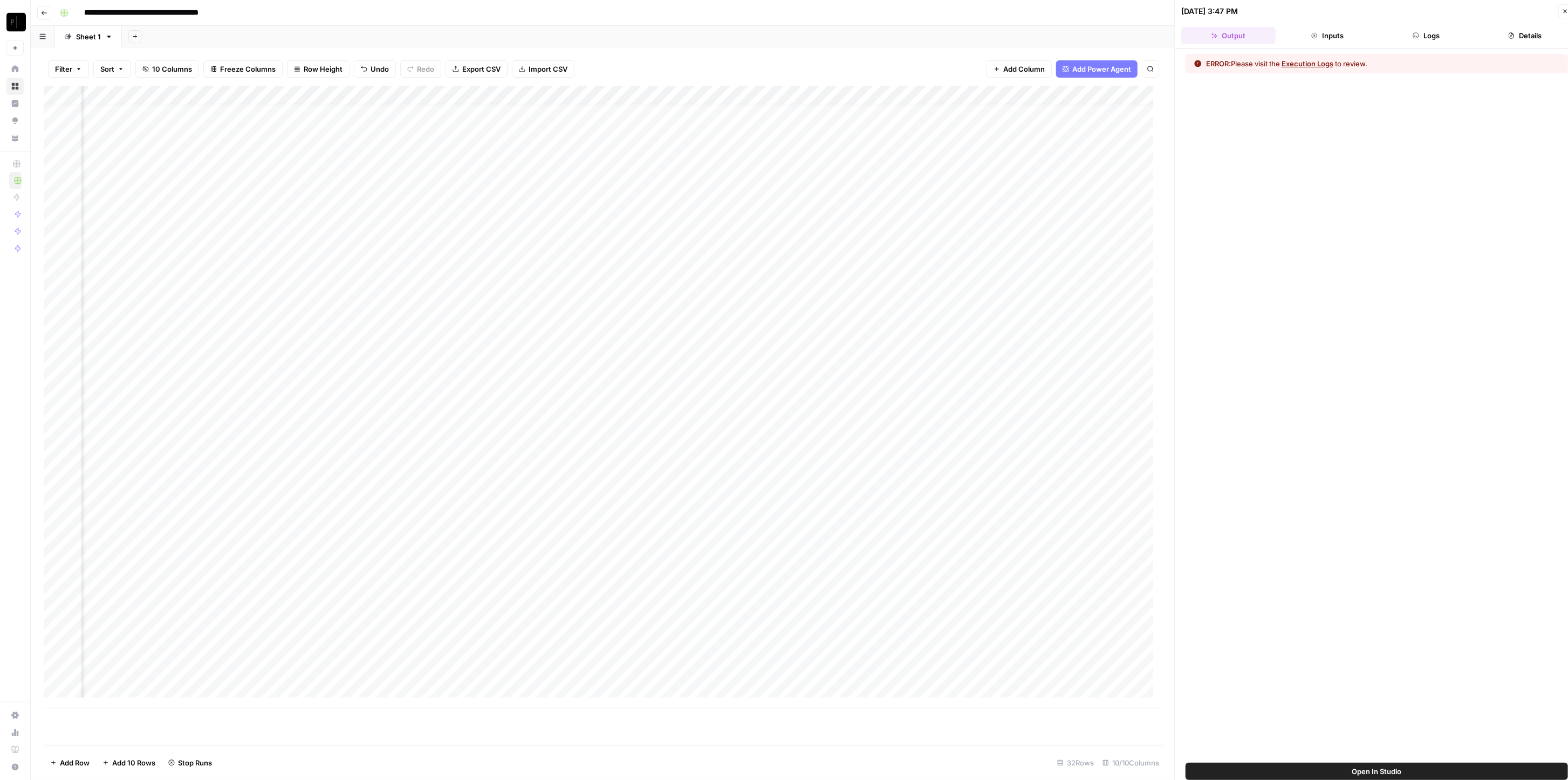
click at [787, 30] on button "Logs" at bounding box center [1426, 36] width 94 height 17
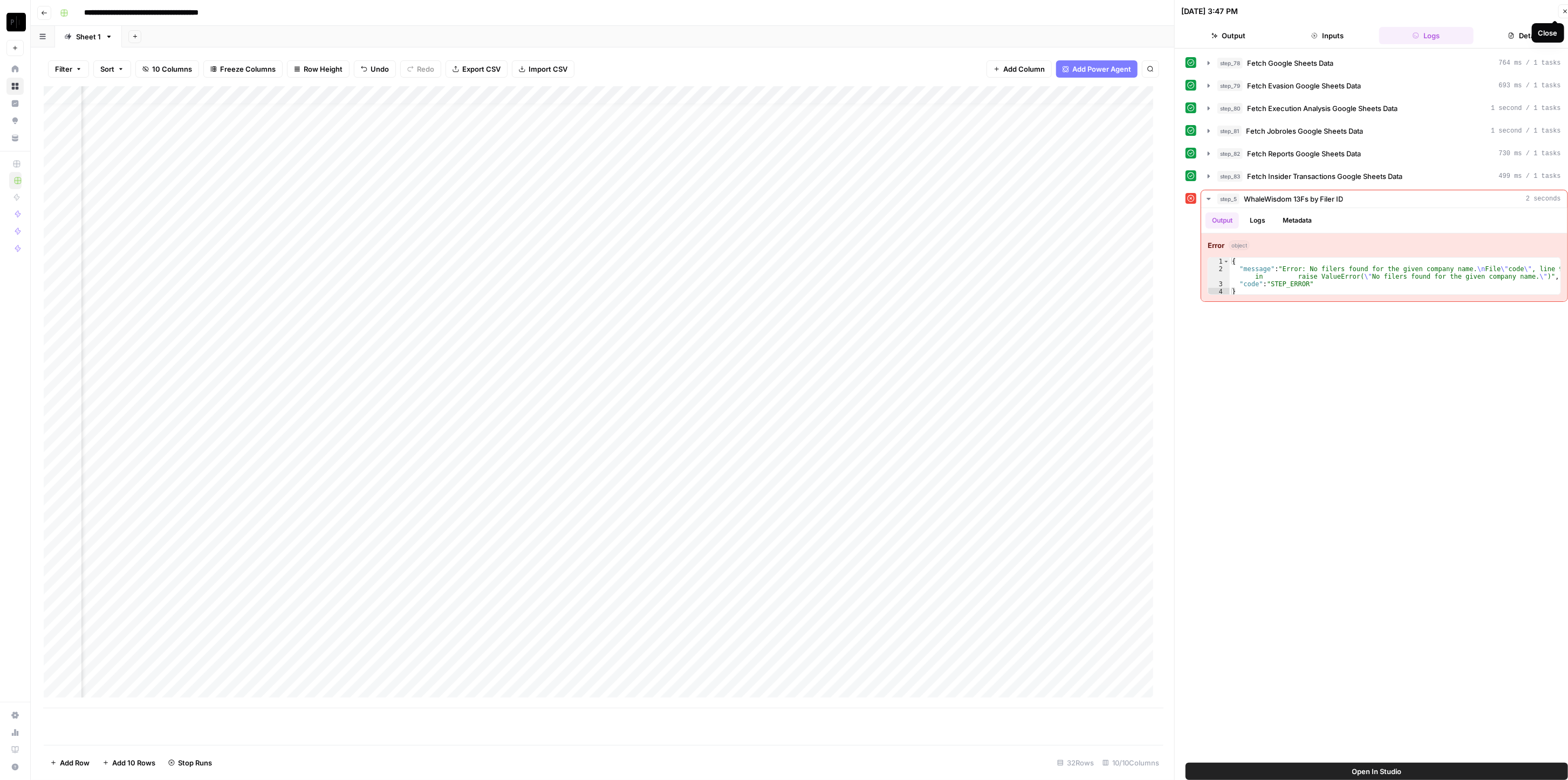
click at [787, 10] on icon "button" at bounding box center [1566, 11] width 7 height 7
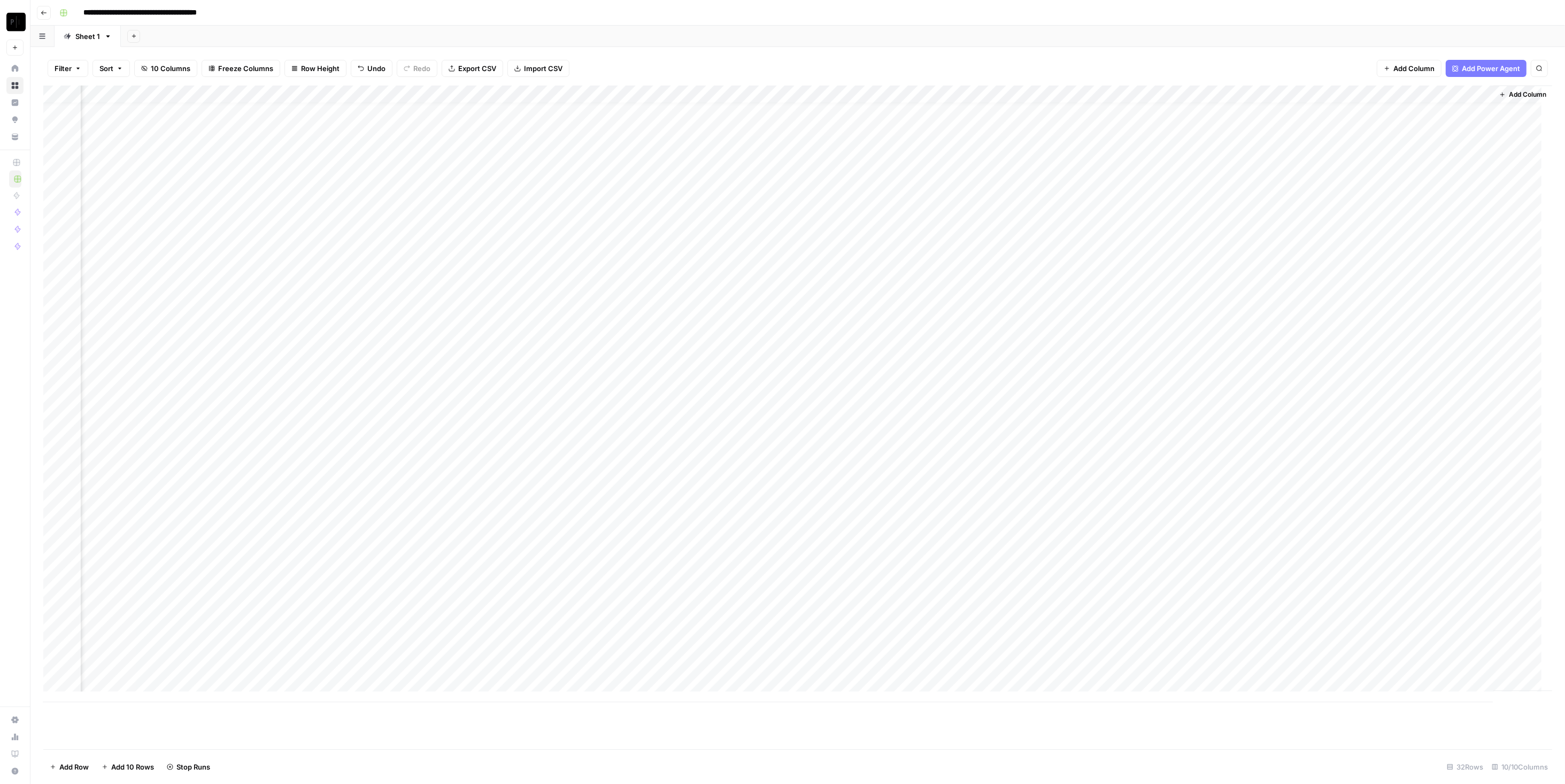
scroll to position [10, 0]
click at [346, 337] on div "Add Column" at bounding box center [798, 394] width 1509 height 617
click at [346, 337] on textarea "**********" at bounding box center [320, 338] width 171 height 15
click at [330, 338] on textarea "**********" at bounding box center [320, 338] width 171 height 15
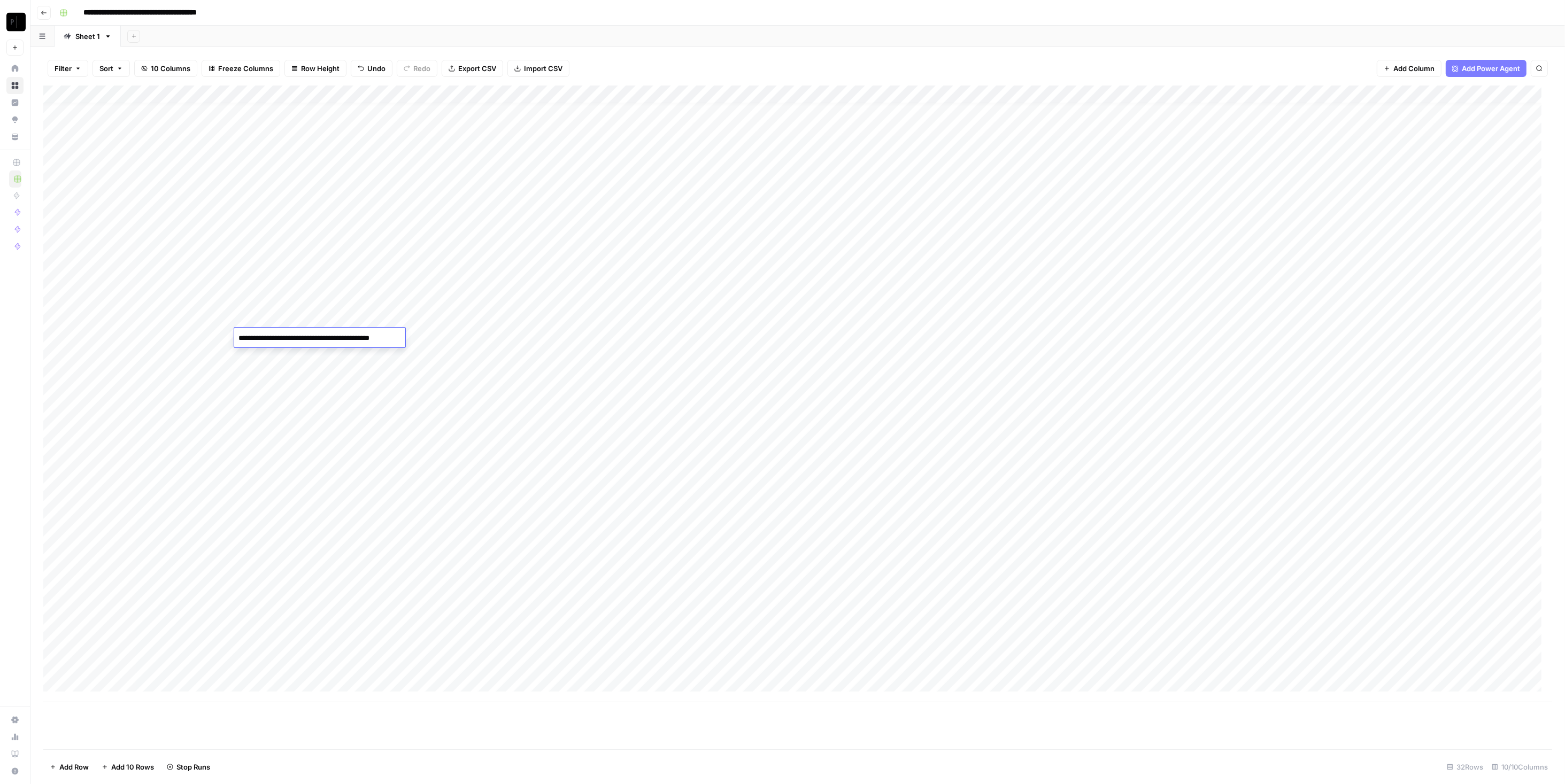
click at [330, 338] on textarea "**********" at bounding box center [320, 338] width 171 height 15
click at [167, 332] on div "Add Column" at bounding box center [798, 394] width 1509 height 617
click at [152, 341] on div "Add Column" at bounding box center [798, 394] width 1509 height 617
click at [152, 341] on textarea "**********" at bounding box center [166, 344] width 171 height 26
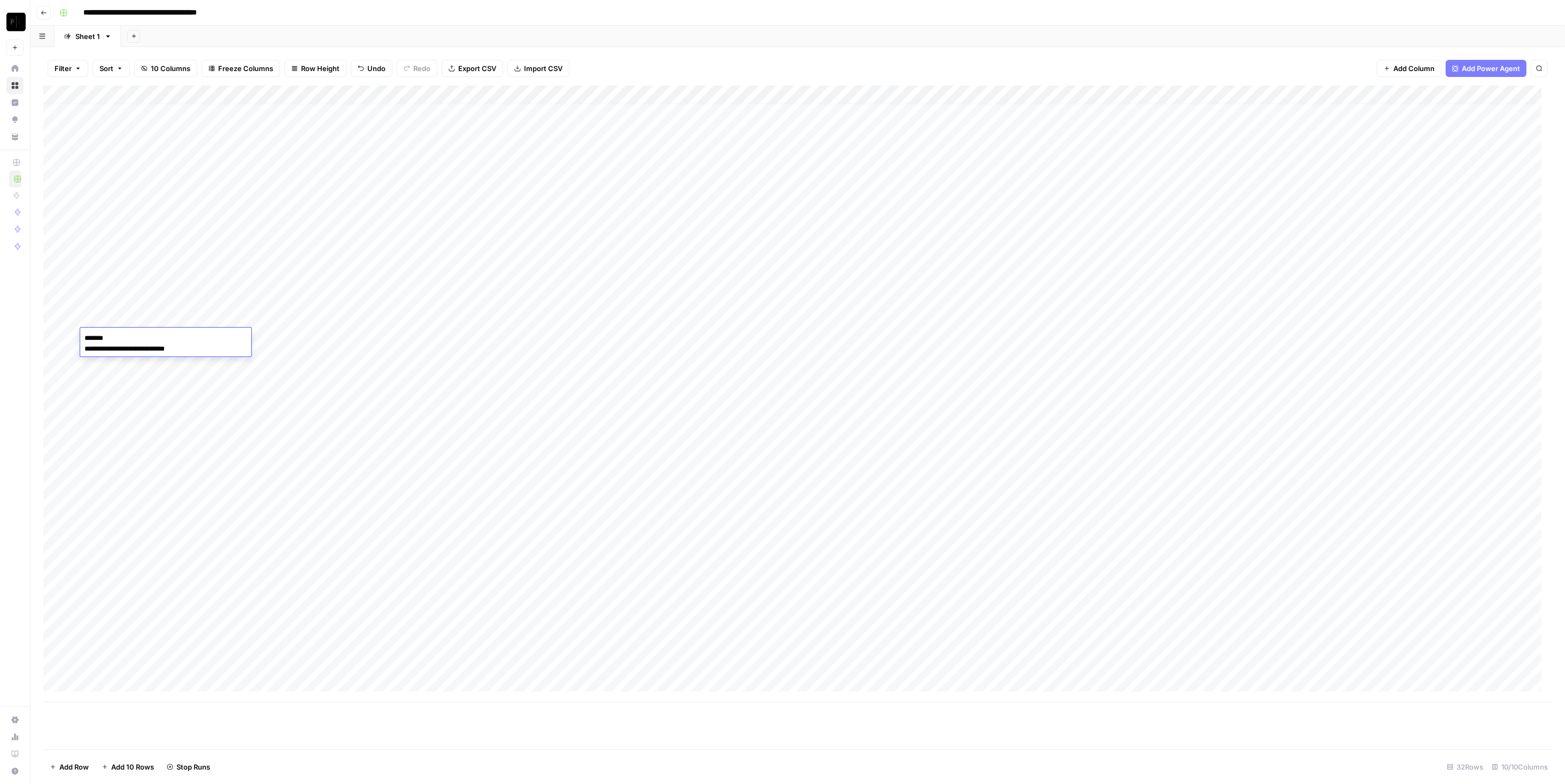
click at [152, 341] on textarea "**********" at bounding box center [166, 344] width 171 height 26
click at [194, 354] on textarea "**********" at bounding box center [166, 344] width 171 height 26
drag, startPoint x: 212, startPoint y: 350, endPoint x: 20, endPoint y: 326, distance: 193.5
click at [20, 326] on body "**********" at bounding box center [782, 392] width 1565 height 784
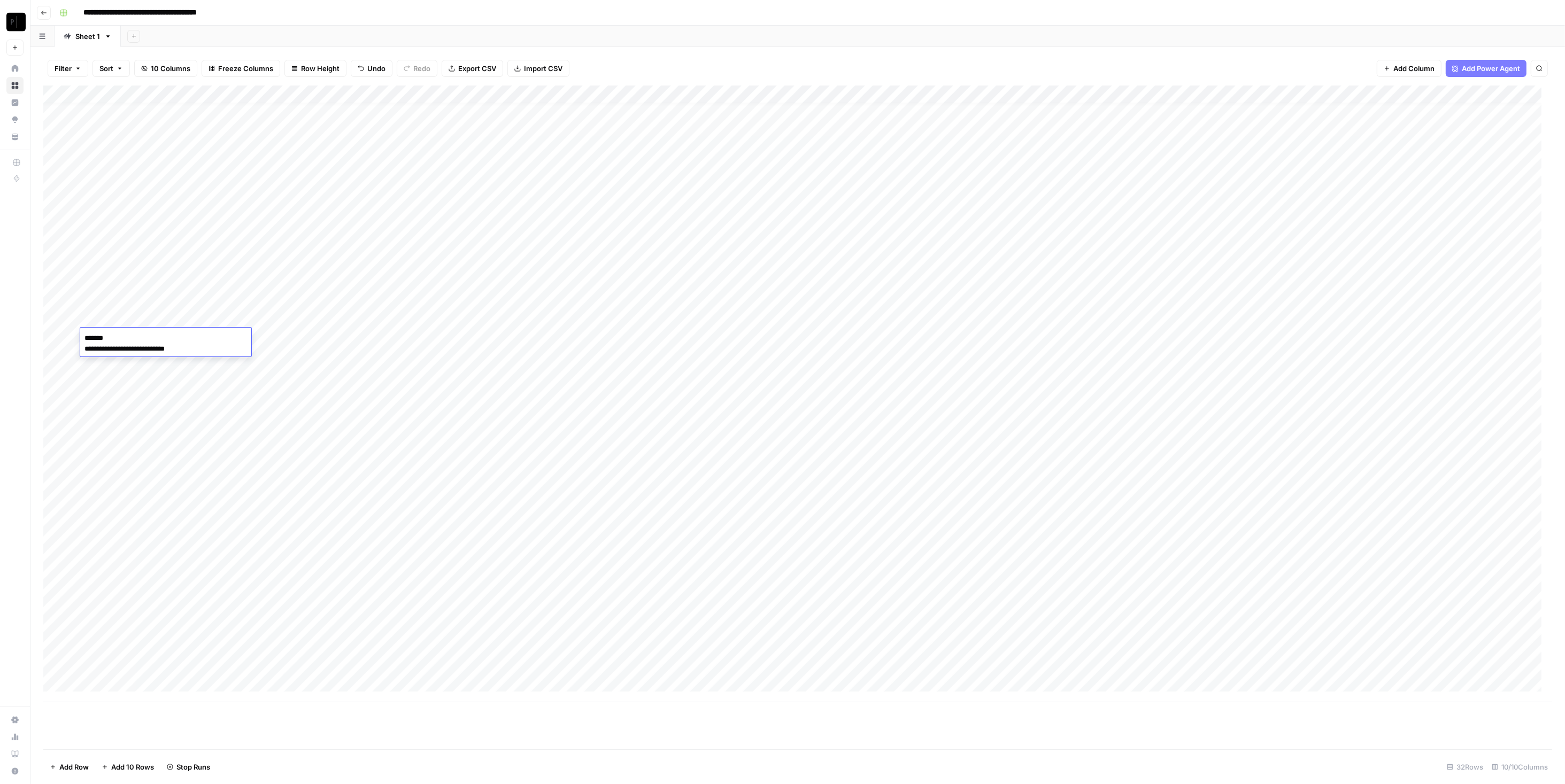
click at [303, 346] on div "Add Column" at bounding box center [798, 394] width 1509 height 617
click at [276, 341] on div "Add Column" at bounding box center [798, 394] width 1509 height 617
click at [276, 341] on textarea "**********" at bounding box center [320, 338] width 171 height 15
type textarea "**********"
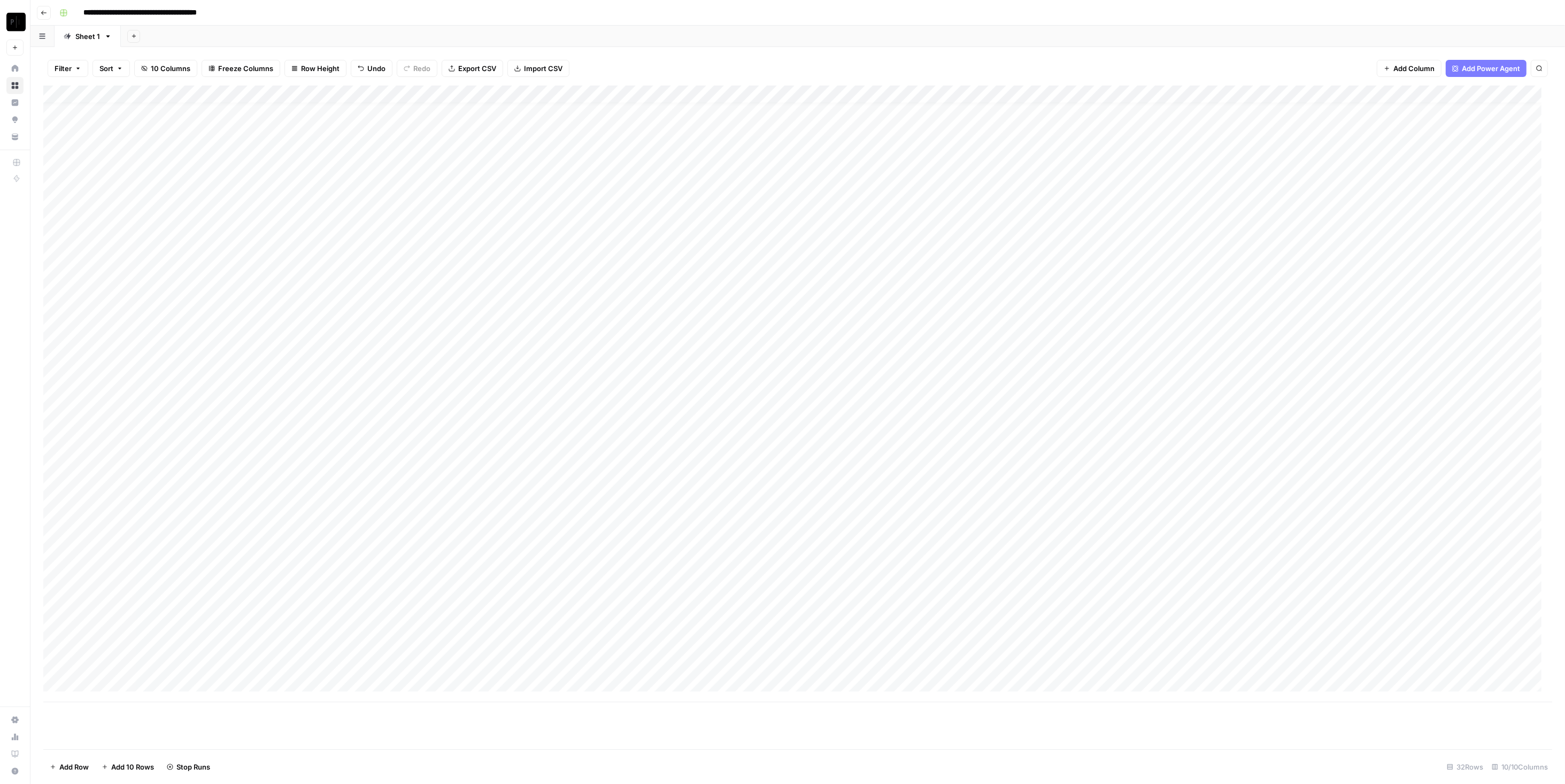
click at [354, 335] on div "Add Column" at bounding box center [798, 394] width 1509 height 617
click at [328, 321] on div "Add Column" at bounding box center [798, 394] width 1509 height 617
click at [329, 339] on div "Add Column" at bounding box center [798, 394] width 1509 height 617
click at [349, 363] on div "Add Column" at bounding box center [798, 394] width 1509 height 617
click at [323, 359] on div "Add Column" at bounding box center [798, 394] width 1509 height 617
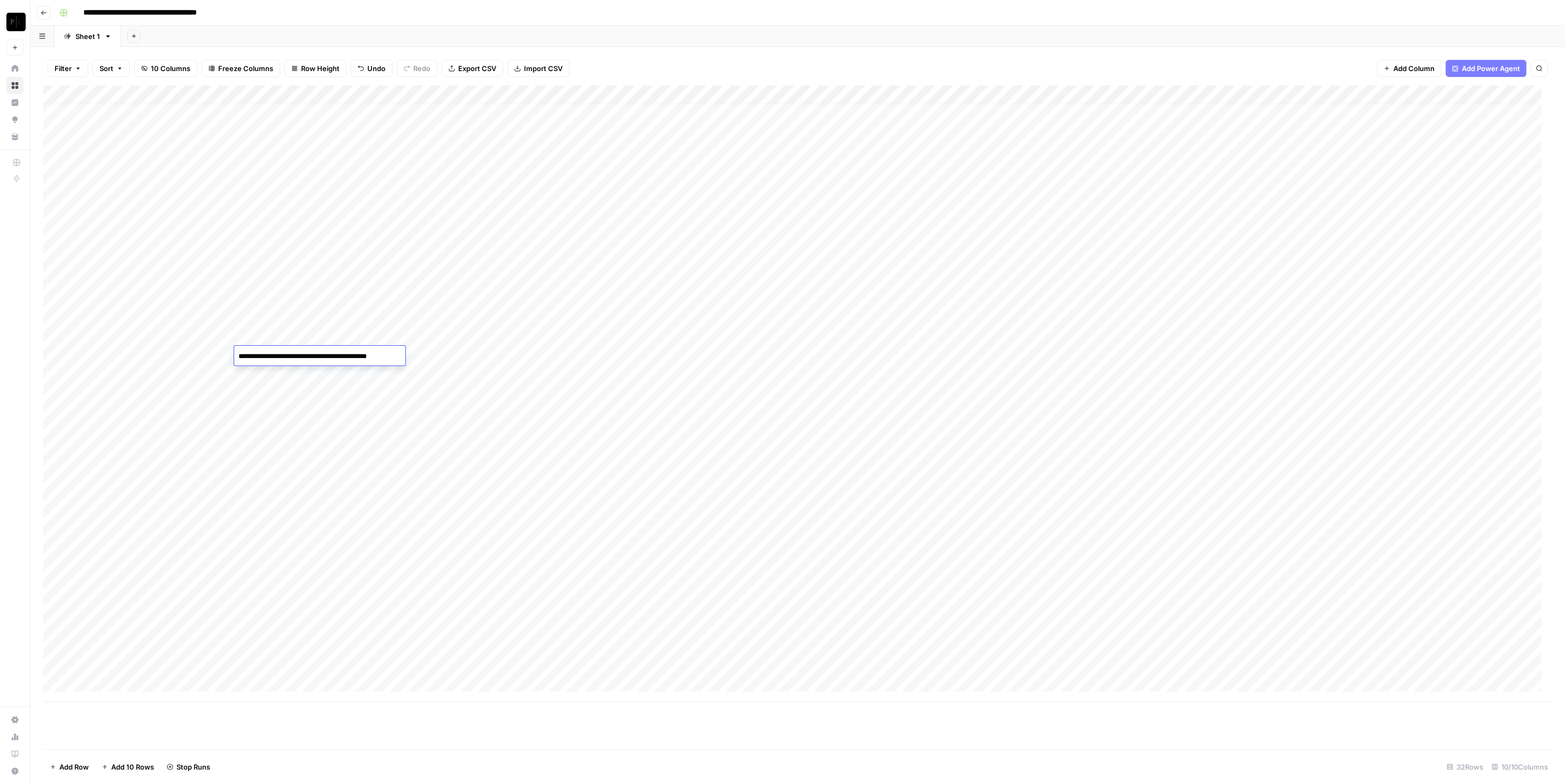
click at [323, 359] on textarea "**********" at bounding box center [320, 356] width 173 height 15
click at [136, 362] on div "Add Column" at bounding box center [798, 394] width 1509 height 617
click at [137, 359] on div "Add Column" at bounding box center [798, 394] width 1509 height 617
click at [137, 359] on textarea "**********" at bounding box center [166, 356] width 171 height 15
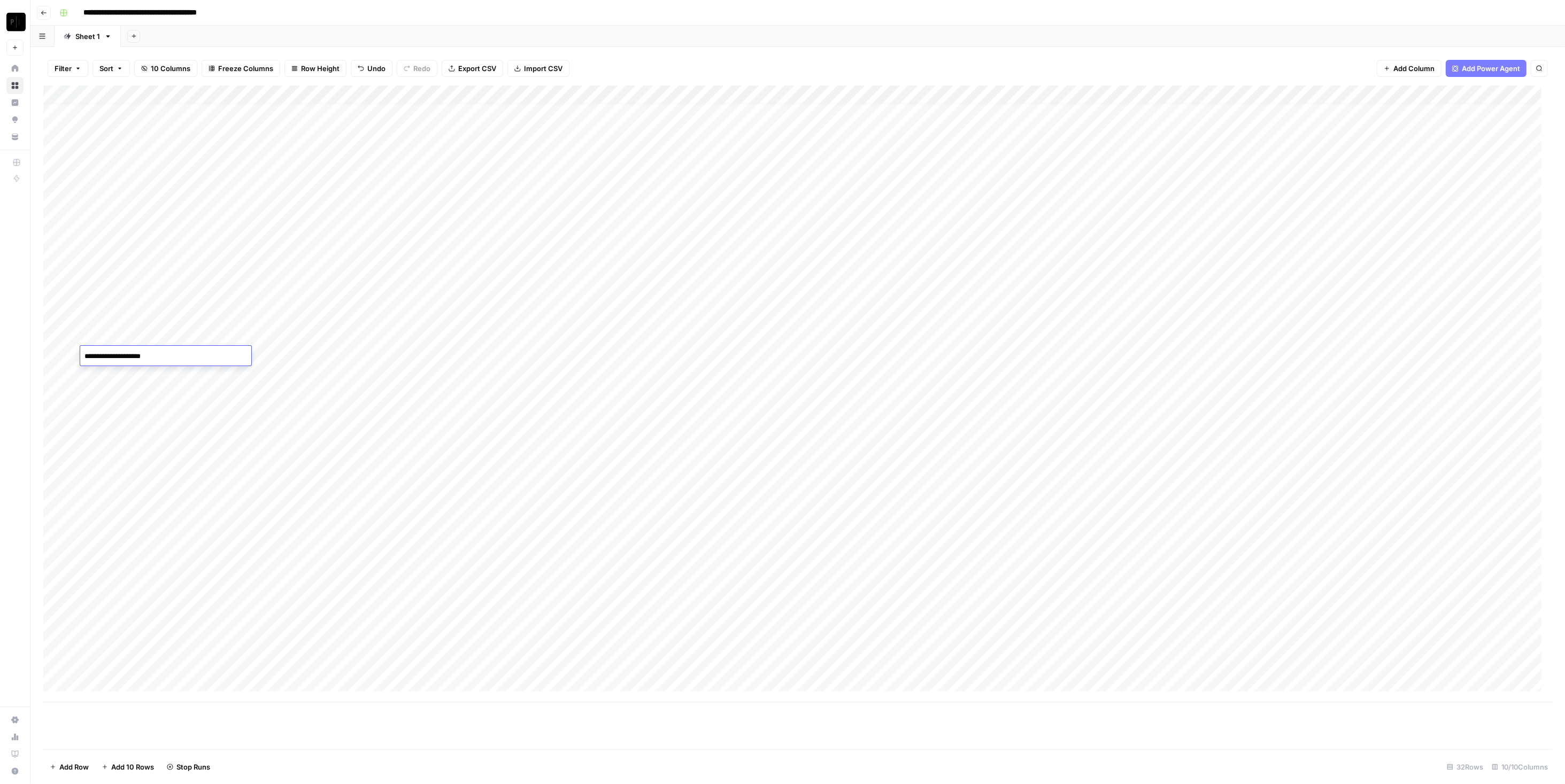
click at [339, 354] on div "Add Column" at bounding box center [798, 394] width 1509 height 617
click at [339, 353] on div "Add Column" at bounding box center [798, 394] width 1509 height 617
click at [347, 407] on div "Add Column" at bounding box center [798, 394] width 1509 height 617
click at [780, 340] on div "Add Column" at bounding box center [798, 394] width 1509 height 617
click at [328, 465] on div "Add Column" at bounding box center [798, 394] width 1509 height 617
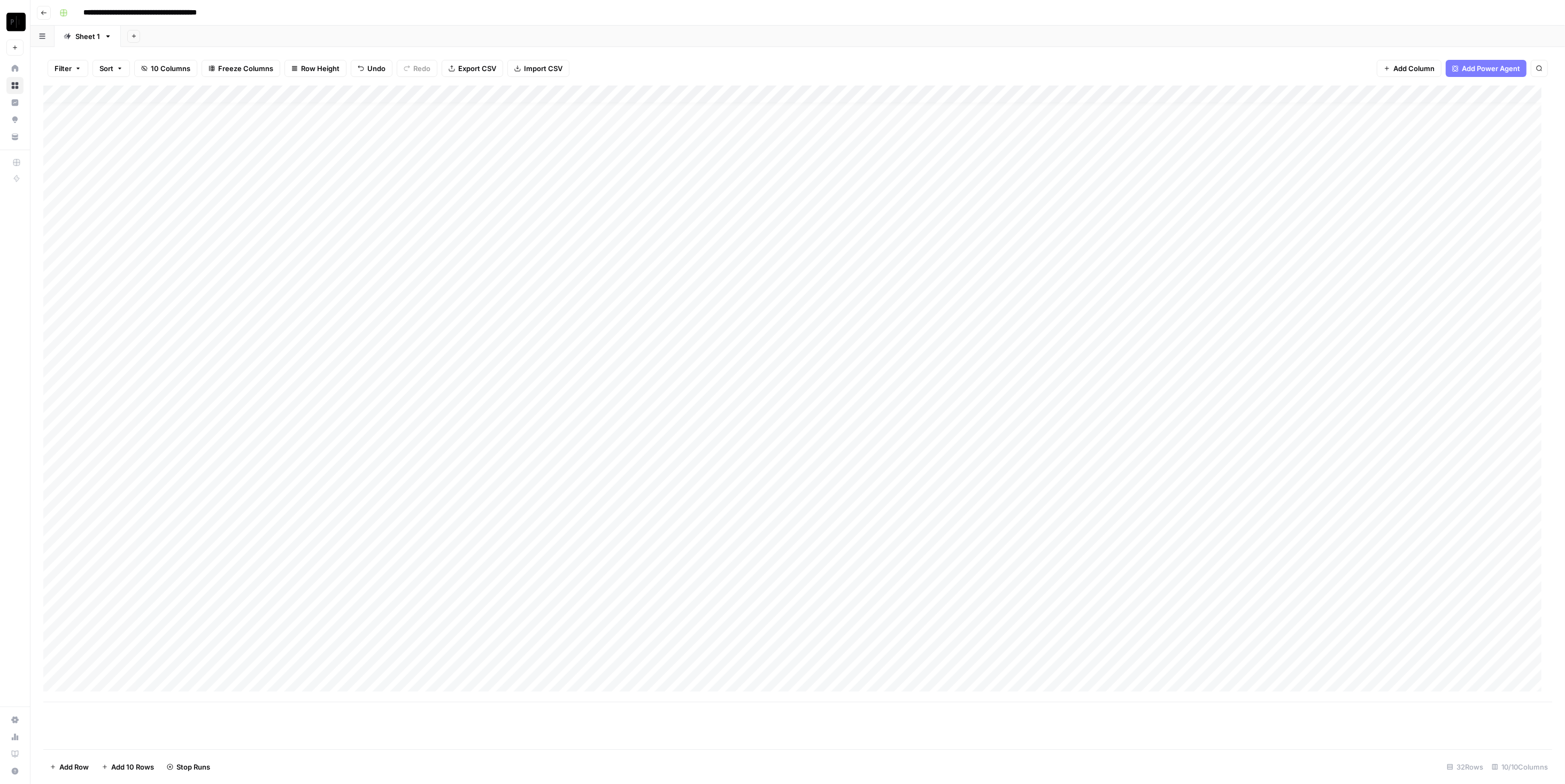
click at [328, 465] on div "Add Column" at bounding box center [798, 394] width 1509 height 617
click at [176, 457] on div "Add Column" at bounding box center [798, 394] width 1509 height 617
click at [171, 463] on div "Add Column" at bounding box center [798, 394] width 1509 height 617
click at [171, 463] on textarea "**********" at bounding box center [166, 465] width 171 height 15
click at [336, 469] on div "Add Column" at bounding box center [798, 394] width 1509 height 617
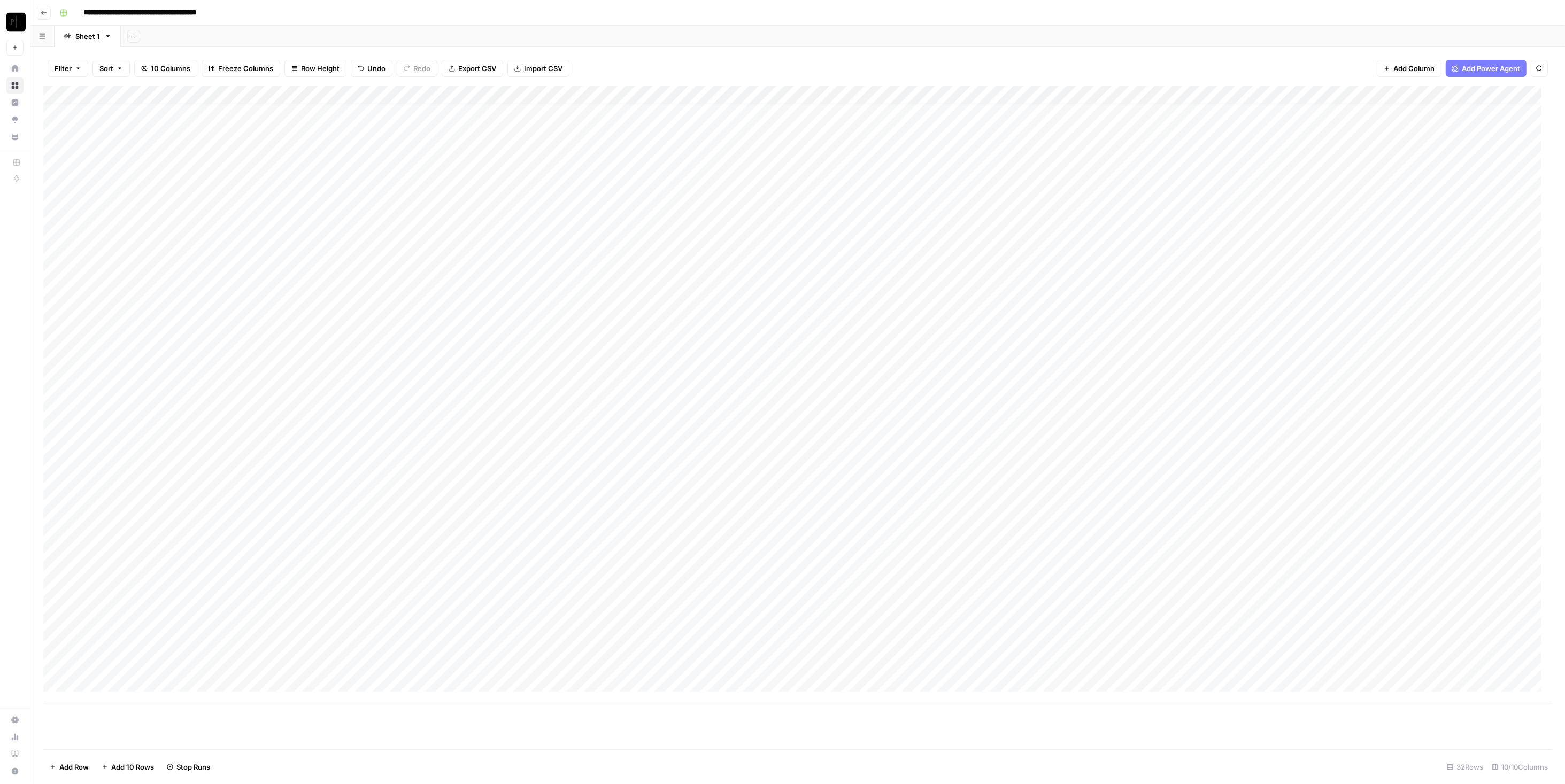
click at [332, 468] on div "Add Column" at bounding box center [798, 394] width 1509 height 617
click at [332, 468] on textarea "**********" at bounding box center [320, 465] width 171 height 15
click at [332, 468] on textarea "**********" at bounding box center [320, 465] width 173 height 15
click at [780, 466] on div "Add Column" at bounding box center [798, 394] width 1509 height 617
click at [278, 500] on div "Add Column" at bounding box center [798, 394] width 1509 height 617
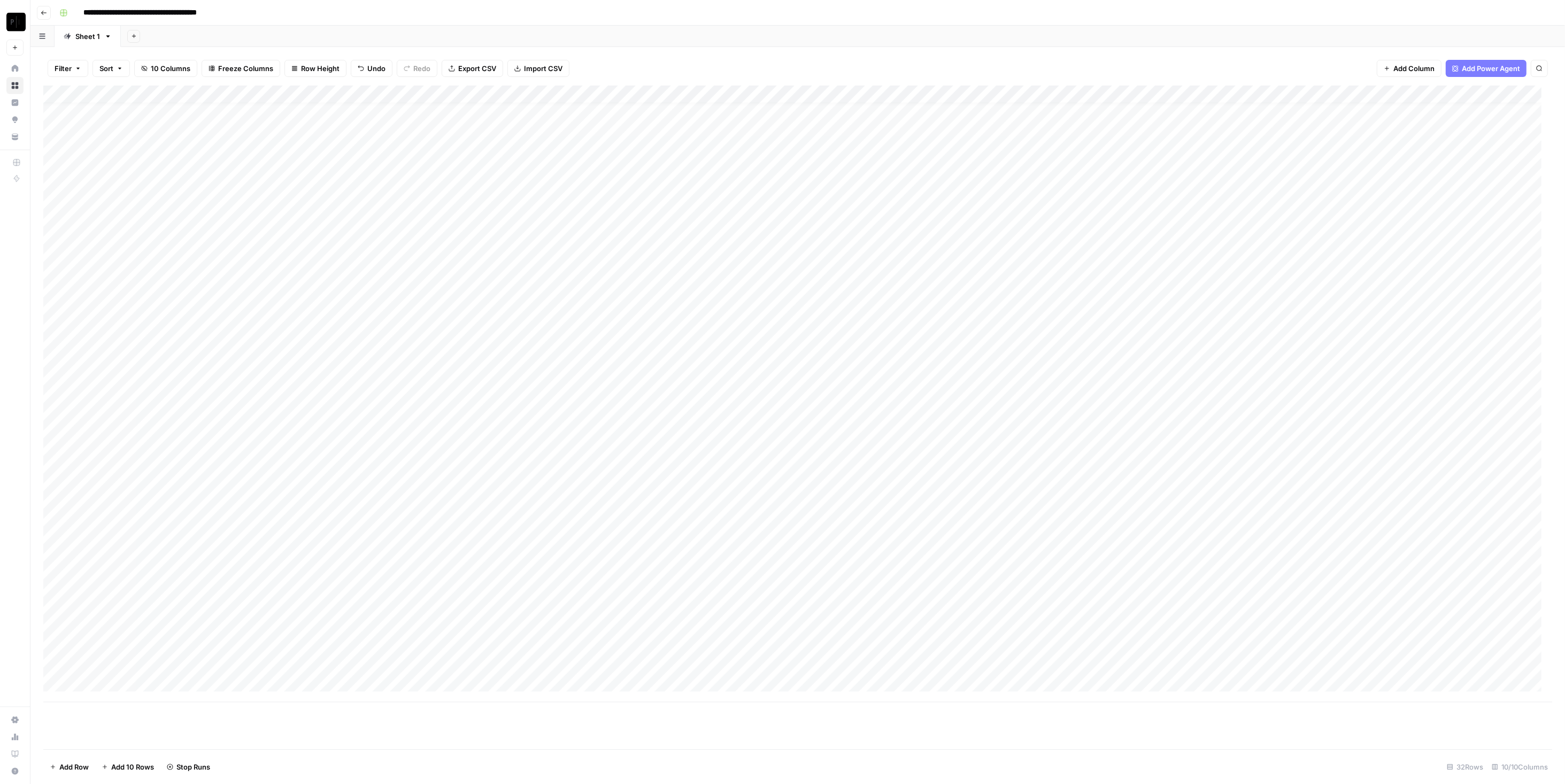
click at [278, 500] on div "Add Column" at bounding box center [798, 394] width 1509 height 617
click at [780, 446] on div "Add Column" at bounding box center [798, 394] width 1509 height 617
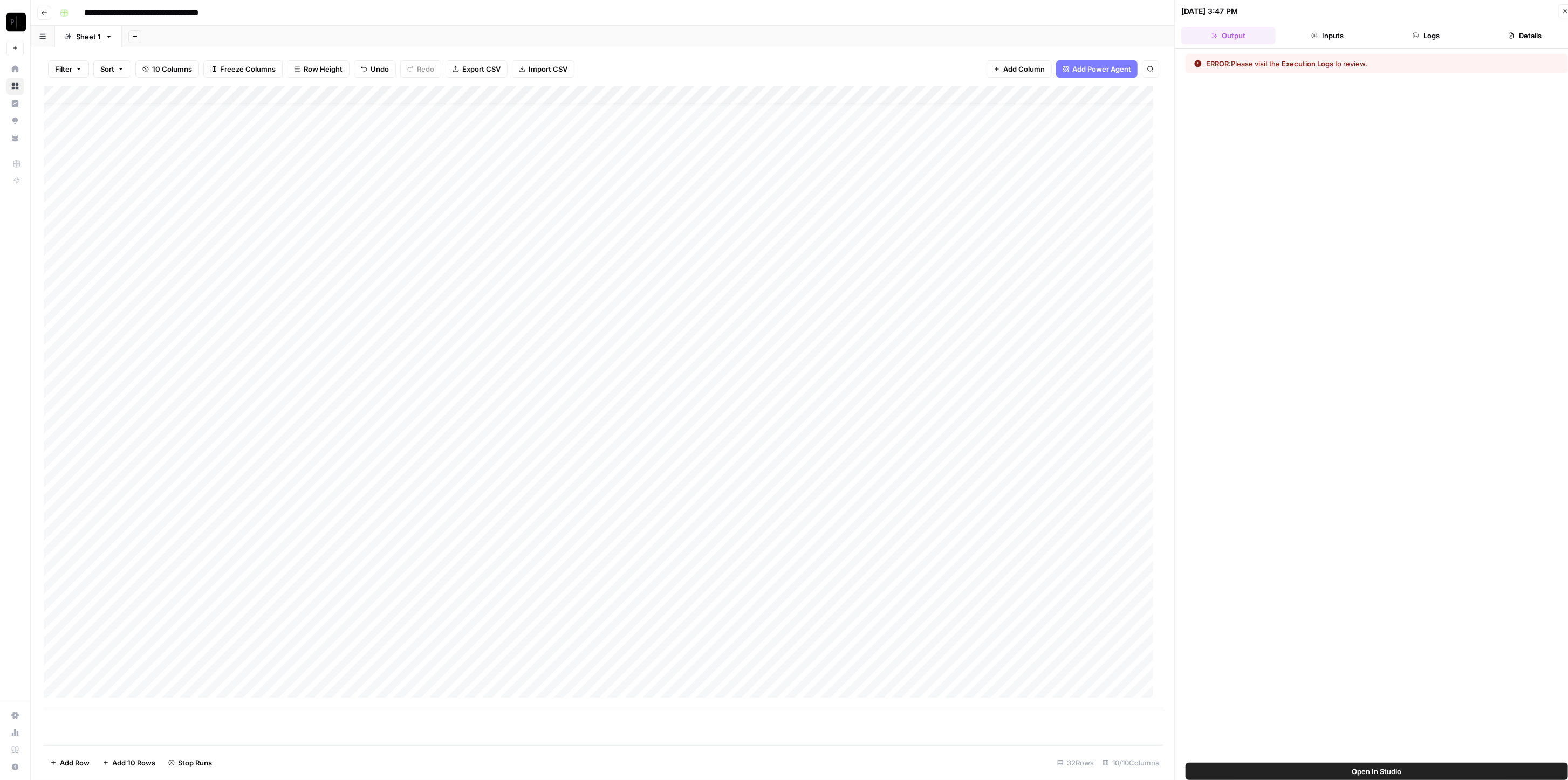
click at [787, 34] on button "Logs" at bounding box center [1426, 36] width 94 height 17
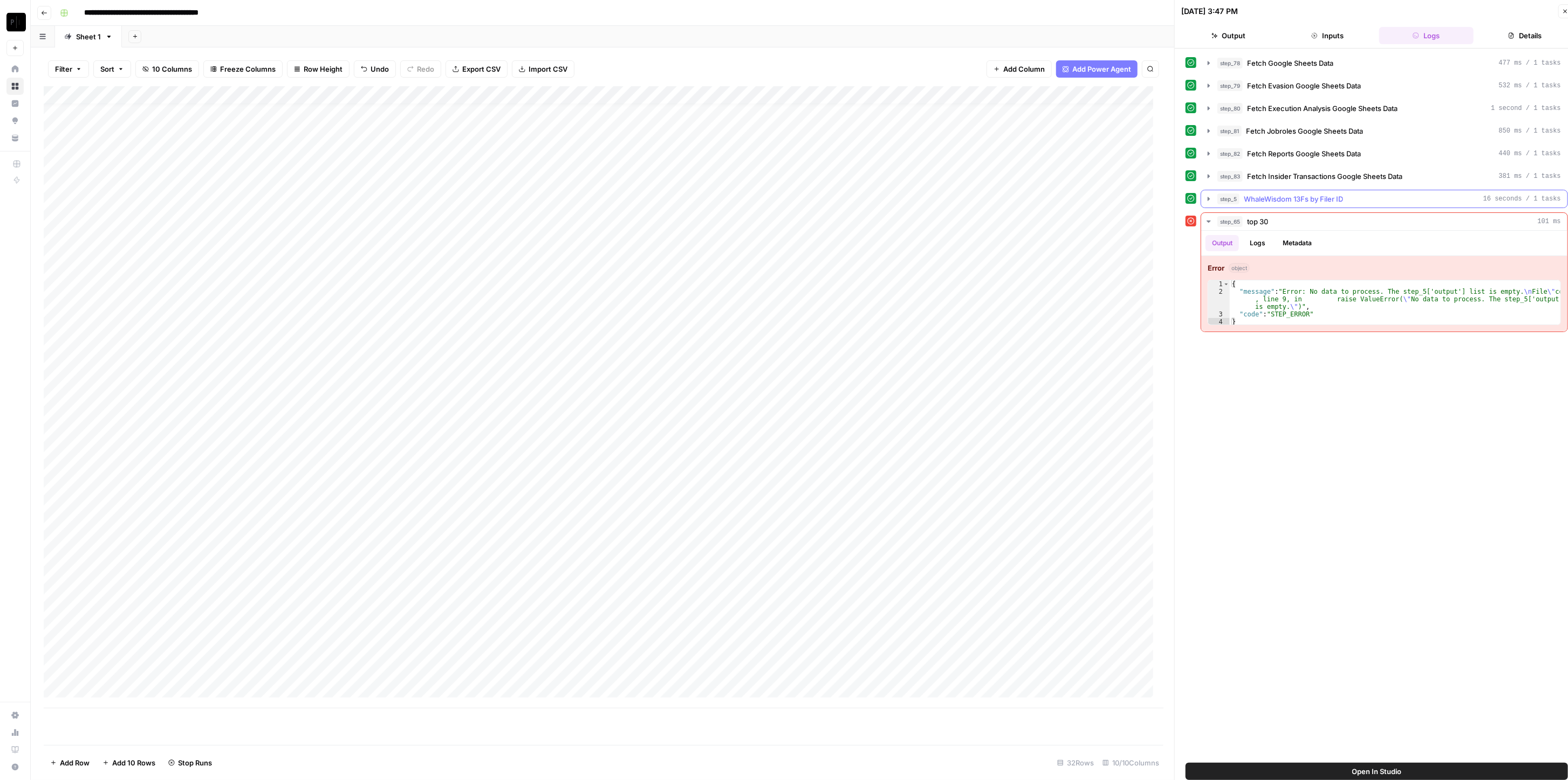
click at [787, 195] on div "step_5 WhaleWisdom 13Fs by Filer ID 16 seconds / 1 tasks" at bounding box center [1389, 199] width 344 height 11
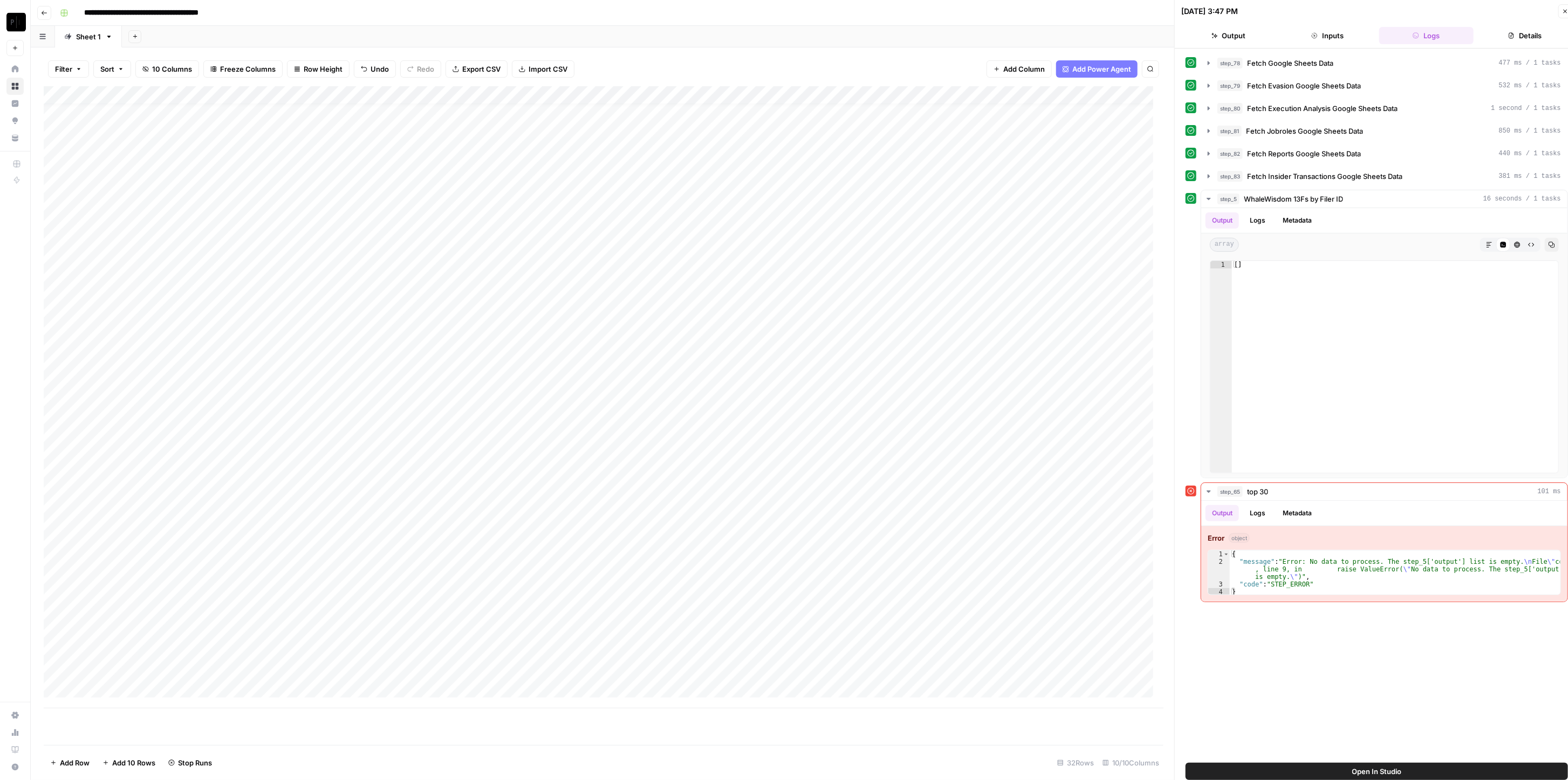
click at [787, 10] on icon "button" at bounding box center [1566, 11] width 7 height 7
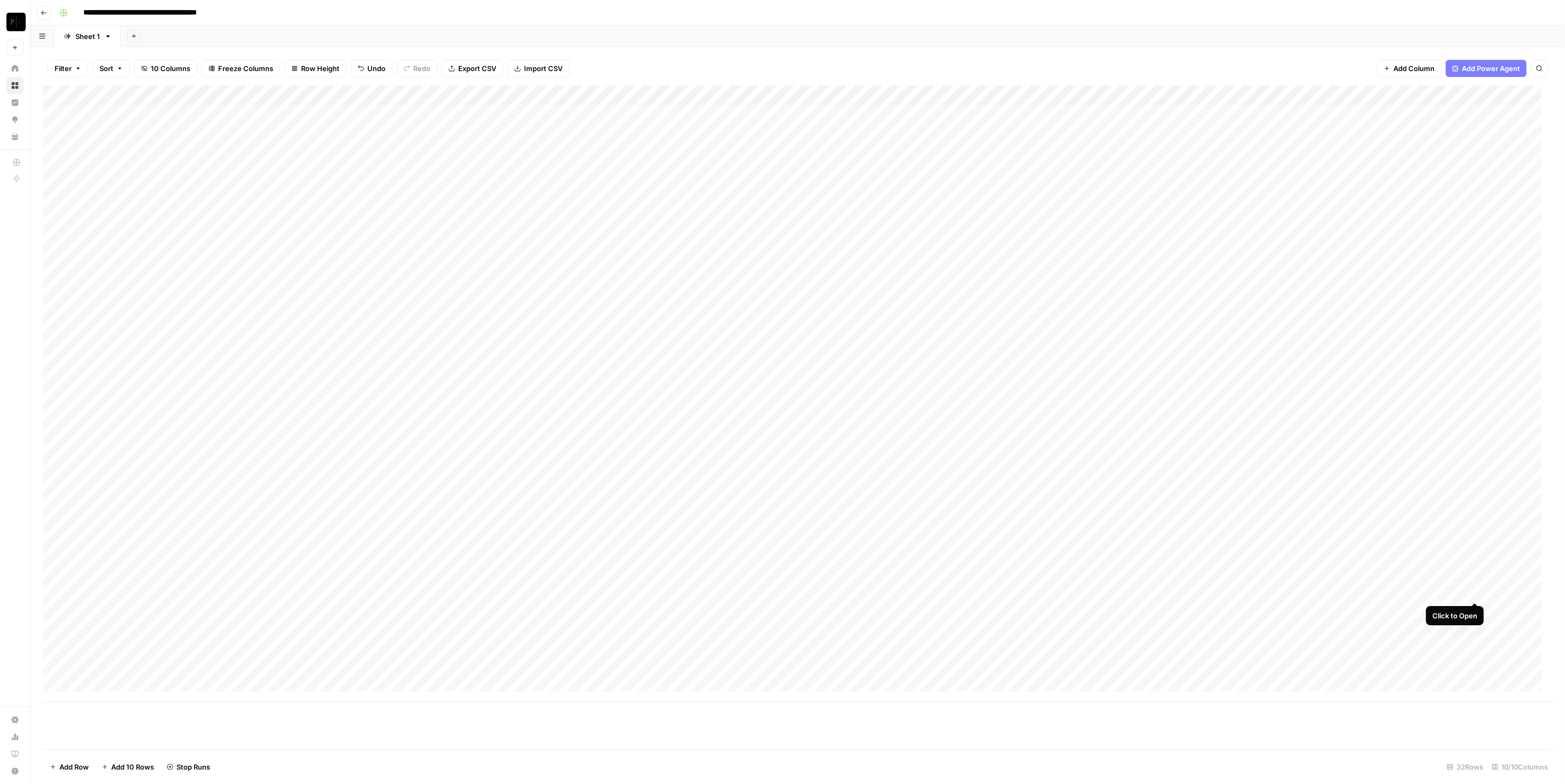
click at [780, 593] on div "Add Column" at bounding box center [798, 394] width 1509 height 617
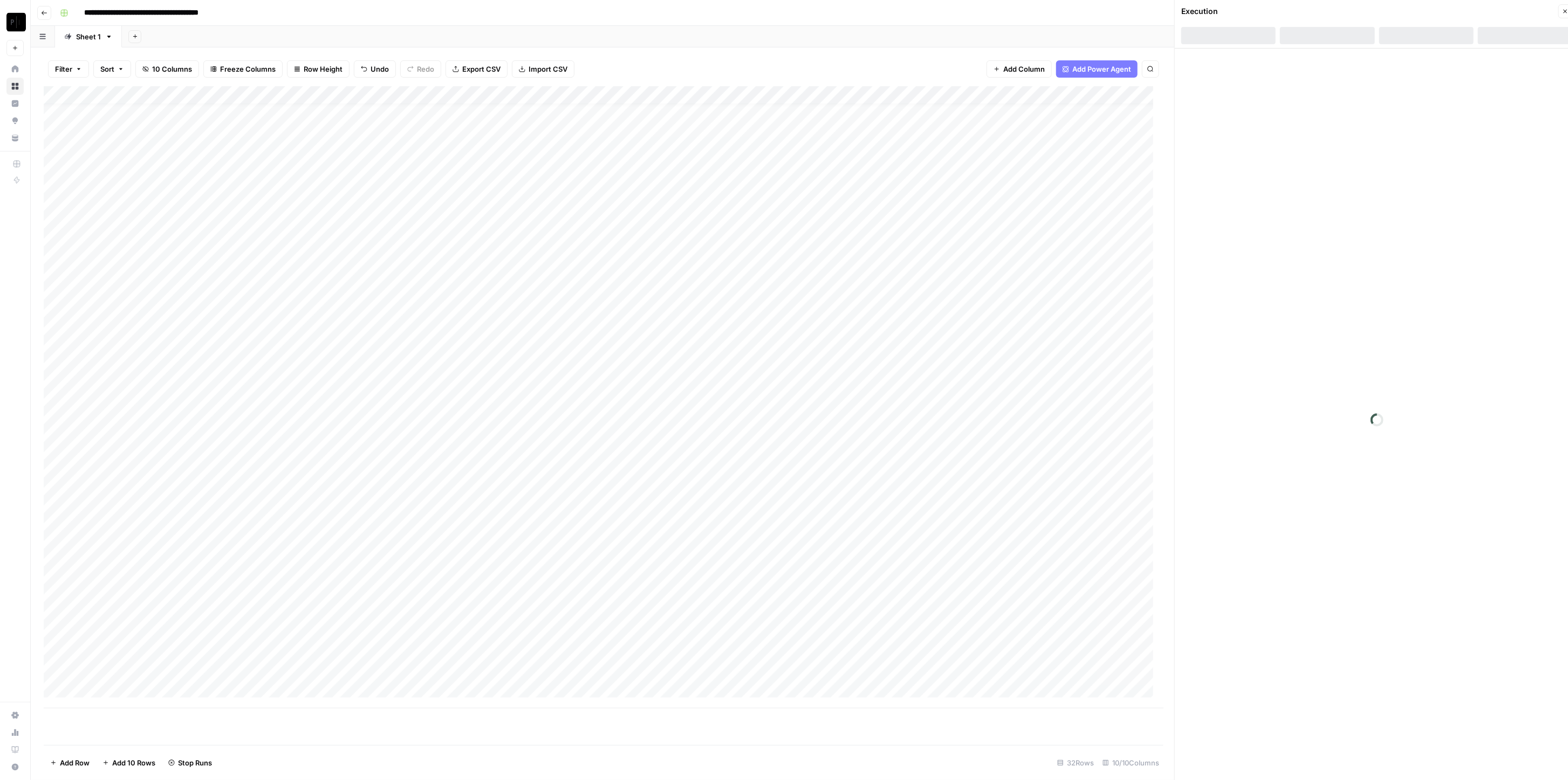
click at [787, 34] on div at bounding box center [1426, 36] width 94 height 17
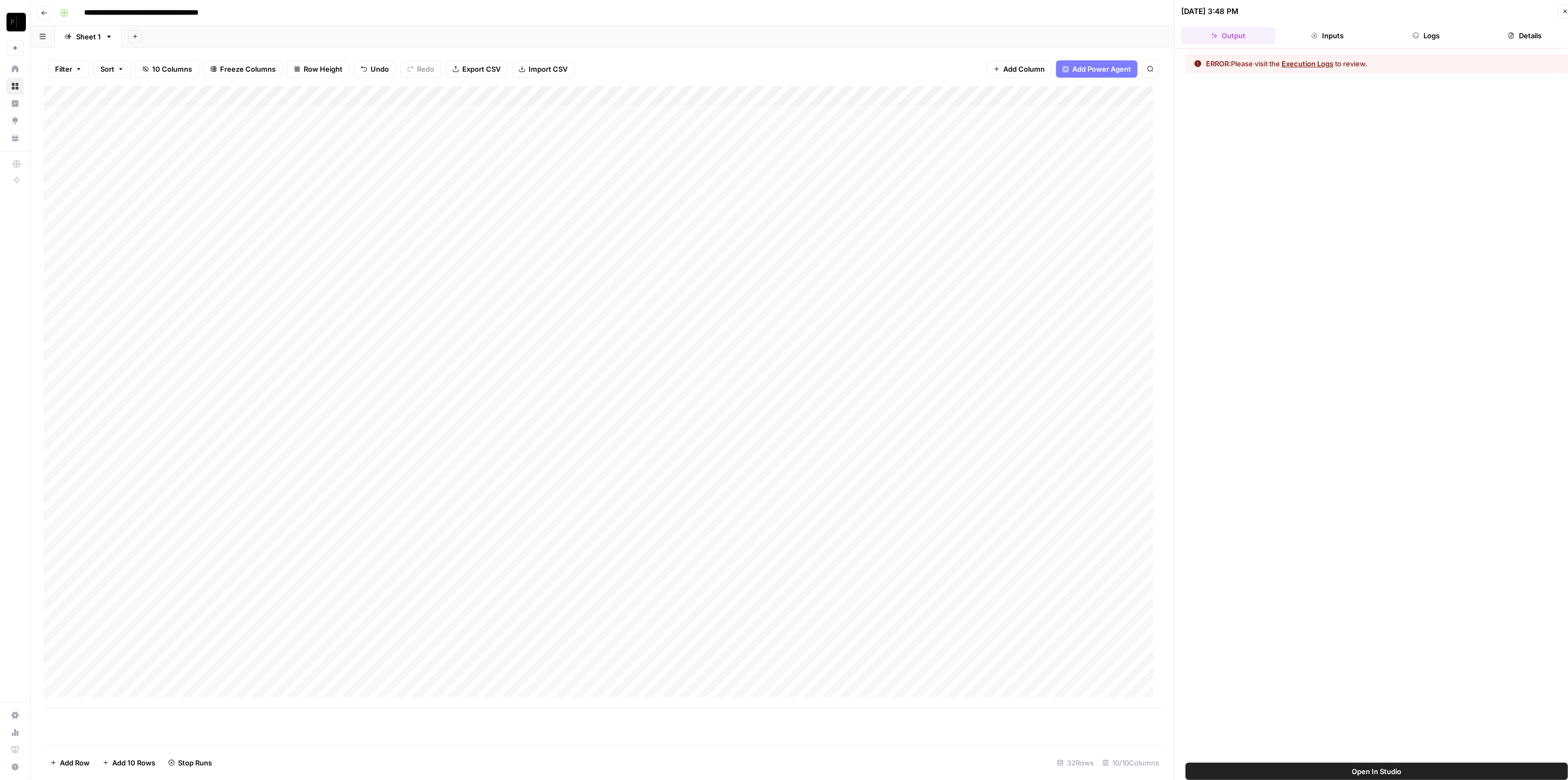
click at [787, 30] on button "Logs" at bounding box center [1426, 36] width 94 height 17
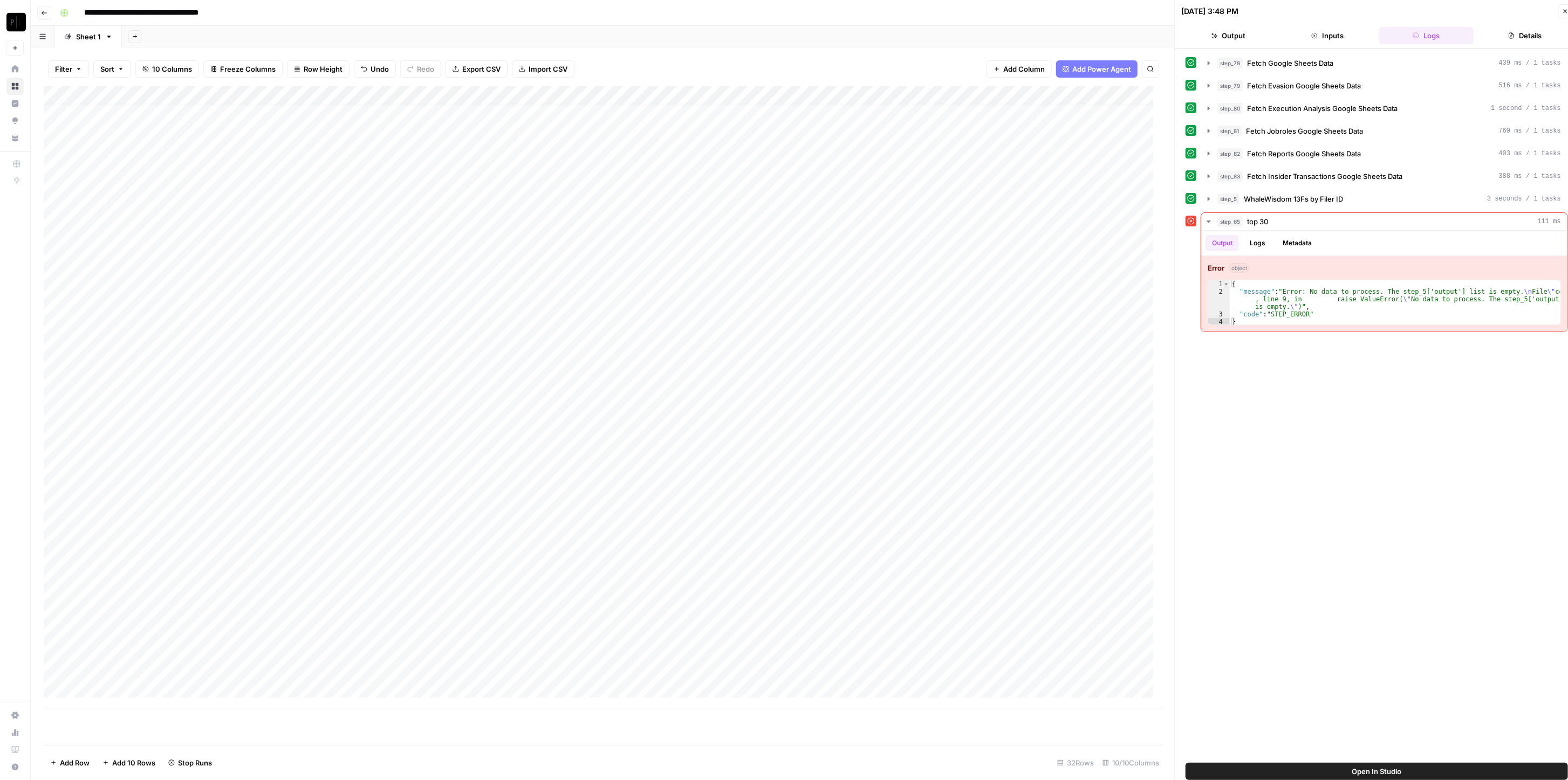
click at [787, 200] on div "step_5 WhaleWisdom 13Fs by Filer ID 3 seconds / 1 tasks" at bounding box center [1389, 199] width 344 height 11
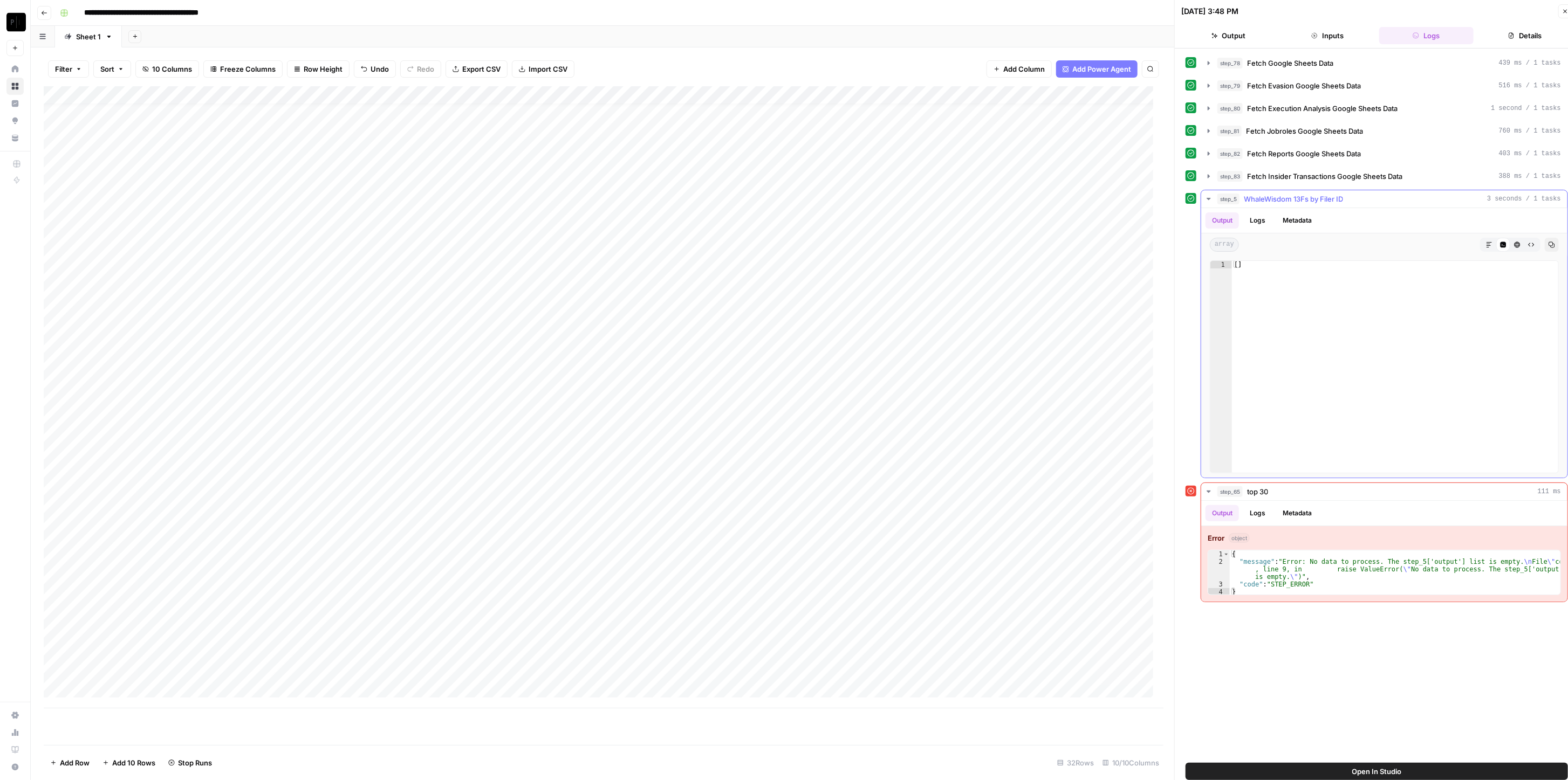
click at [787, 200] on div "step_5 WhaleWisdom 13Fs by Filer ID 3 seconds / 1 tasks" at bounding box center [1389, 199] width 344 height 11
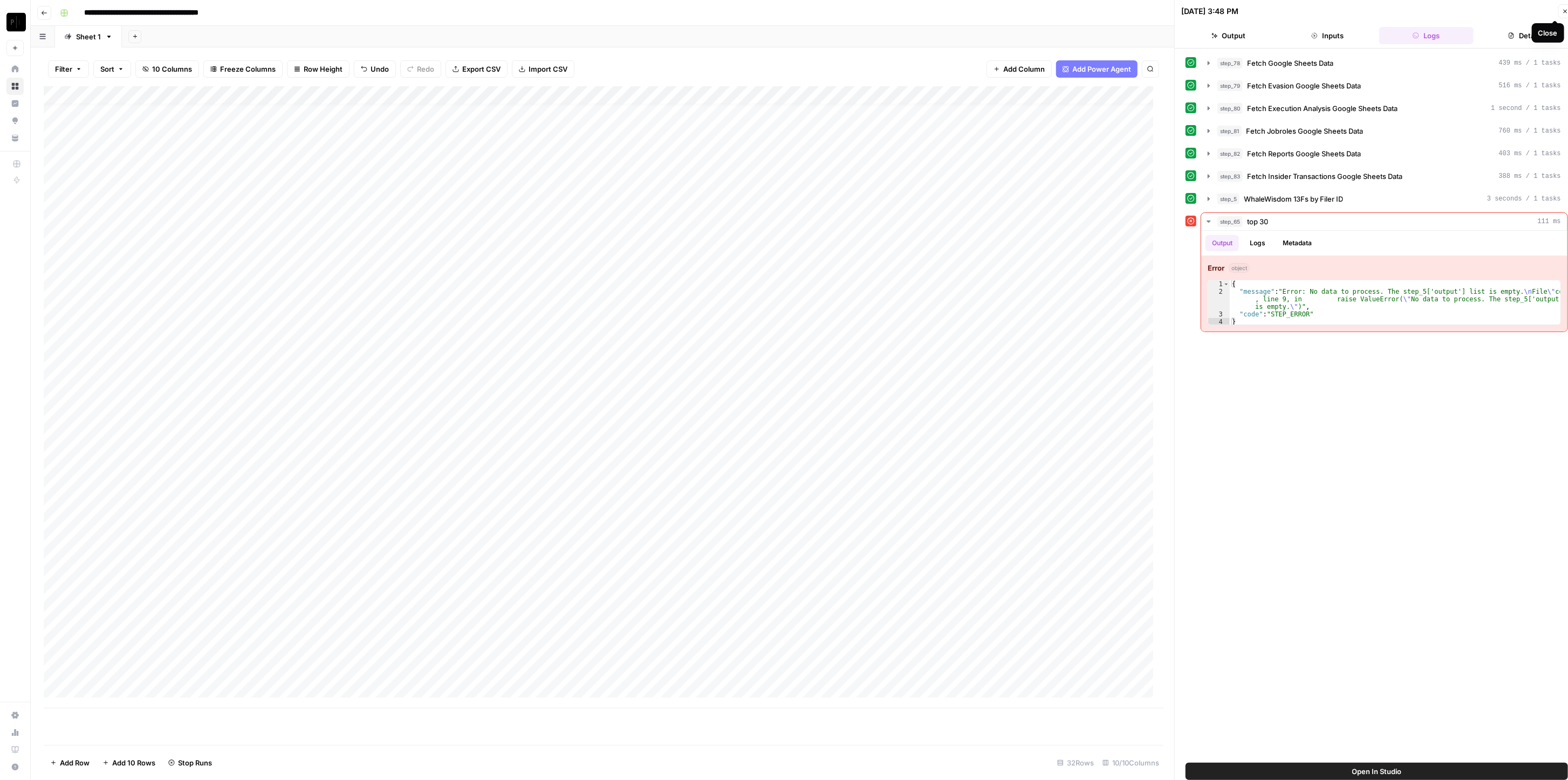
click at [787, 38] on button "Inputs" at bounding box center [1327, 36] width 94 height 17
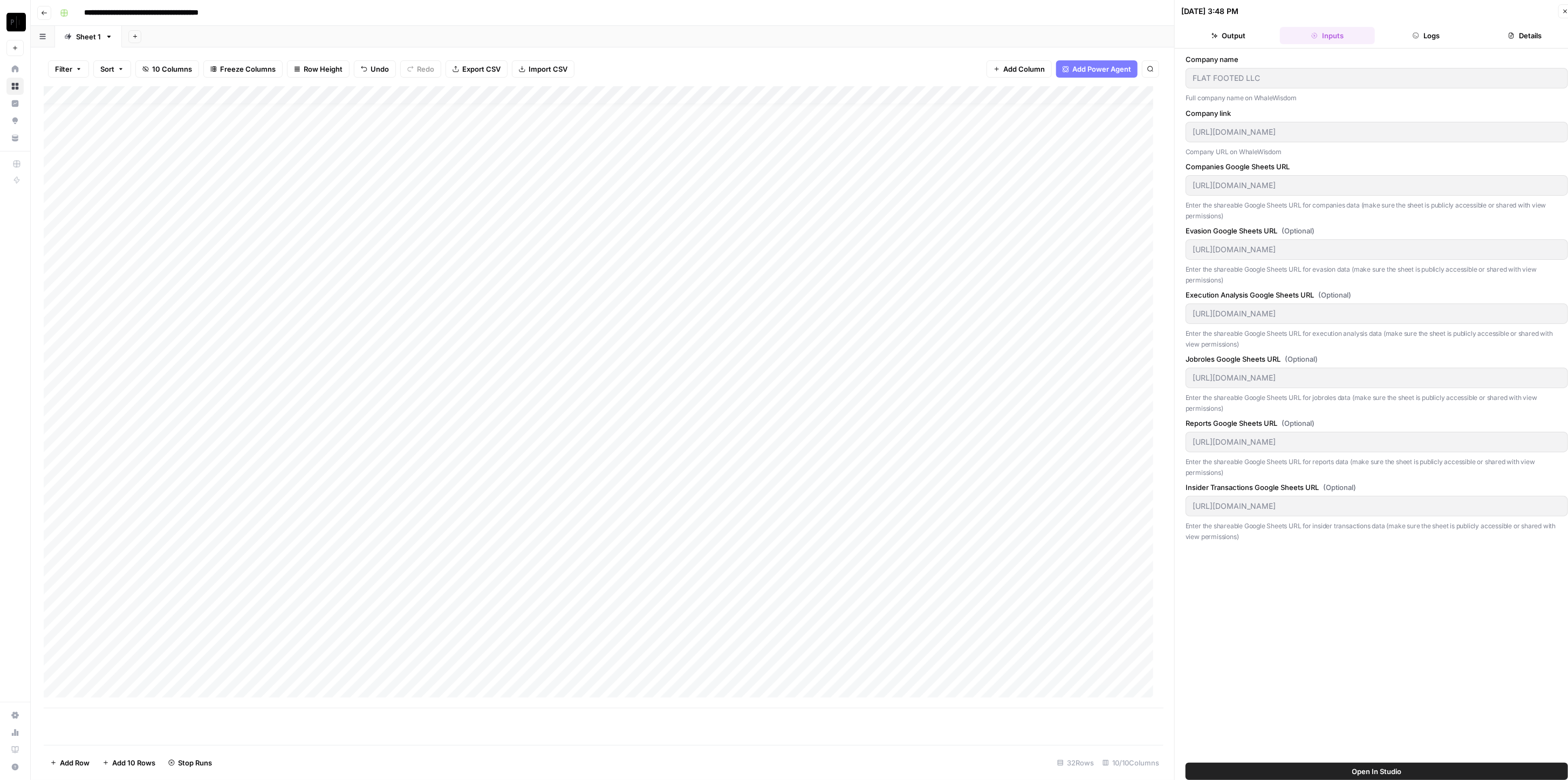
click at [787, 48] on div "Company name FLAT FOOTED LLC Full company name on WhaleWisdom Company link http…" at bounding box center [1377, 406] width 404 height 714
click at [787, 36] on button "Output" at bounding box center [1228, 36] width 94 height 17
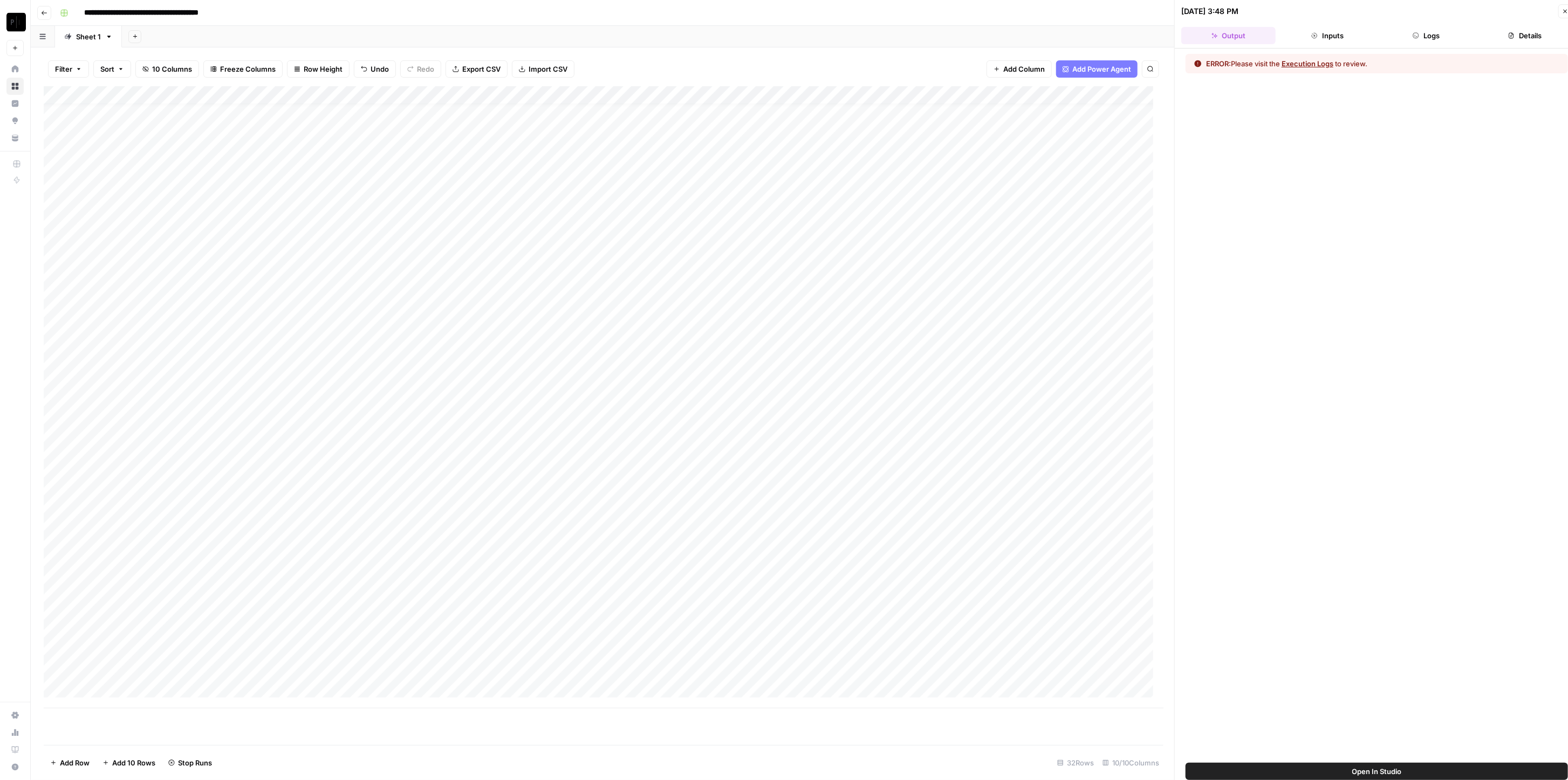
click at [787, 36] on icon "button" at bounding box center [1314, 36] width 7 height 7
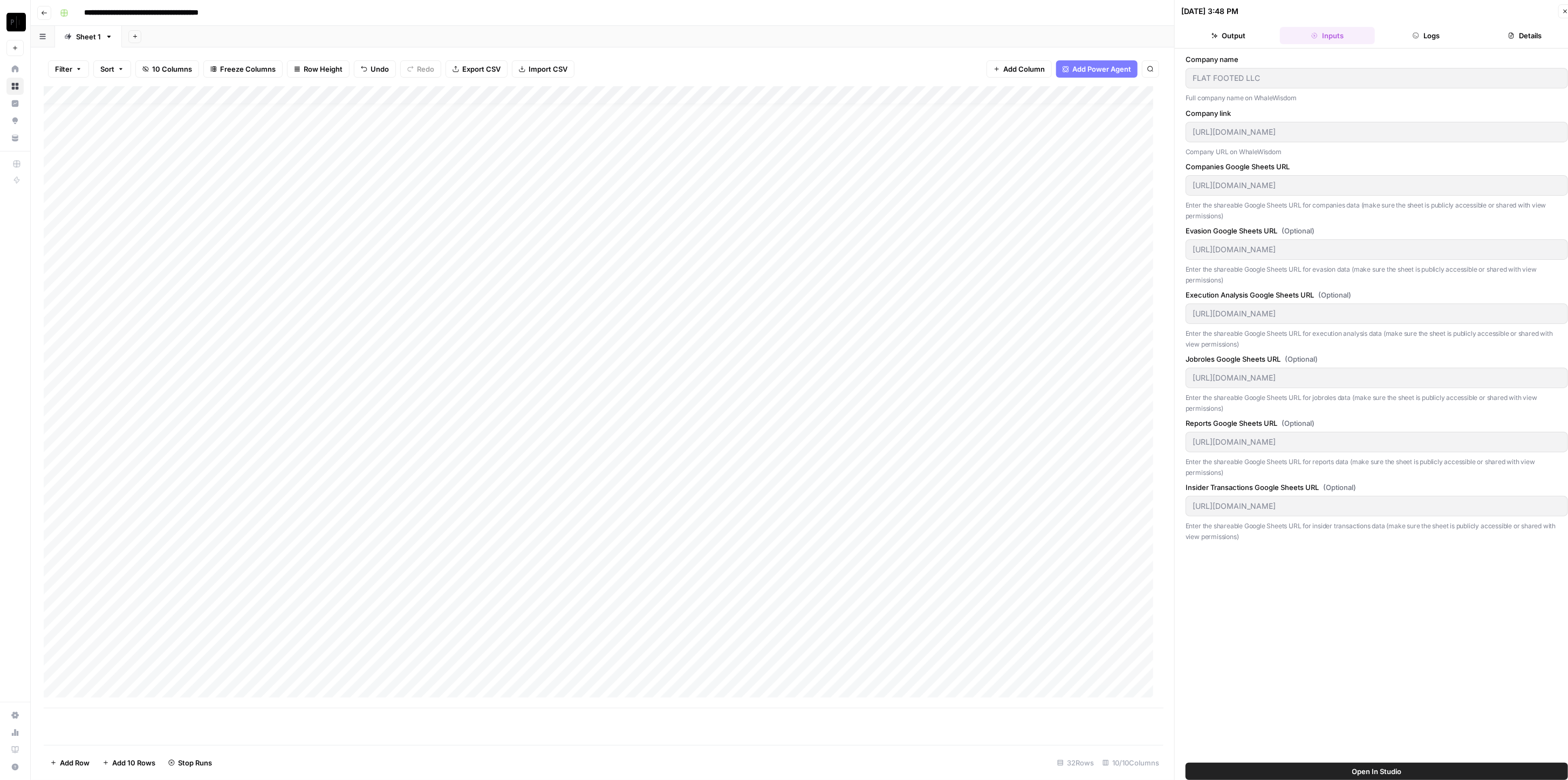
click at [787, 14] on icon "button" at bounding box center [1566, 11] width 7 height 7
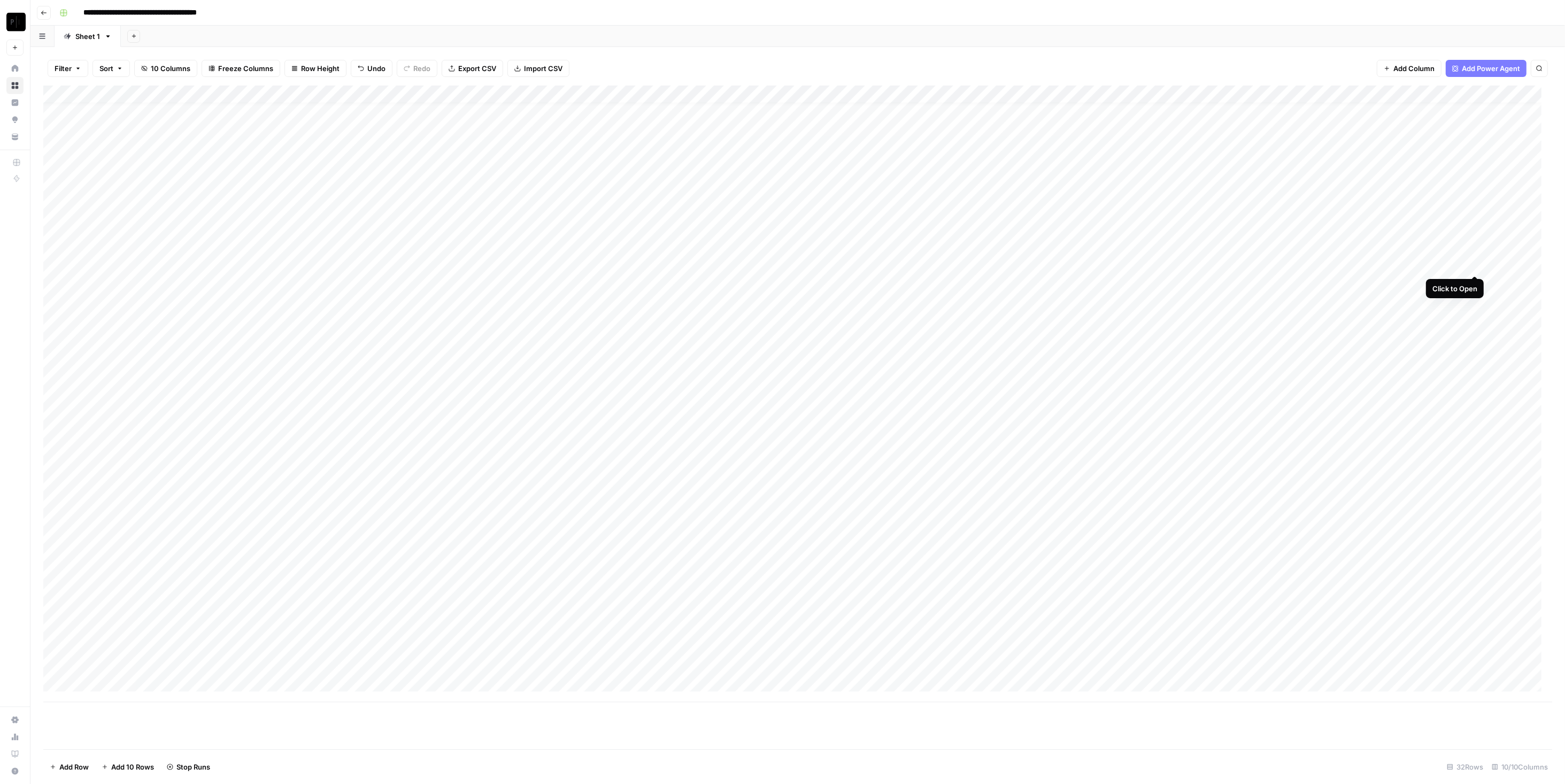
click at [780, 265] on div "Add Column" at bounding box center [798, 394] width 1509 height 617
click at [780, 264] on div "Add Column" at bounding box center [798, 394] width 1509 height 617
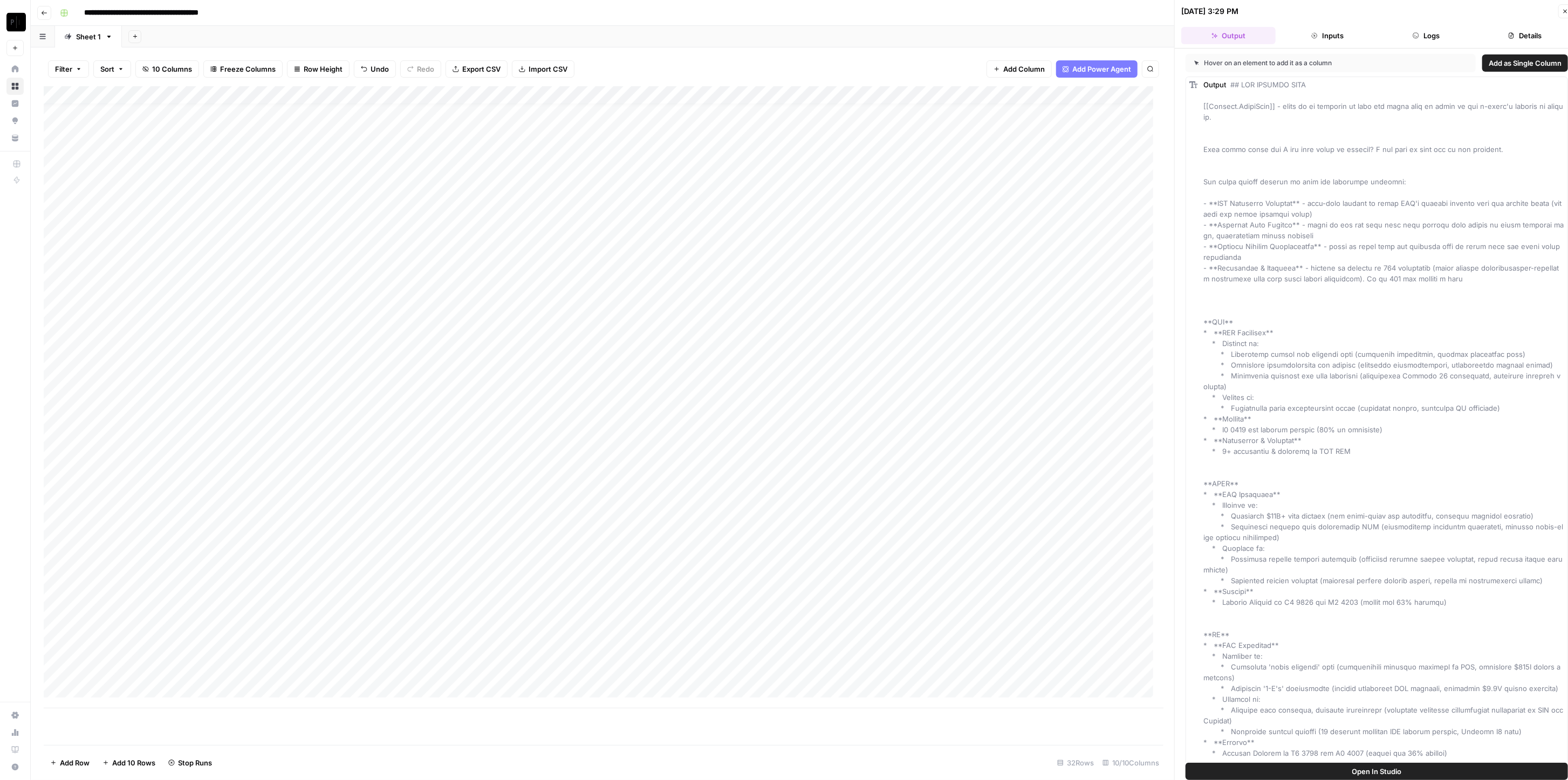
click at [787, 35] on button "Inputs" at bounding box center [1327, 36] width 94 height 17
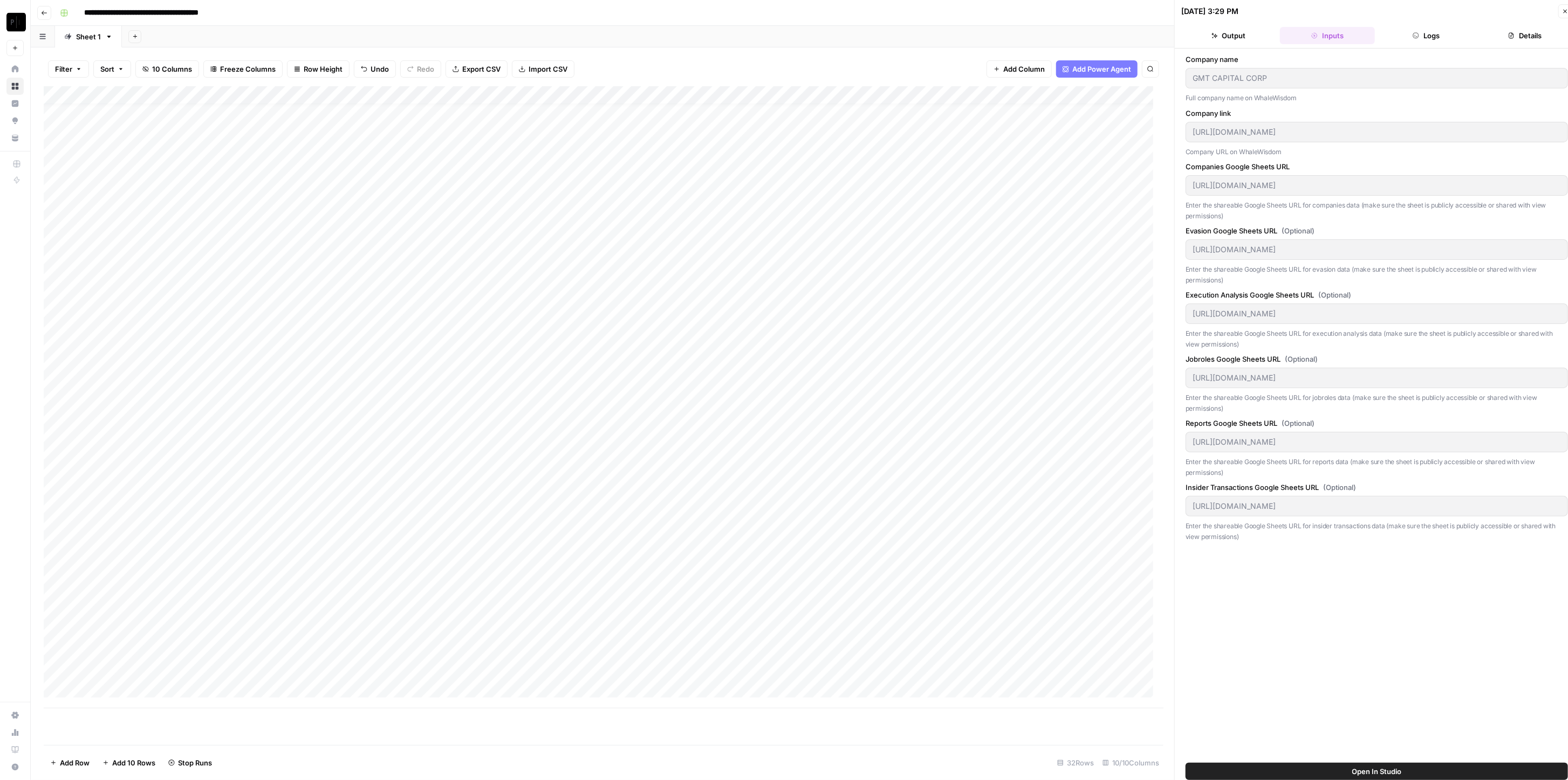
click at [787, 44] on header "10/08/25 at 3:29 PM Close Output Inputs Logs Details" at bounding box center [1377, 24] width 404 height 48
click at [787, 34] on button "Logs" at bounding box center [1426, 36] width 94 height 17
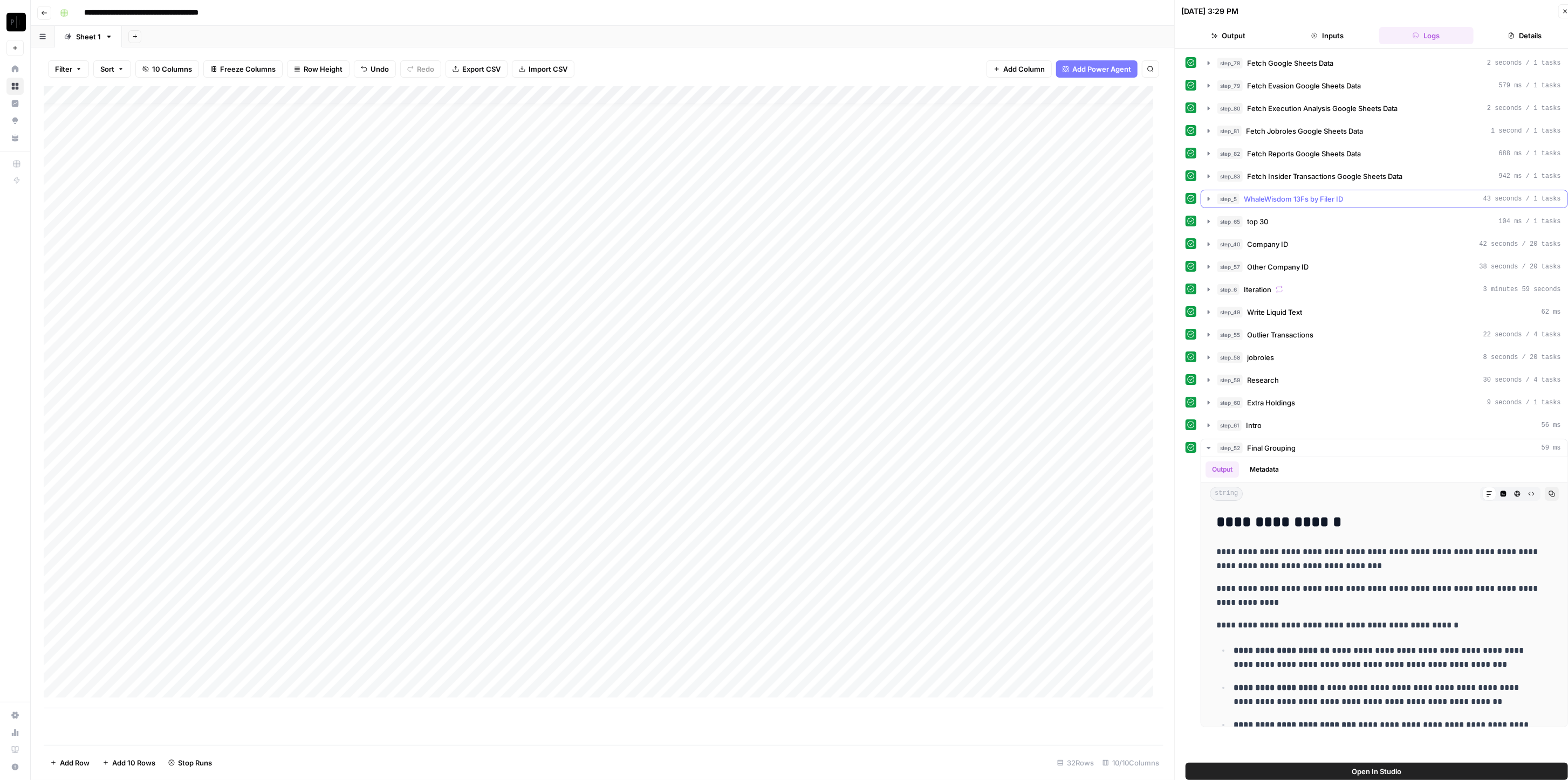
click at [787, 203] on button "step_5 WhaleWisdom 13Fs by Filer ID 43 seconds / 1 tasks" at bounding box center [1385, 199] width 367 height 17
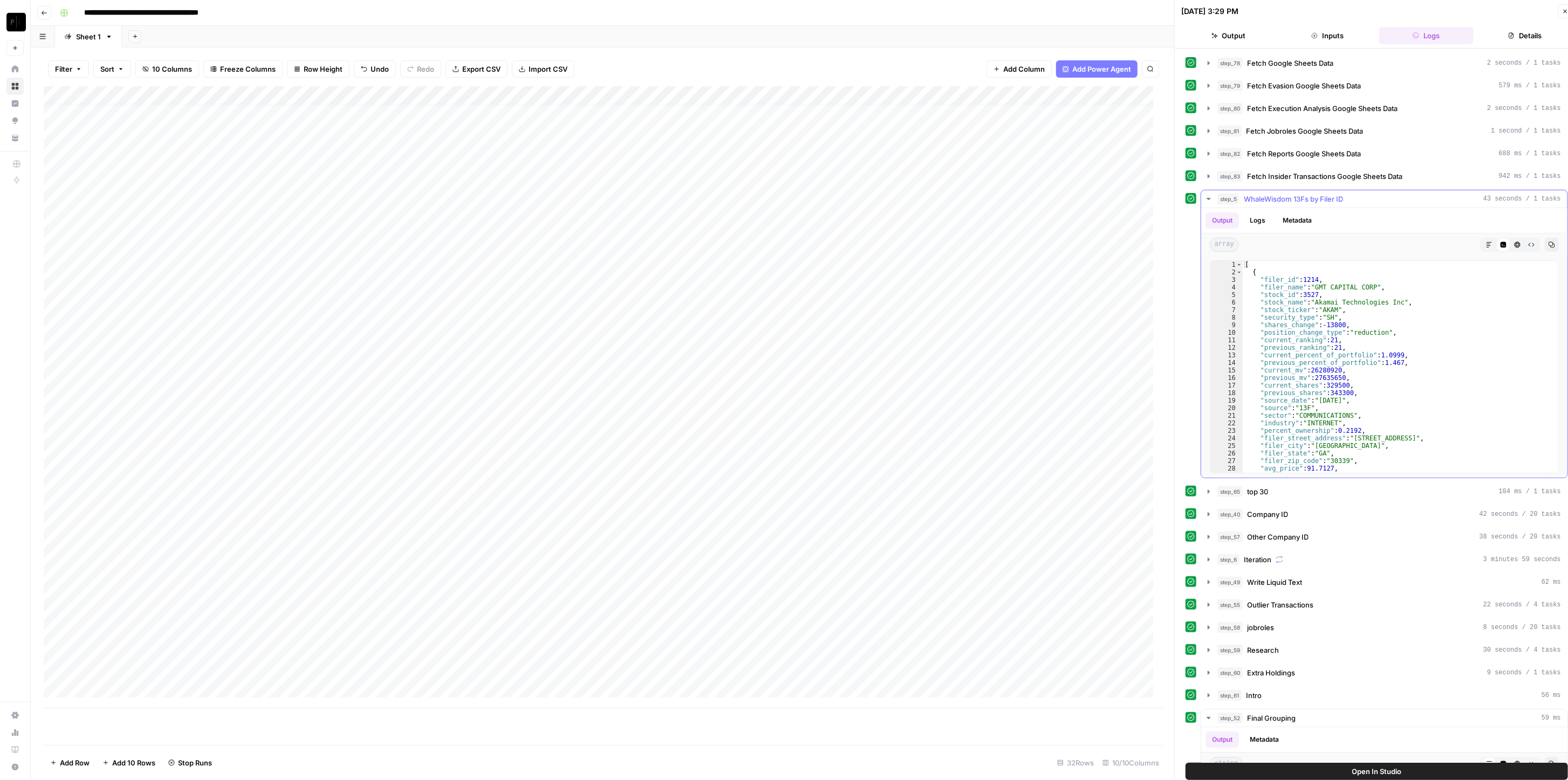
click at [787, 201] on div "step_5 WhaleWisdom 13Fs by Filer ID 43 seconds / 1 tasks" at bounding box center [1389, 199] width 344 height 11
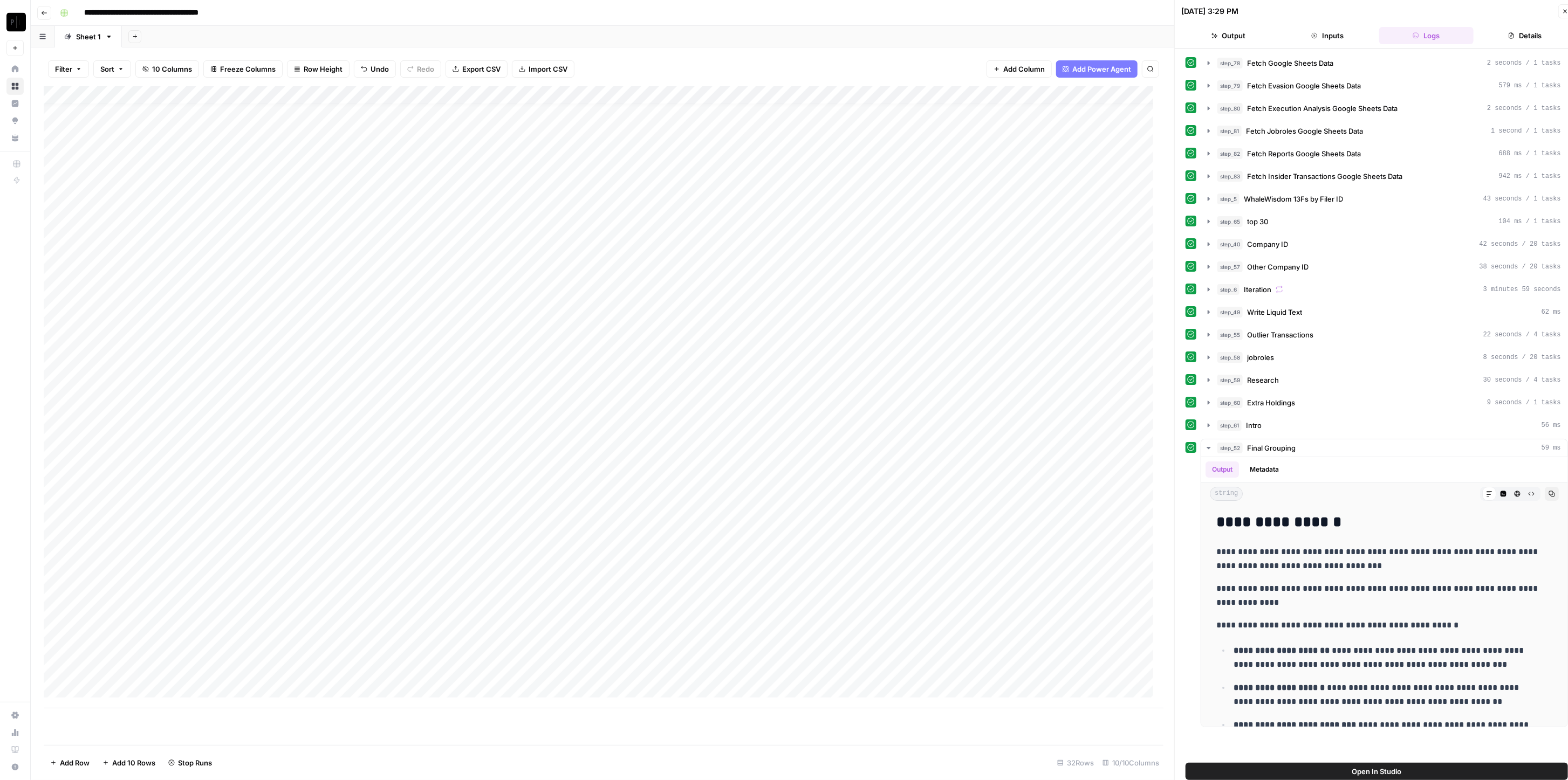
click at [787, 11] on button "Close" at bounding box center [1566, 11] width 14 height 14
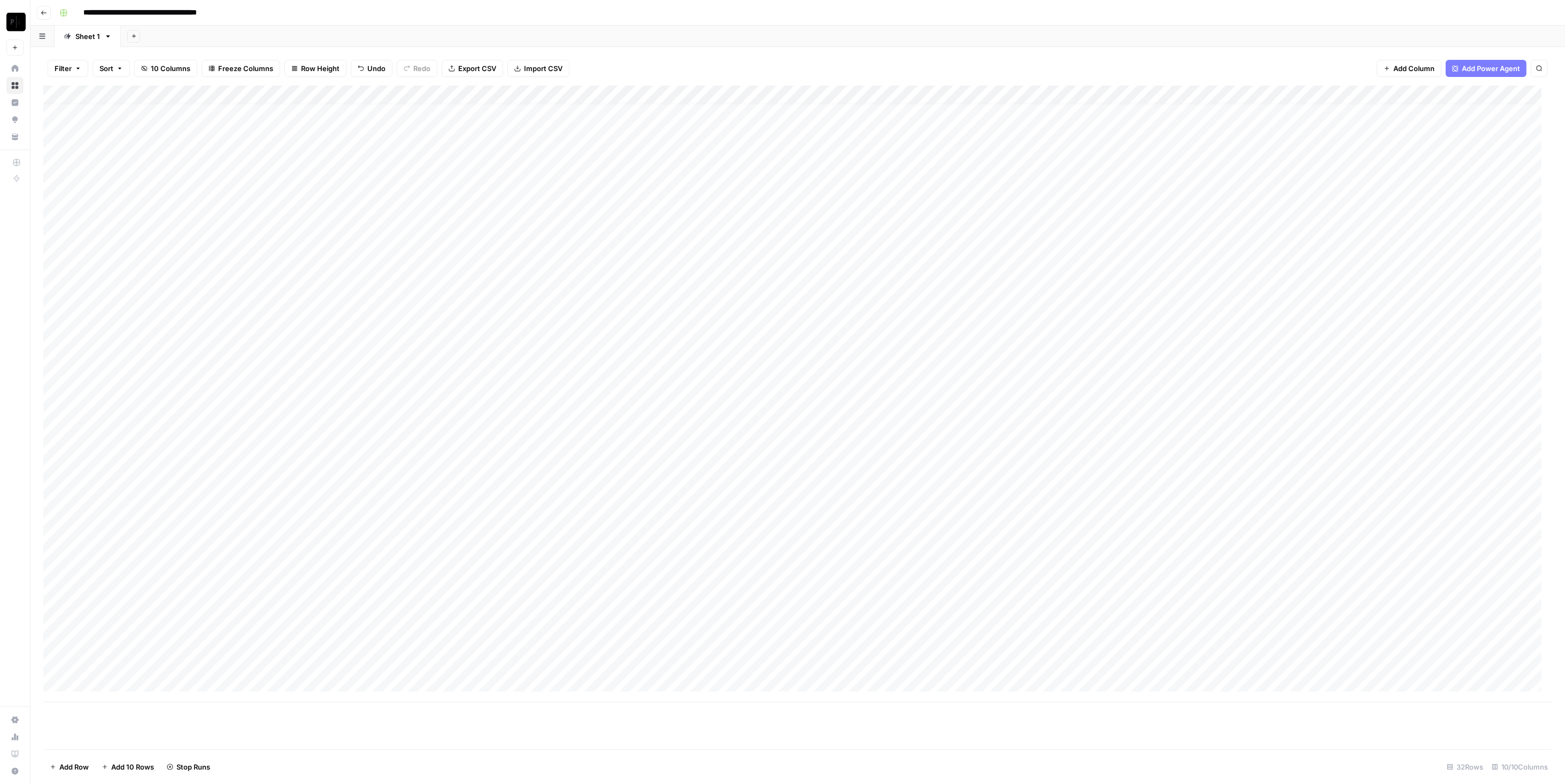
click at [780, 95] on div "Add Column" at bounding box center [798, 394] width 1509 height 617
click at [780, 199] on span "Edit Workflow" at bounding box center [1380, 199] width 94 height 11
click at [305, 555] on div "Add Column" at bounding box center [798, 394] width 1509 height 617
click at [307, 577] on div "Add Column" at bounding box center [798, 394] width 1509 height 617
click at [780, 573] on div "Add Column" at bounding box center [798, 394] width 1509 height 617
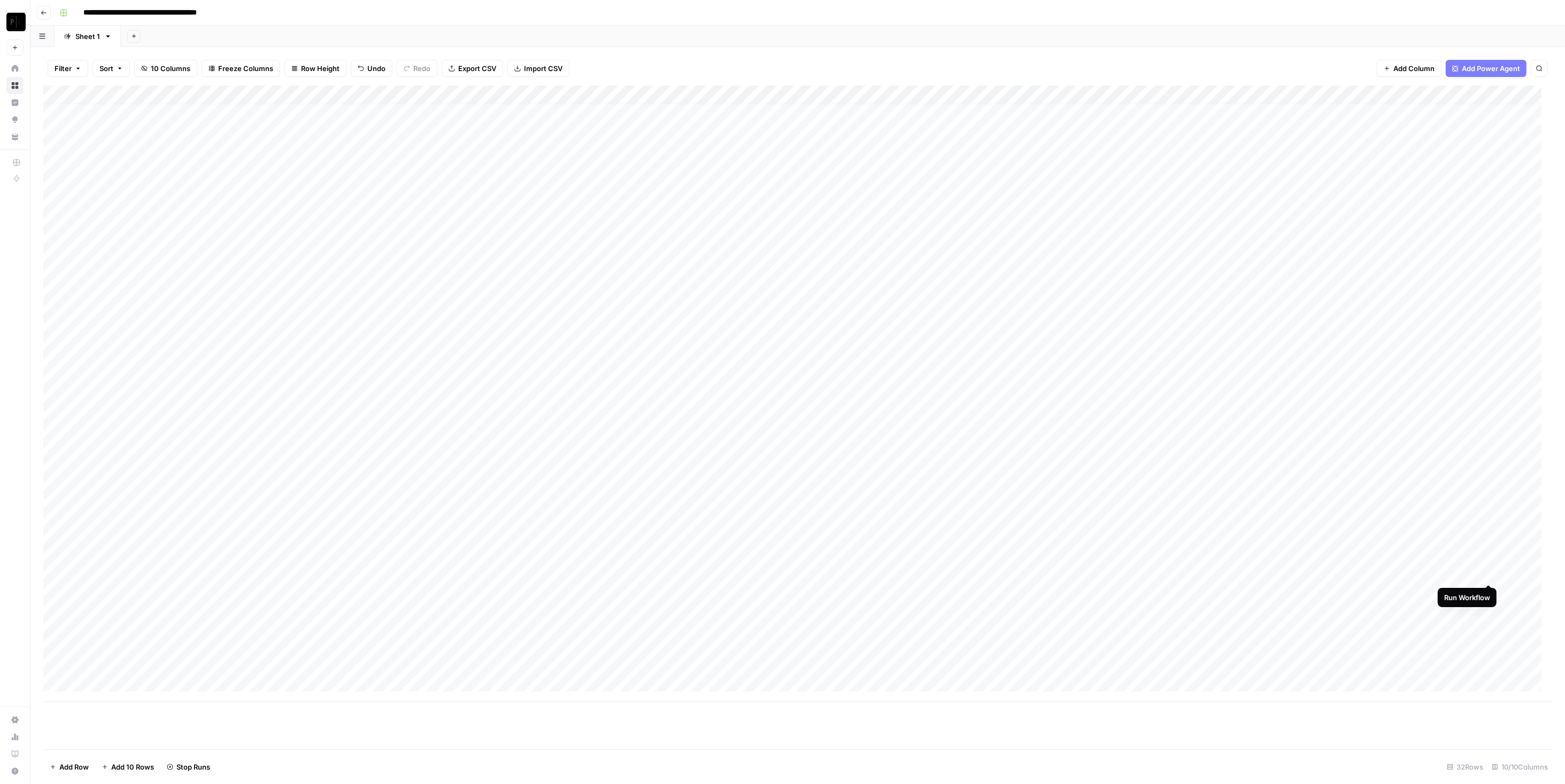
click at [780, 574] on div "Add Column" at bounding box center [798, 394] width 1509 height 617
click at [780, 595] on div "Add Column" at bounding box center [798, 394] width 1509 height 617
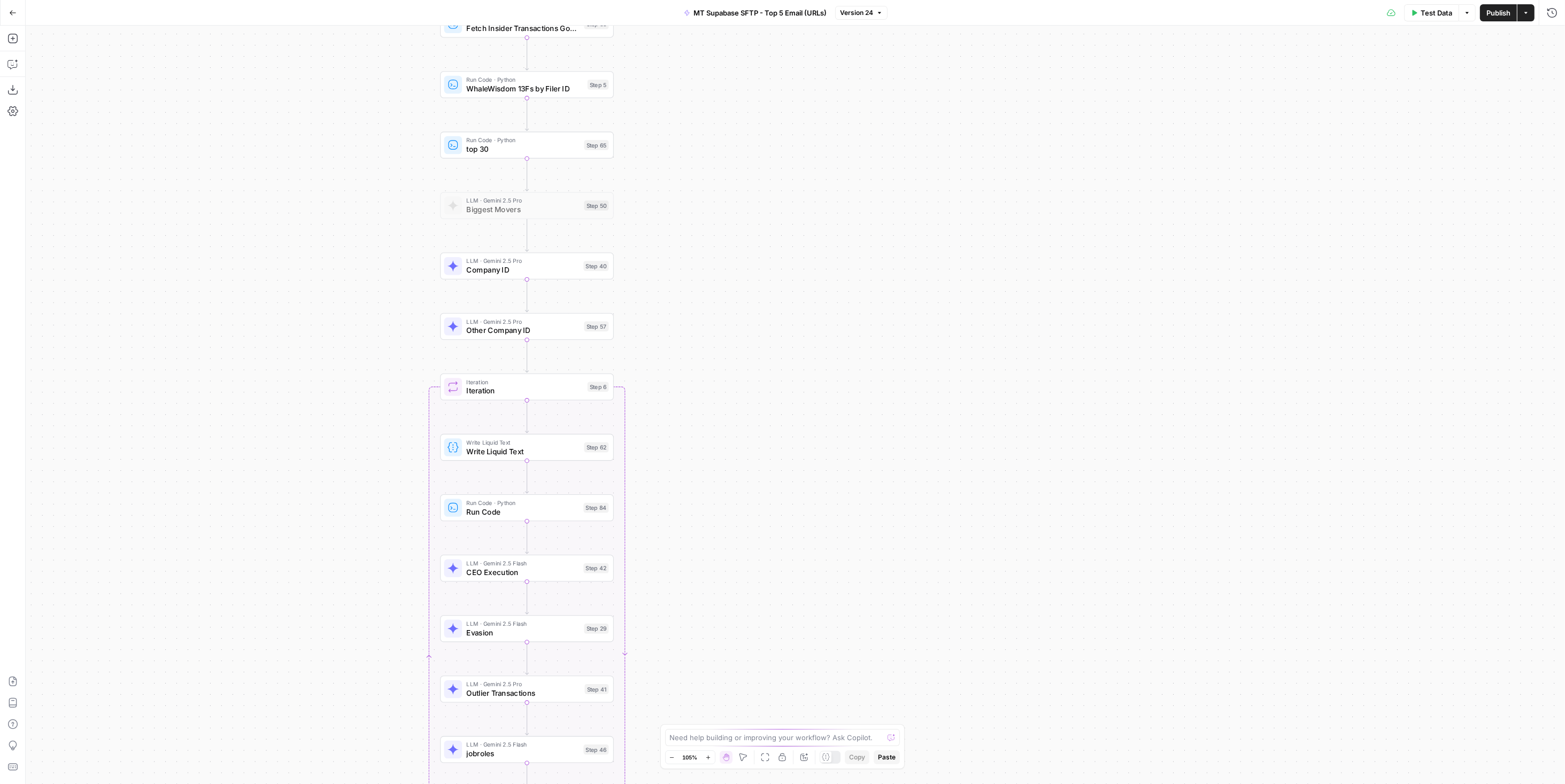
drag, startPoint x: 675, startPoint y: 261, endPoint x: 685, endPoint y: 341, distance: 80.6
click at [685, 341] on div "Workflow Input Settings Inputs Run Code · Python Fetch Google Sheets Data Step …" at bounding box center [795, 404] width 1539 height 758
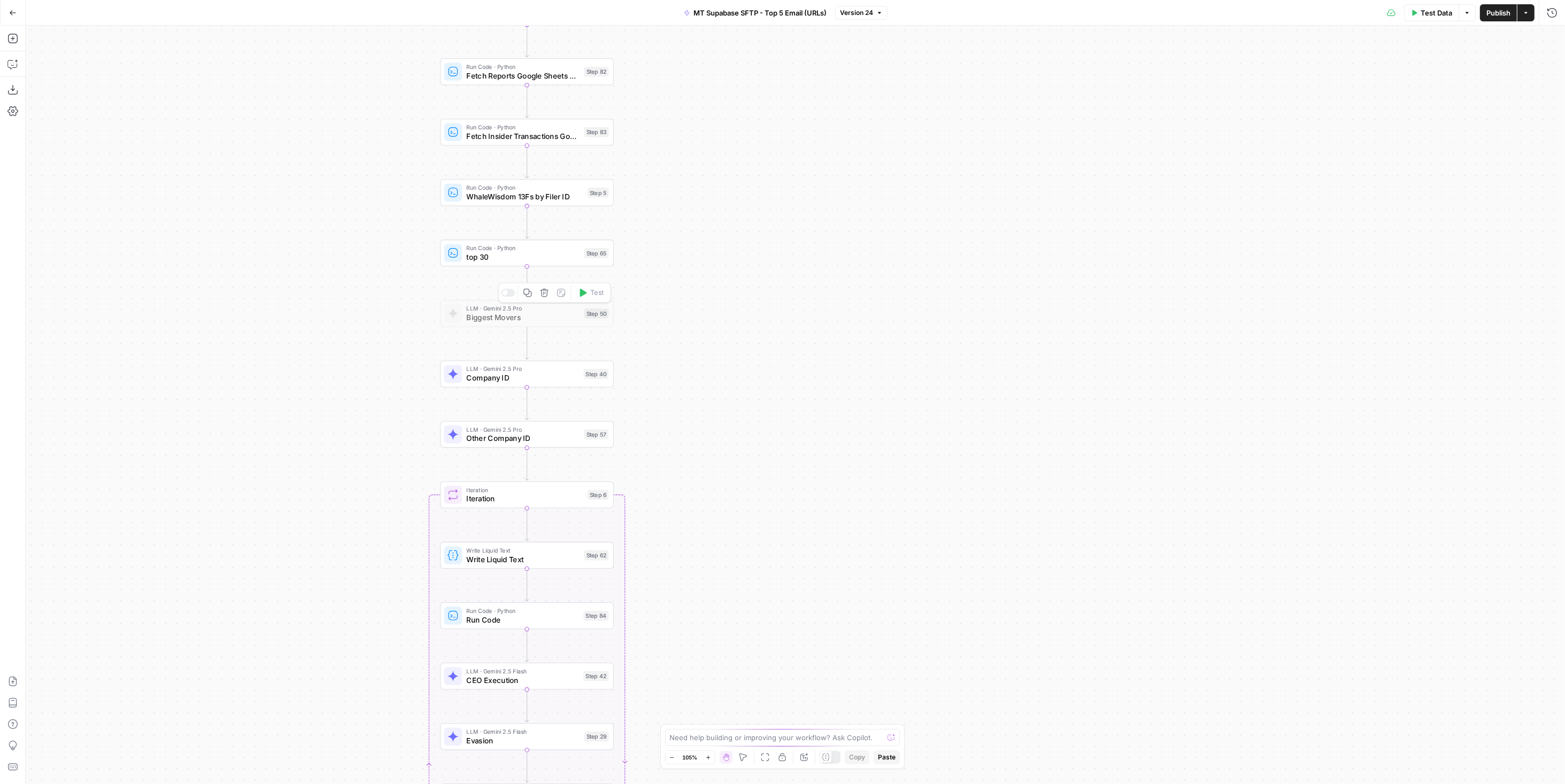
drag, startPoint x: 668, startPoint y: 167, endPoint x: 673, endPoint y: 310, distance: 143.1
click at [673, 310] on div "Workflow Input Settings Inputs Run Code · Python Fetch Google Sheets Data Step …" at bounding box center [795, 404] width 1539 height 758
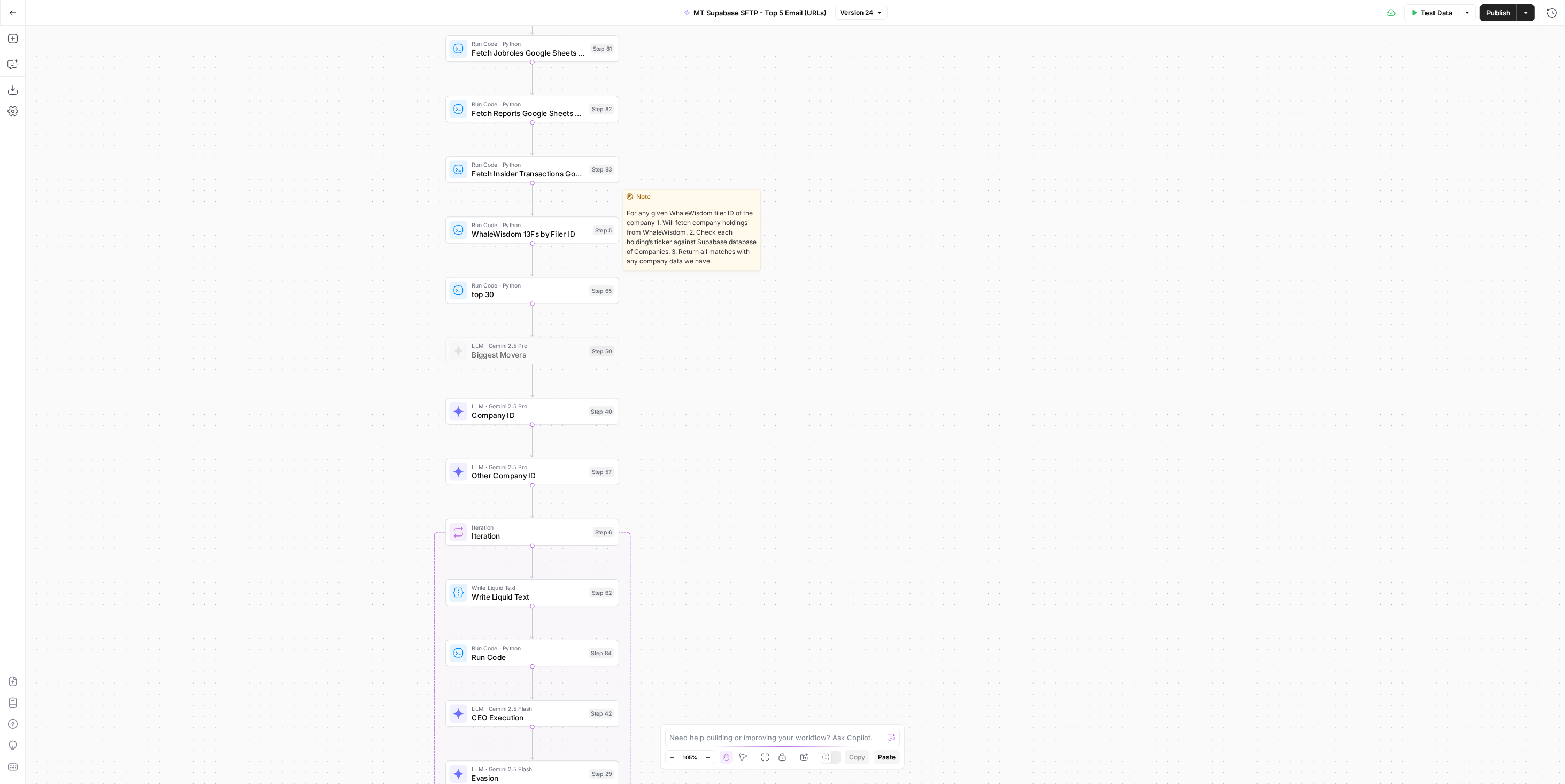
click at [577, 231] on span "WhaleWisdom 13Fs by Filer ID" at bounding box center [530, 234] width 117 height 11
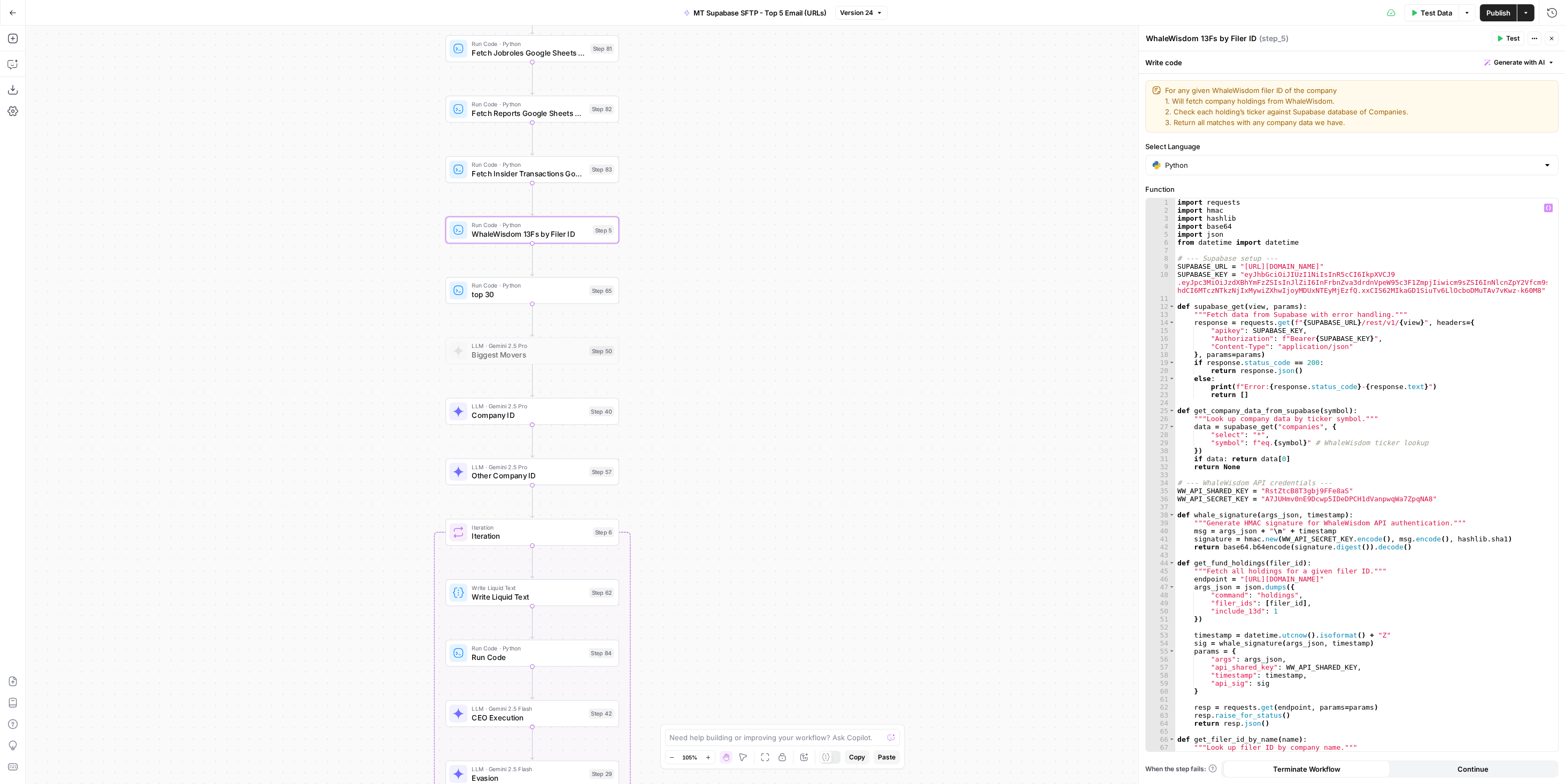
type textarea "**********"
click at [1276, 347] on div "import requests import hmac import hashlib import base64 import json from datet…" at bounding box center [1361, 483] width 372 height 570
